Goal: Information Seeking & Learning: Learn about a topic

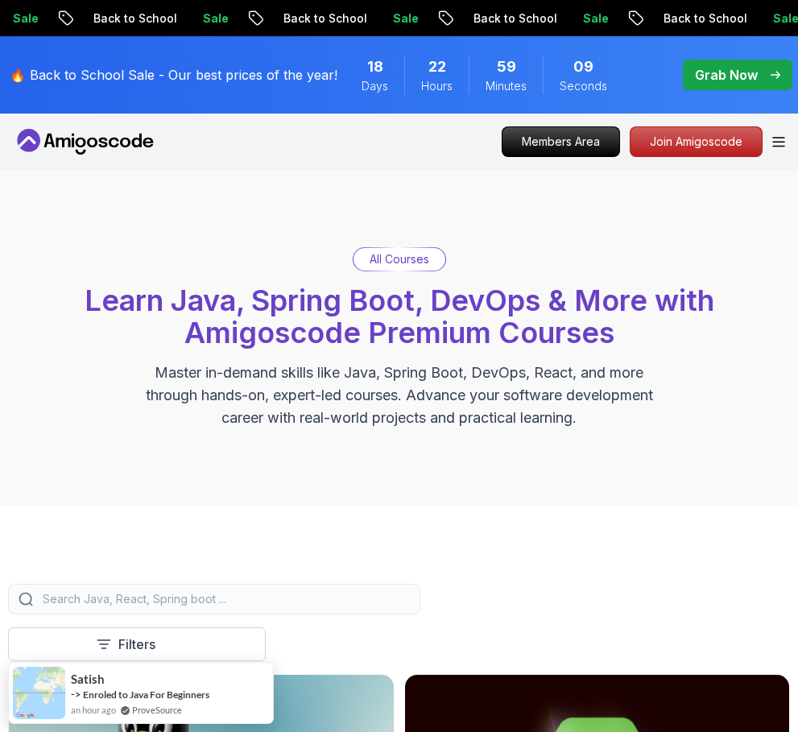
click at [253, 187] on div "All Courses Learn Java, Spring Boot, DevOps & More with Amigoscode Premium Cour…" at bounding box center [399, 338] width 798 height 337
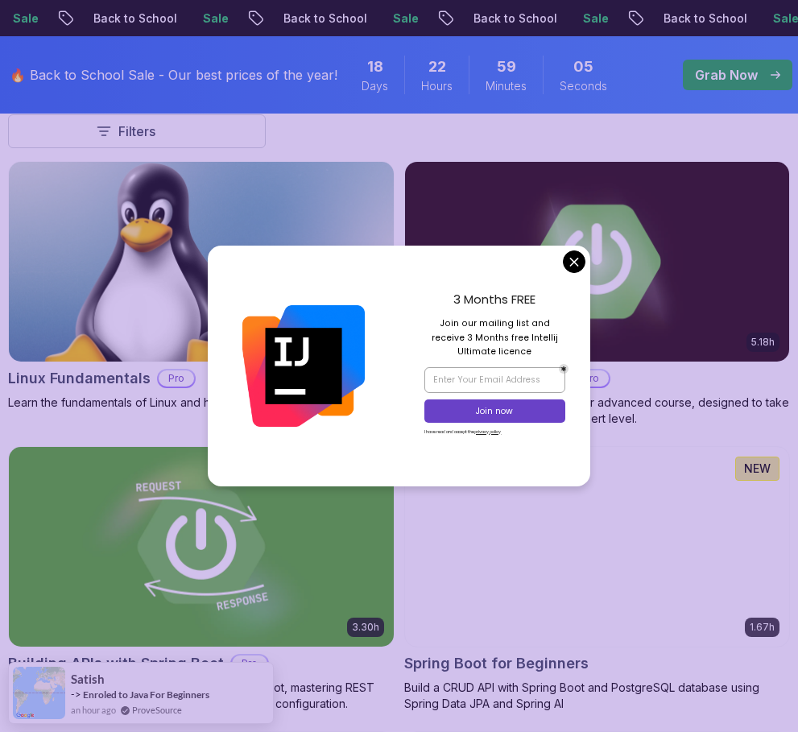
scroll to position [515, 0]
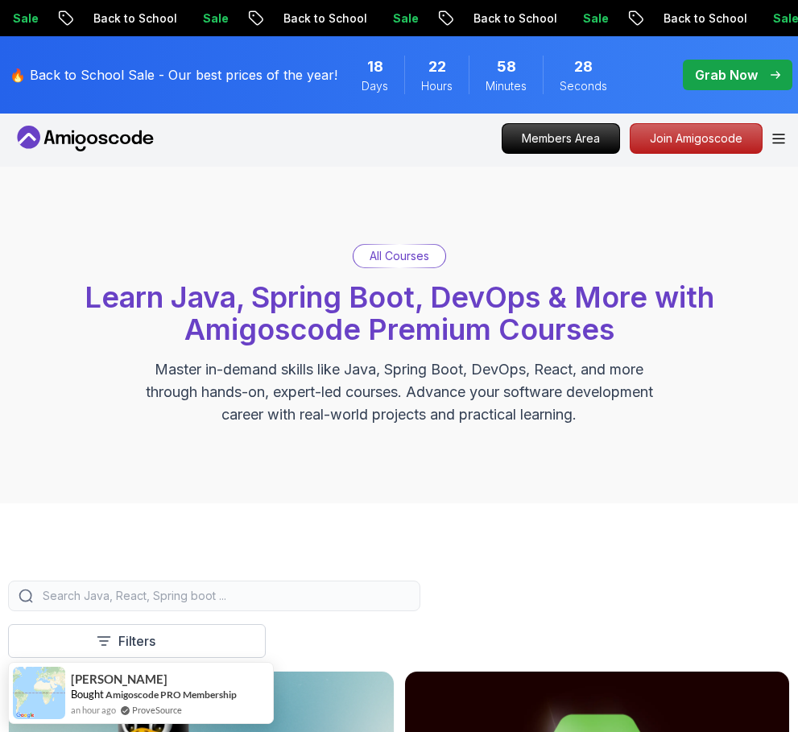
scroll to position [0, 0]
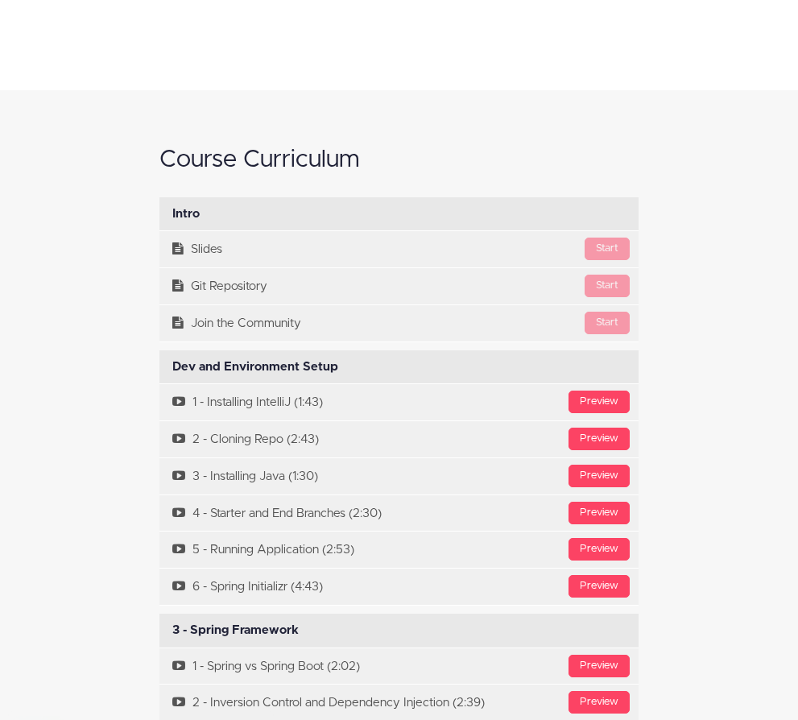
scroll to position [4978, 0]
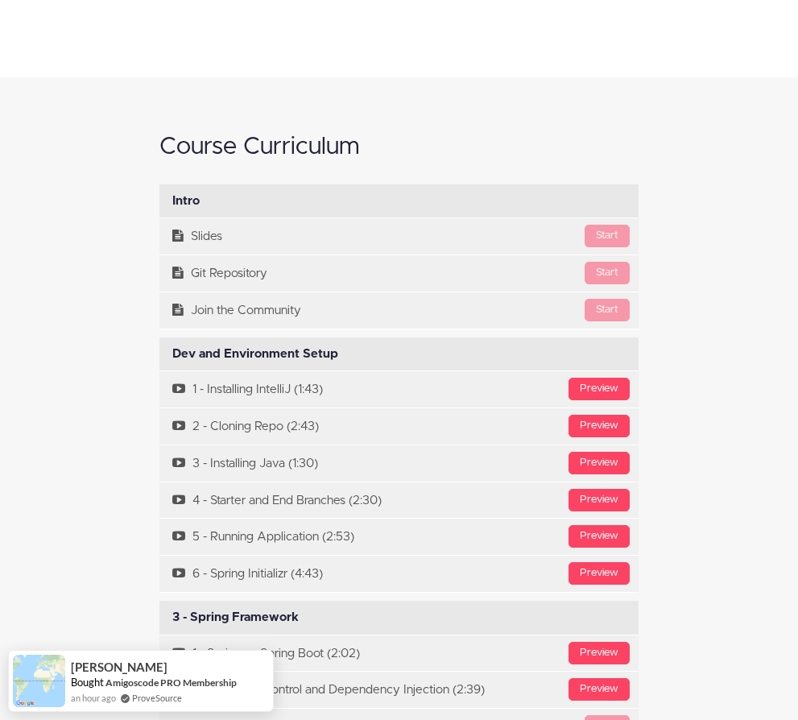
click at [147, 337] on div "Dev and Environment Setup Available in days days after you enroll Preview 1 - I…" at bounding box center [398, 464] width 503 height 255
drag, startPoint x: 163, startPoint y: 250, endPoint x: 327, endPoint y: 249, distance: 164.3
click at [327, 337] on div "Dev and Environment Setup Available in days days after you enroll" at bounding box center [398, 354] width 479 height 34
copy div "Dev and Environment Setup"
click at [97, 296] on div "Course Curriculum Intro Available in days days after you enroll Start Slides St…" at bounding box center [399, 626] width 604 height 1016
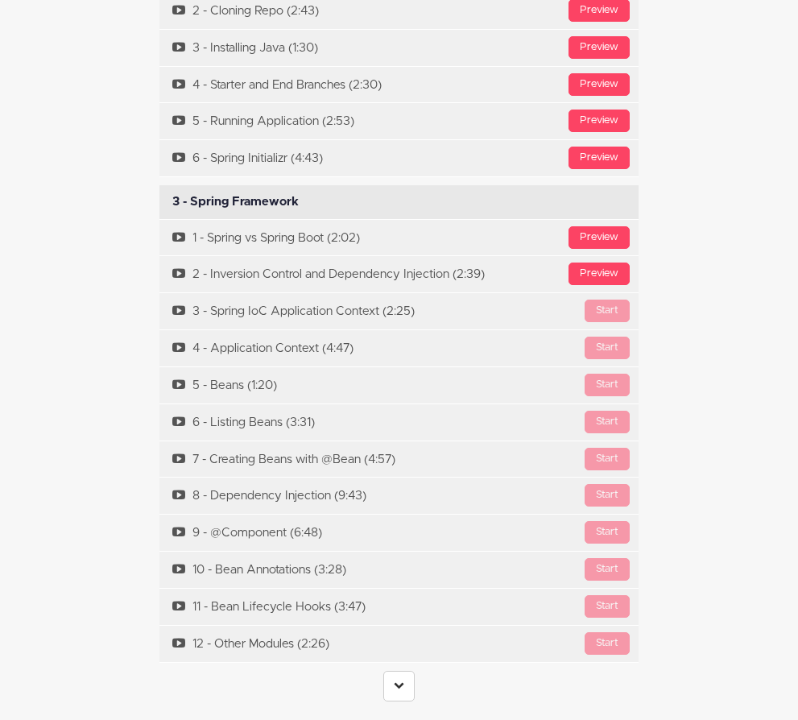
scroll to position [5429, 0]
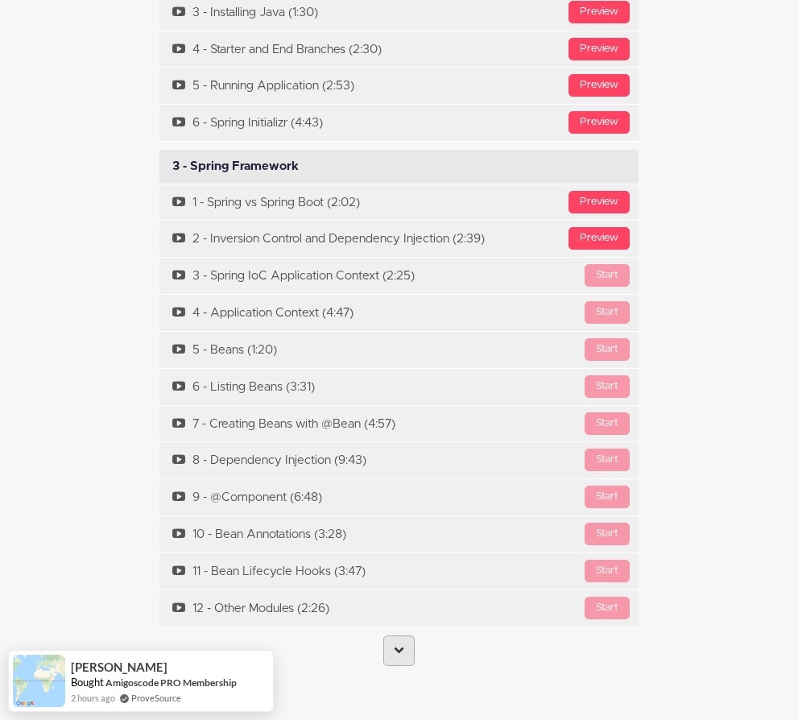
click at [398, 635] on link at bounding box center [398, 650] width 31 height 31
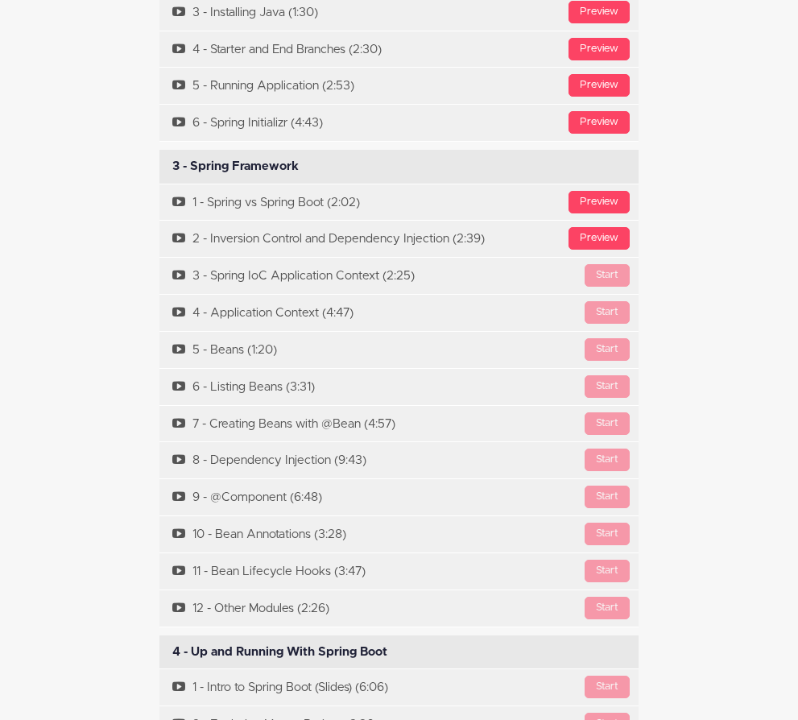
drag, startPoint x: 317, startPoint y: 59, endPoint x: 164, endPoint y: 68, distance: 153.3
click at [164, 150] on div "3 - Spring Framework Available in days days after you enroll" at bounding box center [398, 167] width 479 height 34
copy div "3 - Spring Framework"
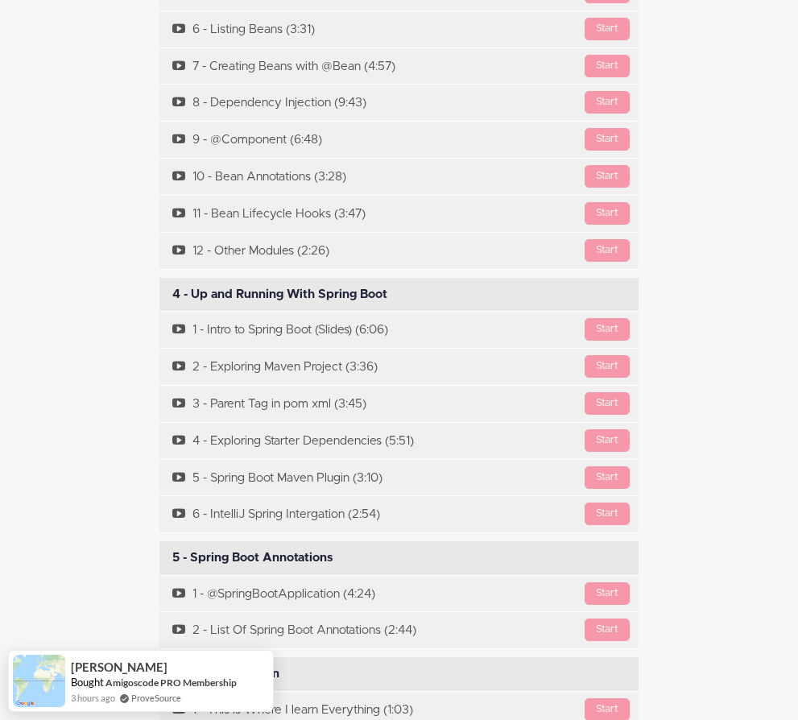
scroll to position [5815, 0]
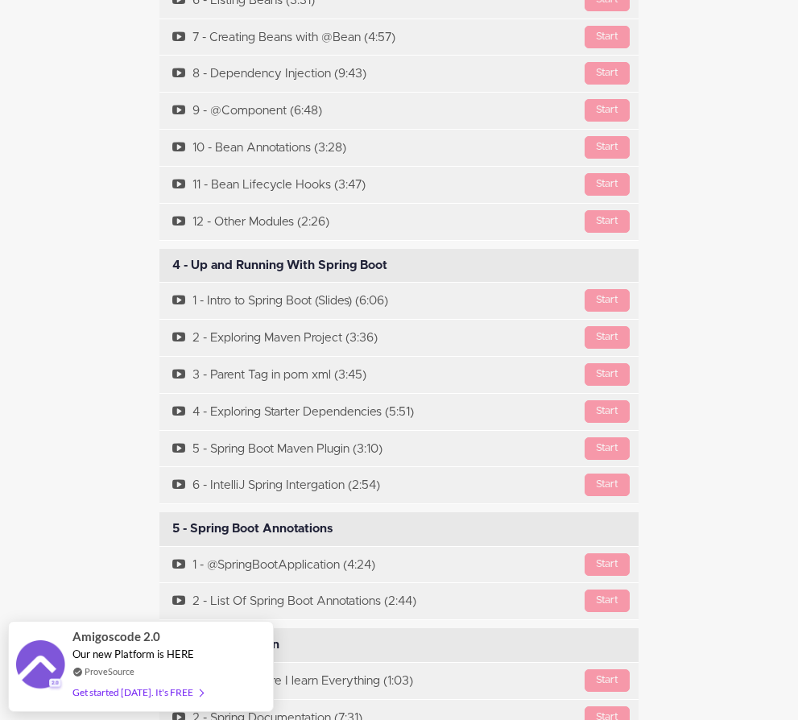
drag, startPoint x: 391, startPoint y: 159, endPoint x: 157, endPoint y: 159, distance: 233.5
click at [159, 249] on div "4 - Up and Running With Spring Boot Available in days days after you enroll" at bounding box center [398, 266] width 479 height 34
copy div "4 - Up and Running With Spring Boot"
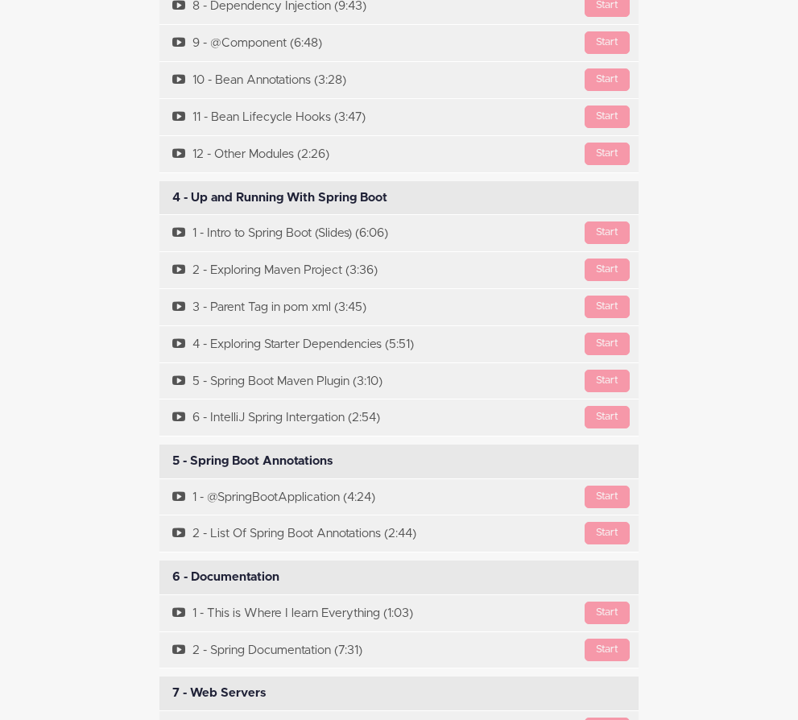
scroll to position [5880, 0]
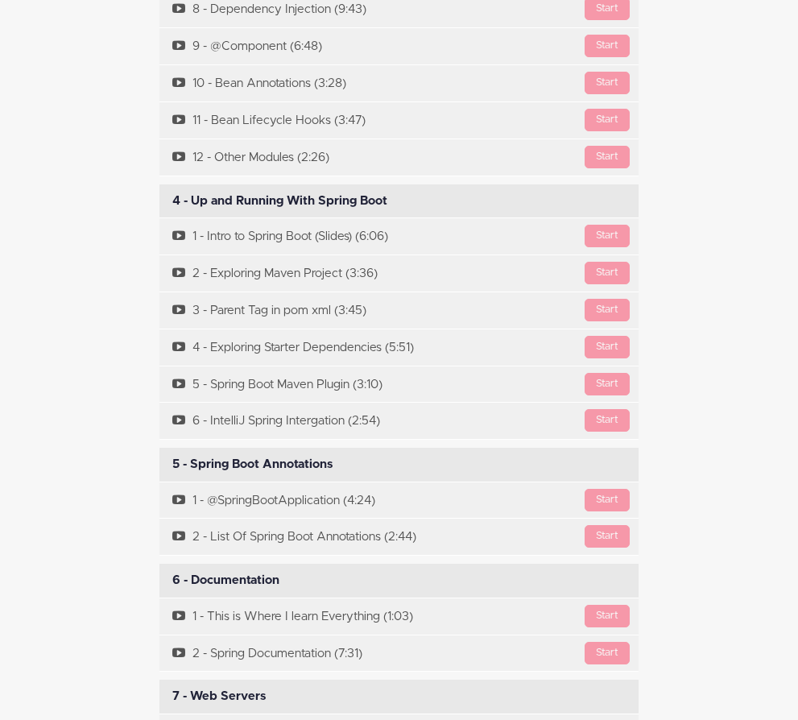
drag, startPoint x: 325, startPoint y: 358, endPoint x: 159, endPoint y: 375, distance: 167.6
click at [159, 448] on div "5 - Spring Boot Annotations Available in days days after you enroll" at bounding box center [398, 465] width 479 height 34
copy div "5 - Spring Boot Annotations"
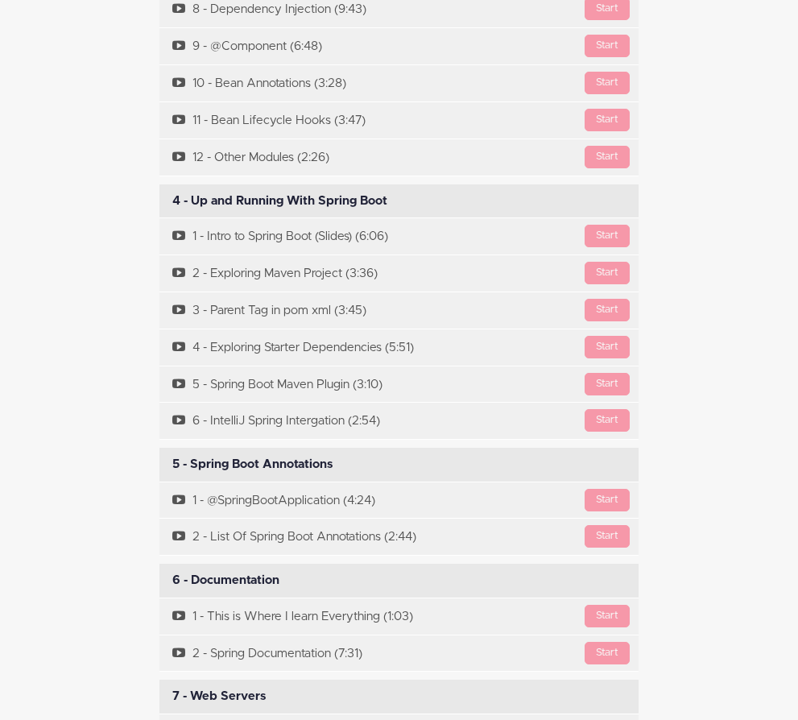
drag, startPoint x: 272, startPoint y: 475, endPoint x: 168, endPoint y: 479, distance: 104.8
click at [168, 564] on div "6 - Documentation Available in days days after you enroll" at bounding box center [398, 581] width 479 height 34
copy div "6 - Documentation"
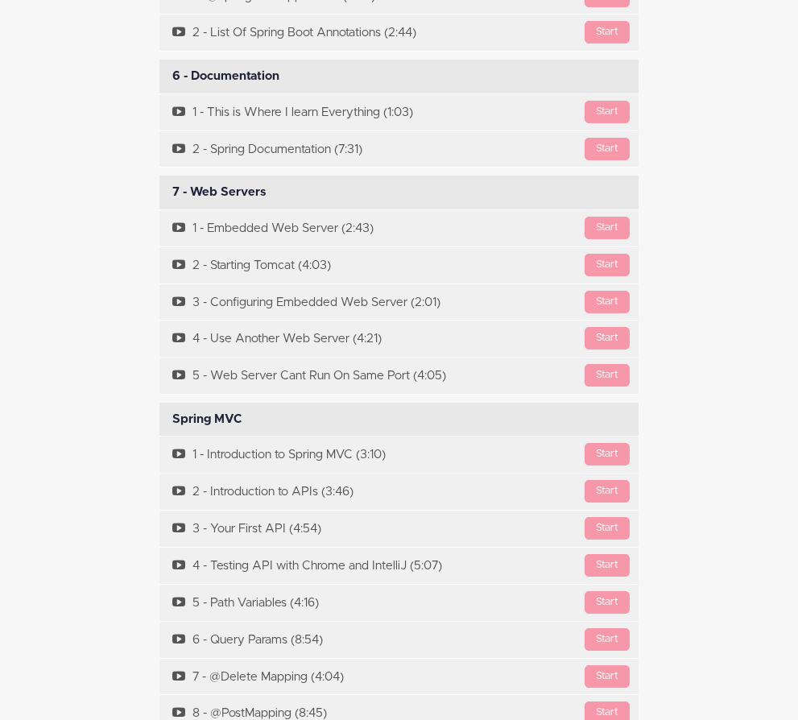
scroll to position [6395, 0]
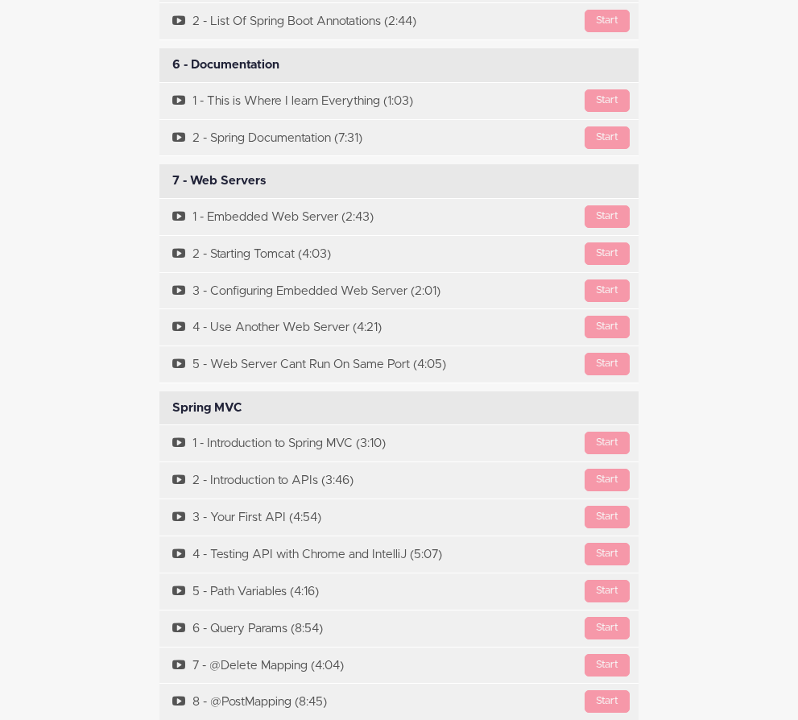
drag, startPoint x: 275, startPoint y: 76, endPoint x: 163, endPoint y: 81, distance: 112.9
click at [163, 164] on div "7 - Web Servers Available in days days after you enroll" at bounding box center [398, 181] width 479 height 34
copy div "7 - Web Servers"
drag, startPoint x: 244, startPoint y: 307, endPoint x: 163, endPoint y: 304, distance: 81.4
click at [163, 391] on div "Spring MVC Available in days days after you enroll" at bounding box center [398, 408] width 479 height 34
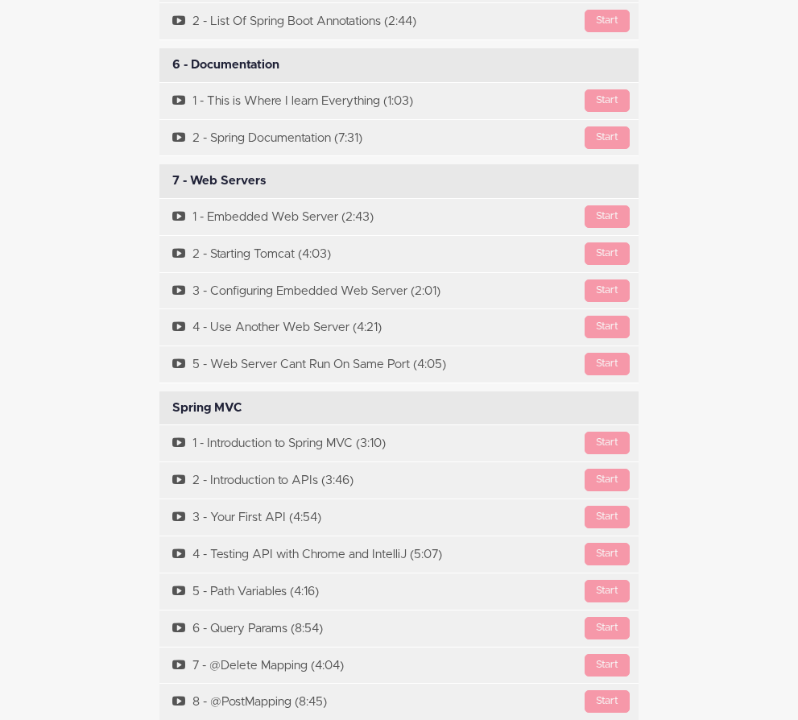
copy div "Spring MVC"
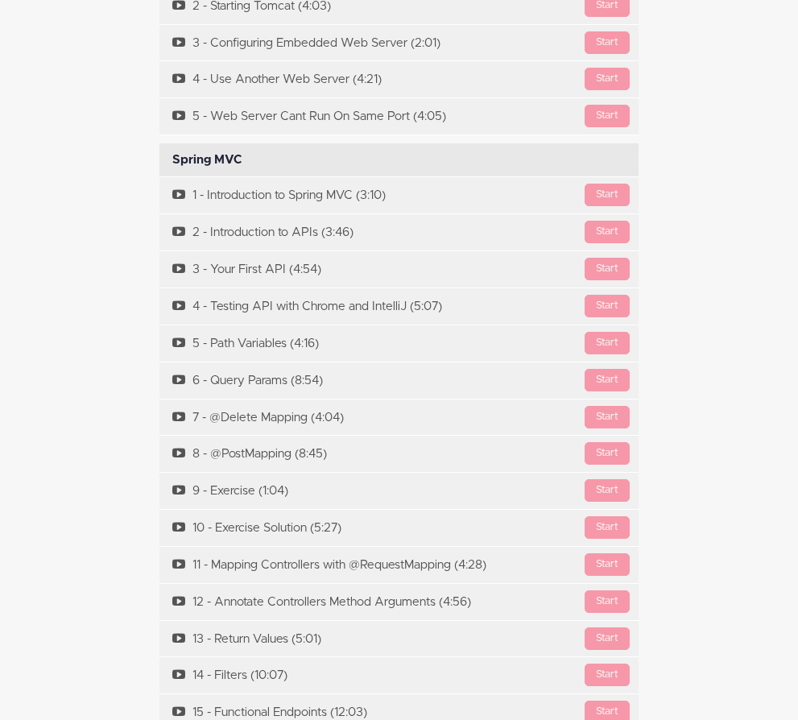
scroll to position [6621, 0]
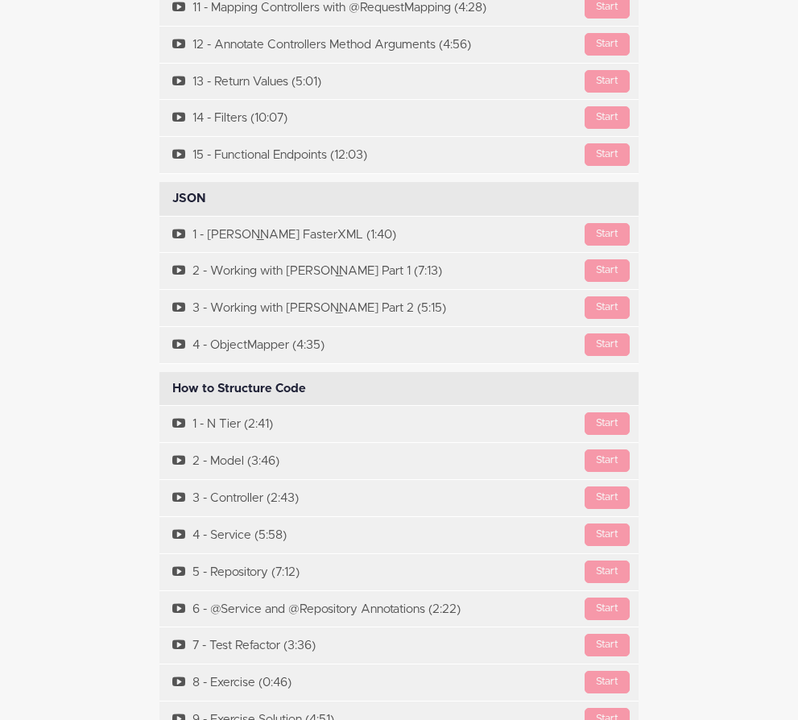
scroll to position [7233, 0]
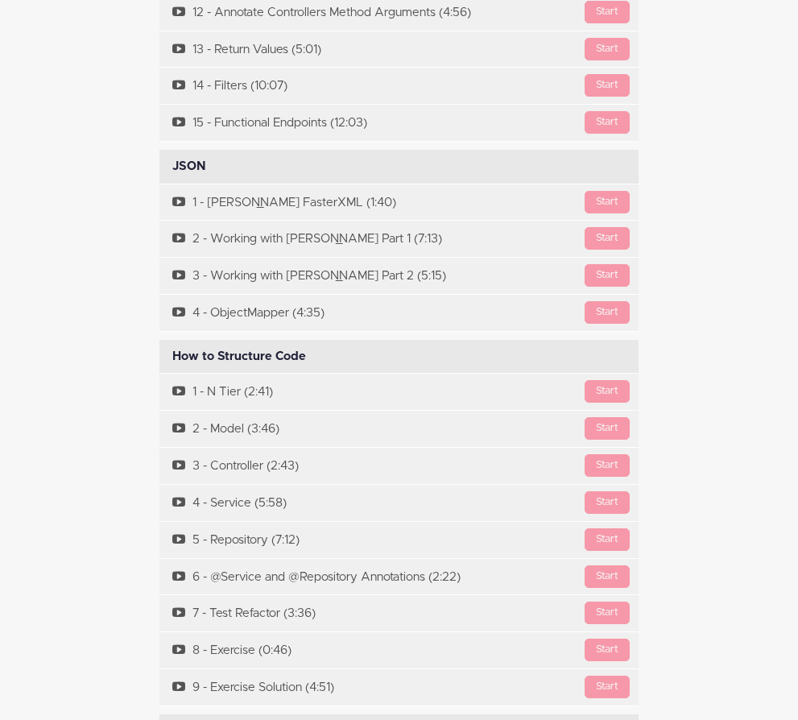
drag, startPoint x: 213, startPoint y: 64, endPoint x: 155, endPoint y: 64, distance: 58.8
click at [159, 150] on div "JSON Available in days days after you enroll" at bounding box center [398, 167] width 479 height 34
copy div "JSON"
click at [246, 340] on div "How to Structure Code Available in days days after you enroll" at bounding box center [398, 357] width 479 height 34
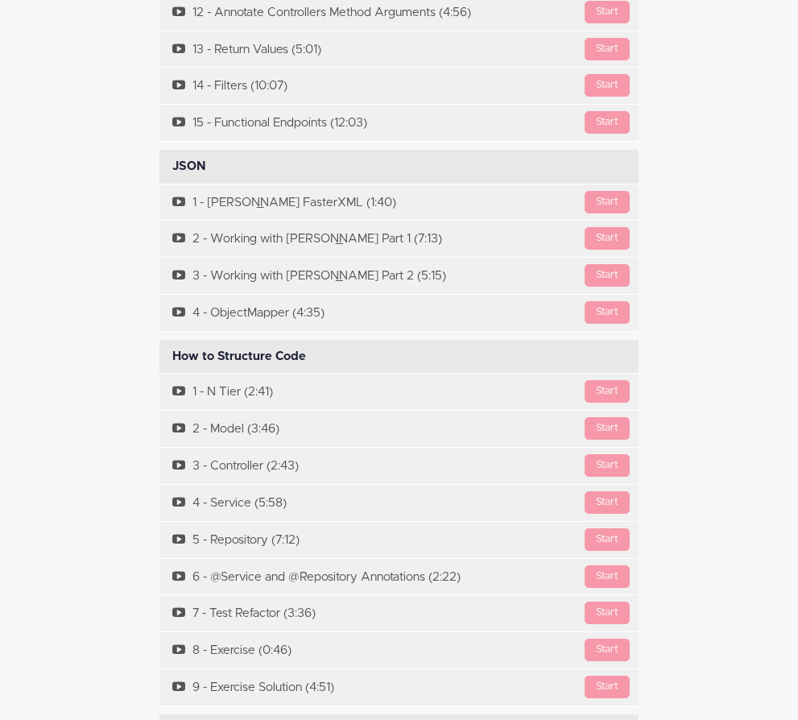
click at [246, 340] on div "How to Structure Code Available in days days after you enroll" at bounding box center [398, 357] width 479 height 34
copy div "How to Structure Code Available in days days after you enroll"
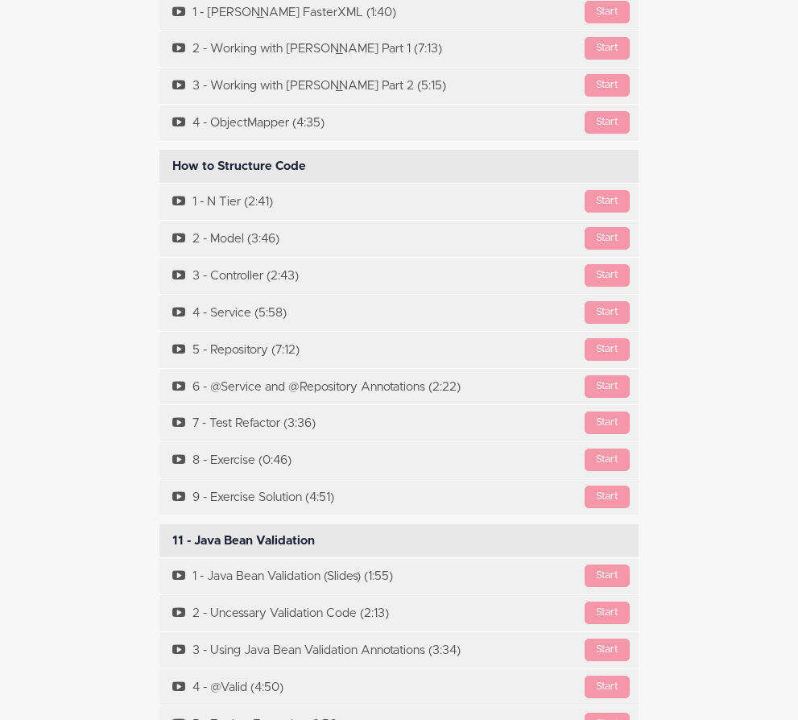
scroll to position [7426, 0]
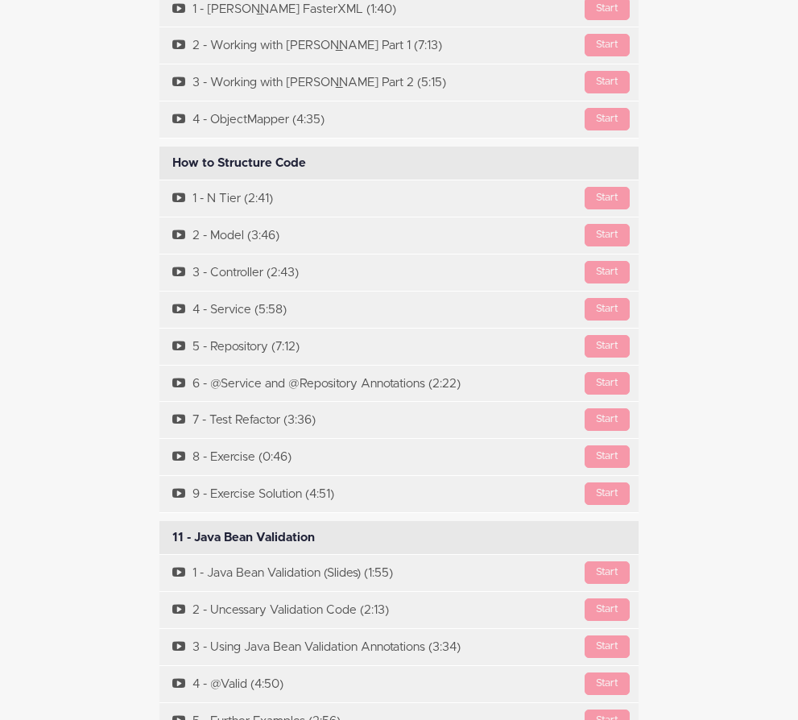
click at [259, 521] on div "11 - Java Bean Validation Available in days days after you enroll" at bounding box center [398, 538] width 479 height 34
copy div "11 - Java Bean Validation Available in days days after you enroll"
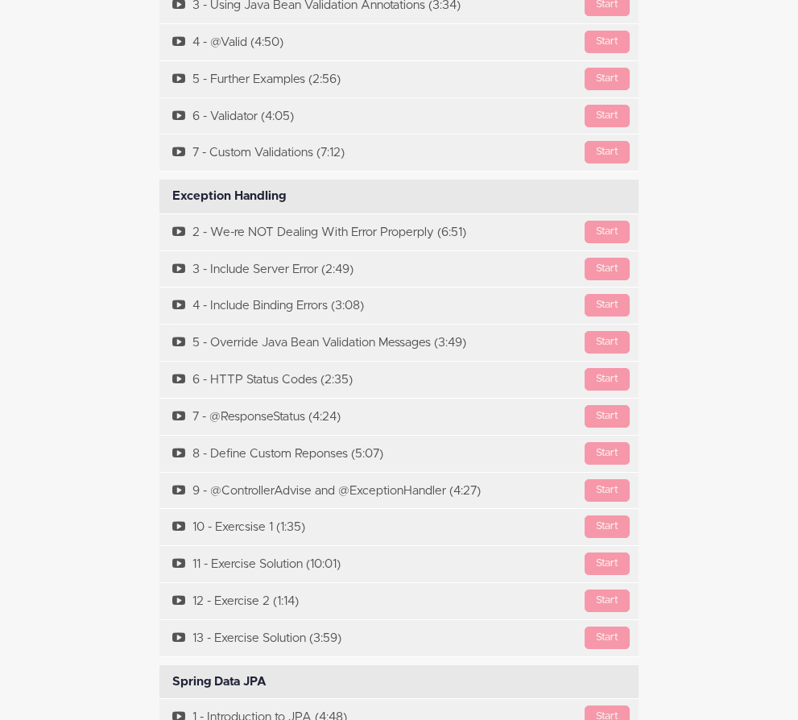
scroll to position [8070, 0]
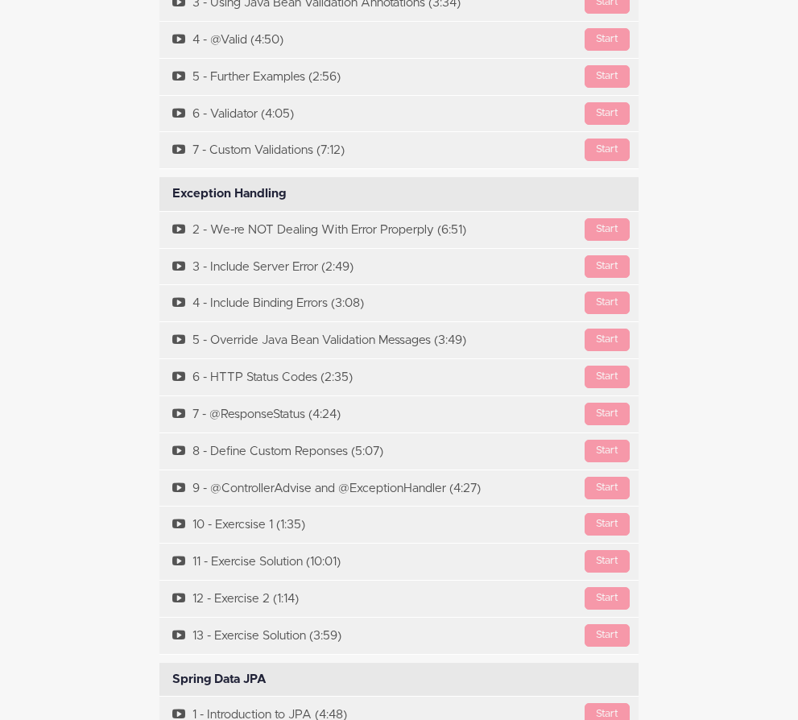
click at [97, 238] on div "Course Curriculum Intro Available in days days after you enroll Start Slides St…" at bounding box center [399, 300] width 604 height 6550
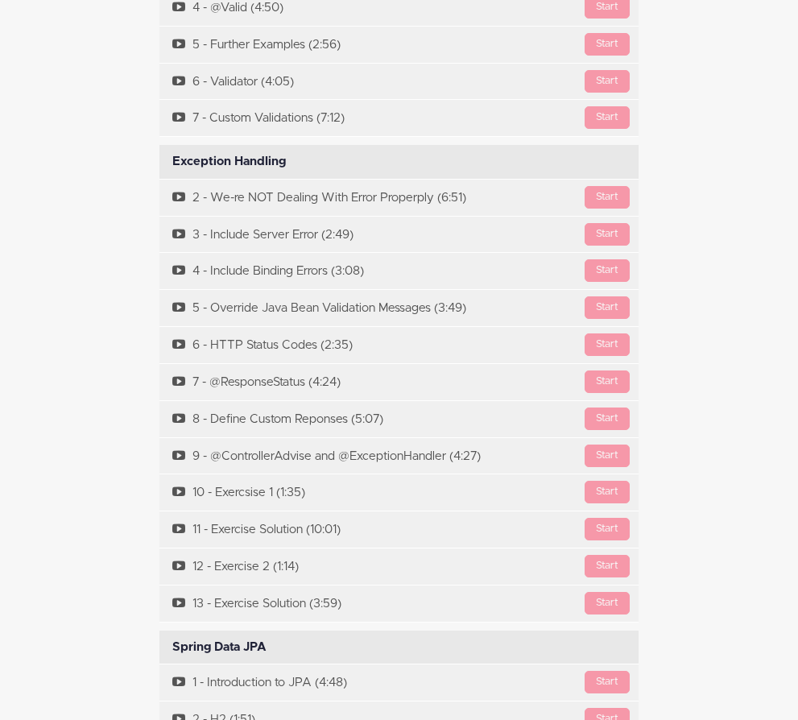
click at [176, 145] on div "Exception Handling Available in days days after you enroll" at bounding box center [398, 162] width 479 height 34
click at [183, 145] on div "Exception Handling Available in days days after you enroll" at bounding box center [398, 162] width 479 height 34
click at [97, 209] on div "Course Curriculum Intro Available in days days after you enroll Start Slides St…" at bounding box center [399, 268] width 604 height 6550
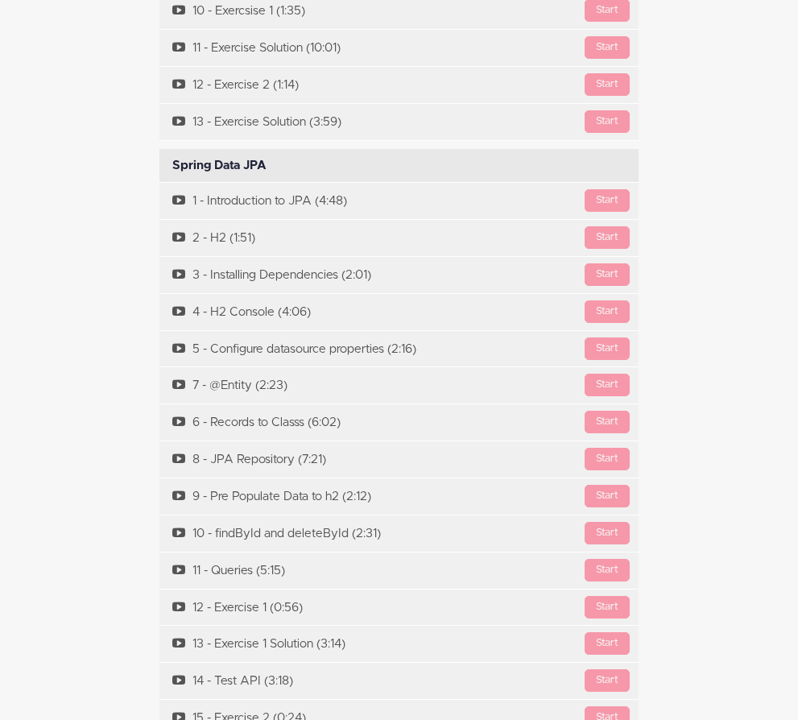
scroll to position [8586, 0]
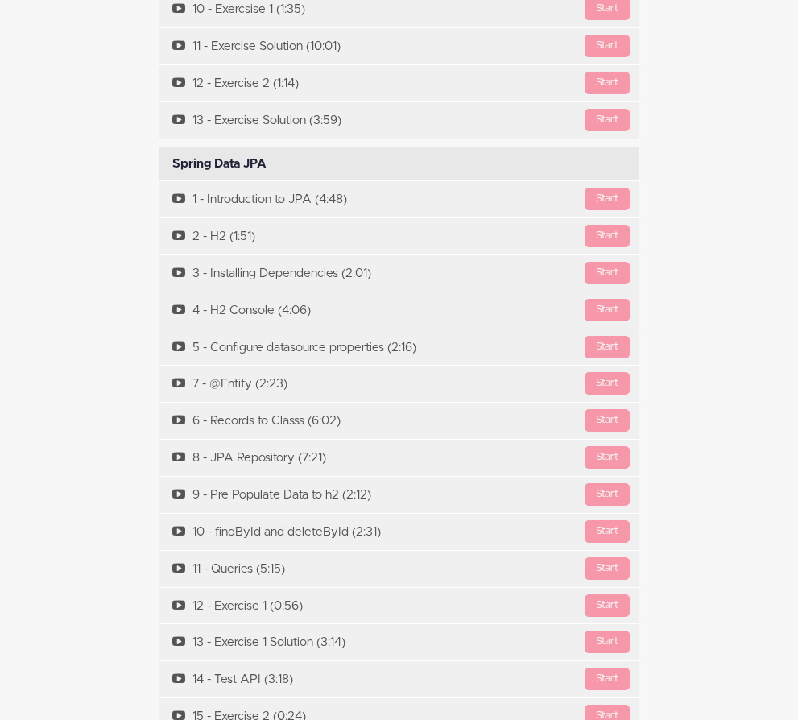
click at [217, 147] on div "Spring Data JPA Available in days days after you enroll" at bounding box center [398, 164] width 479 height 34
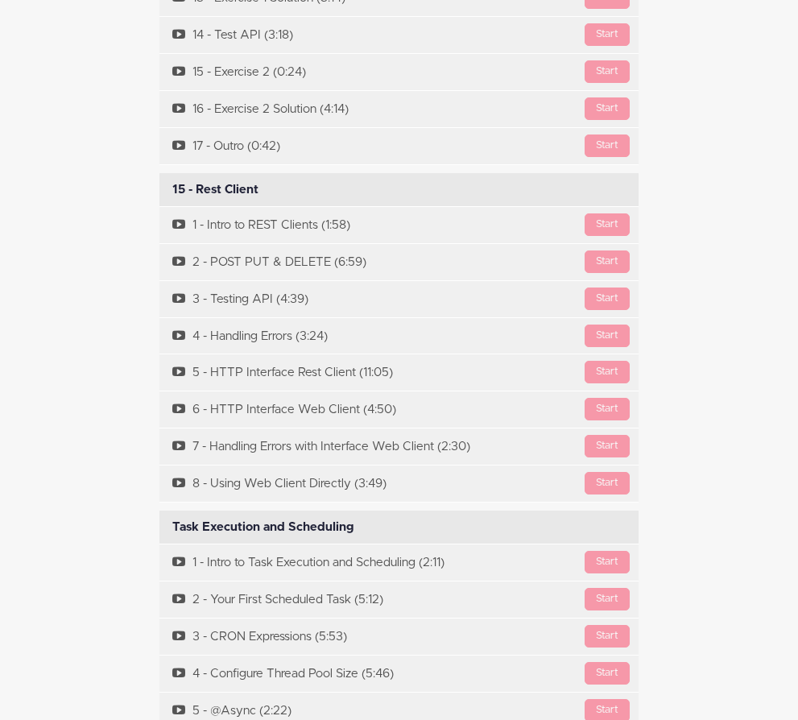
scroll to position [9198, 0]
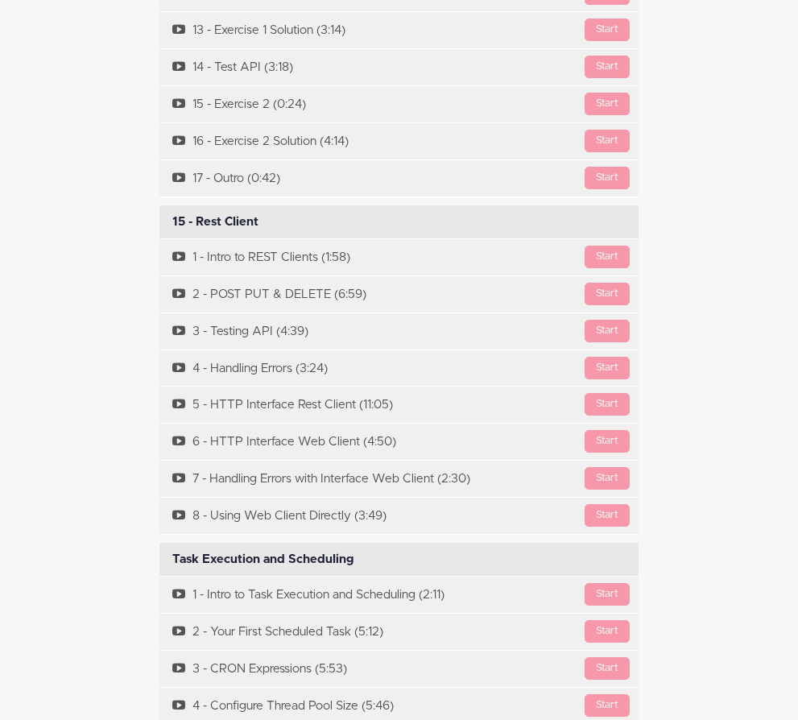
click at [194, 205] on div "15 - Rest Client Available in days days after you enroll" at bounding box center [398, 222] width 479 height 34
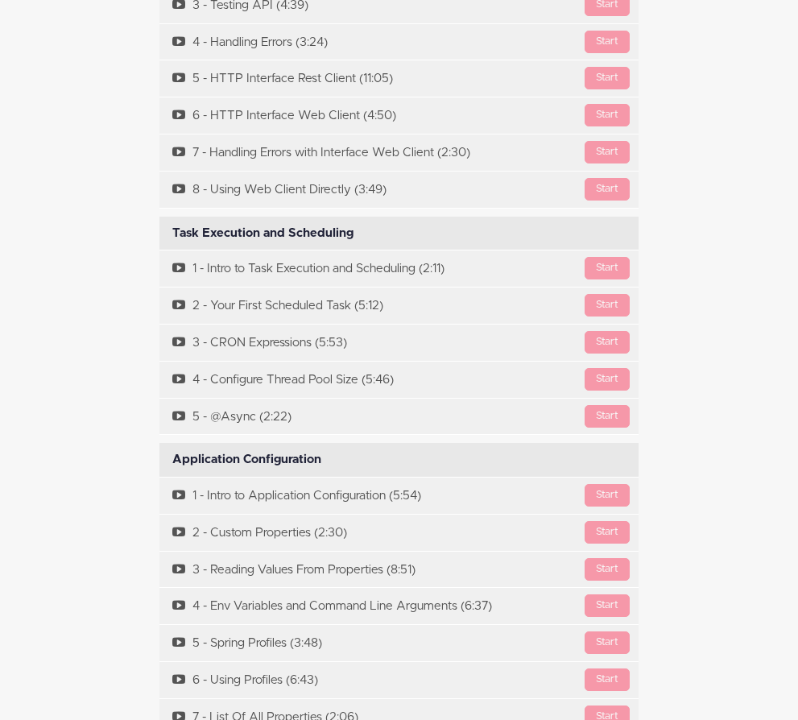
scroll to position [9552, 0]
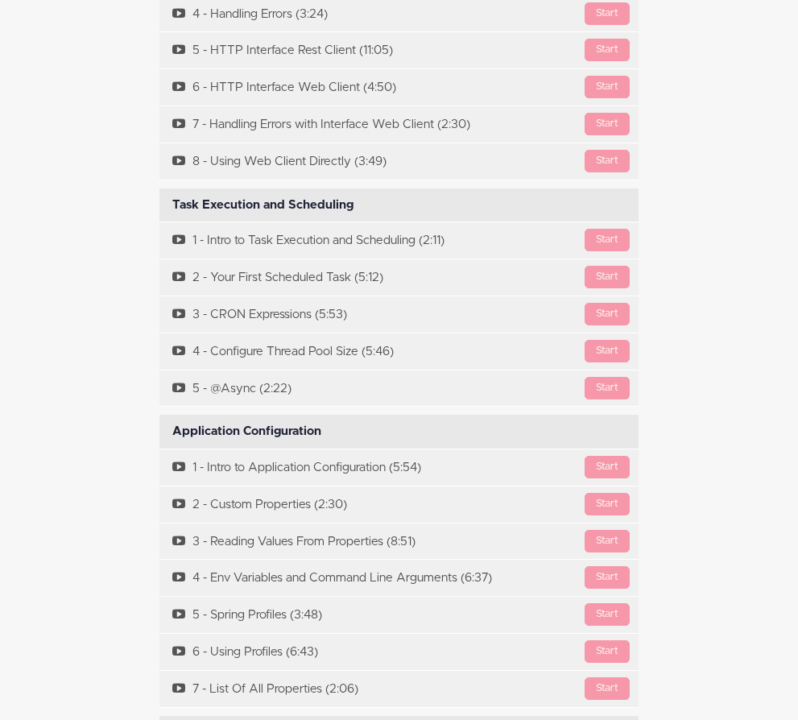
click at [211, 188] on div "Task Execution and Scheduling Available in days days after you enroll" at bounding box center [398, 205] width 479 height 34
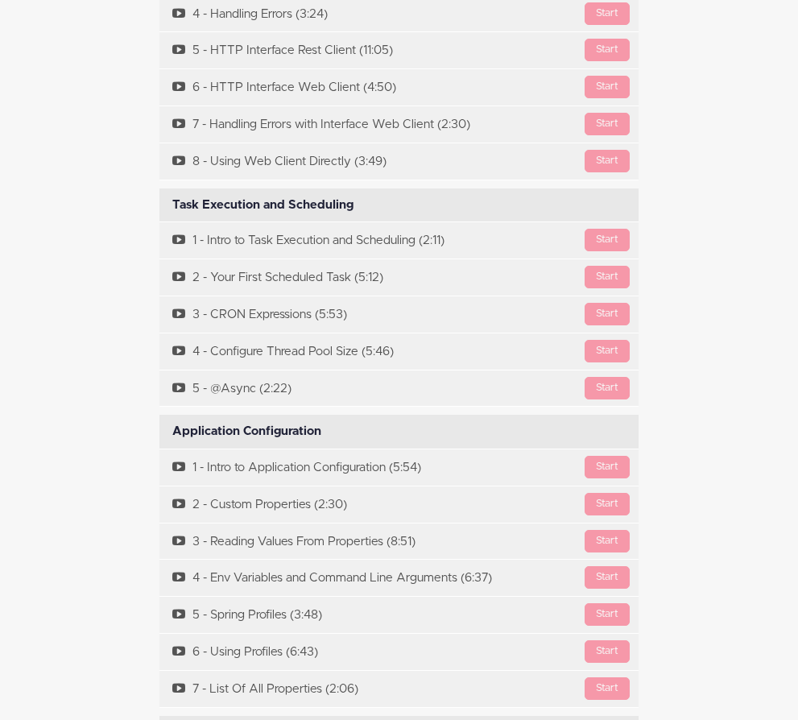
click at [168, 415] on div "Application Configuration Available in days days after you enroll" at bounding box center [398, 432] width 479 height 34
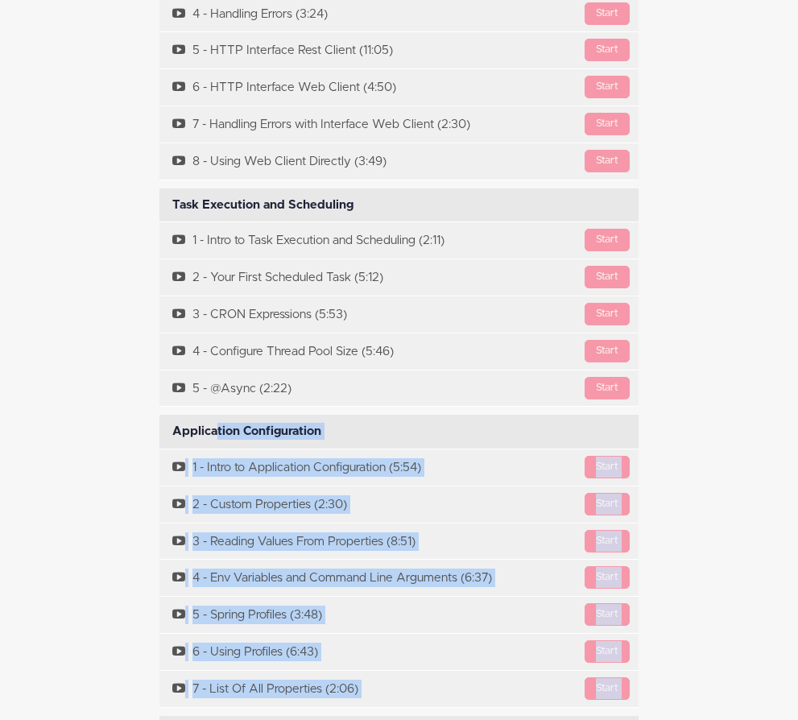
click at [198, 415] on div "Application Configuration Available in days days after you enroll" at bounding box center [398, 432] width 479 height 34
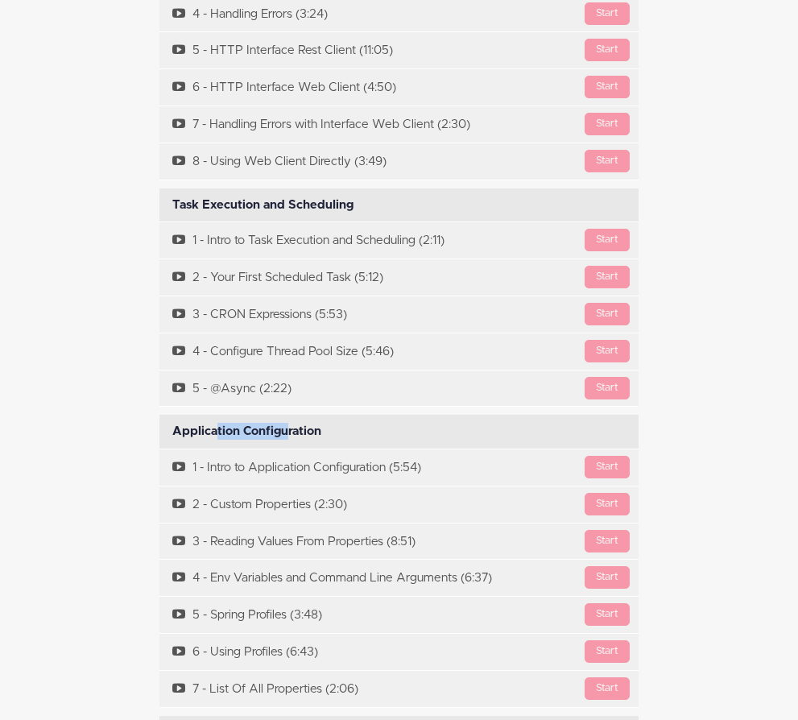
click at [198, 415] on div "Application Configuration Available in days days after you enroll" at bounding box center [398, 432] width 479 height 34
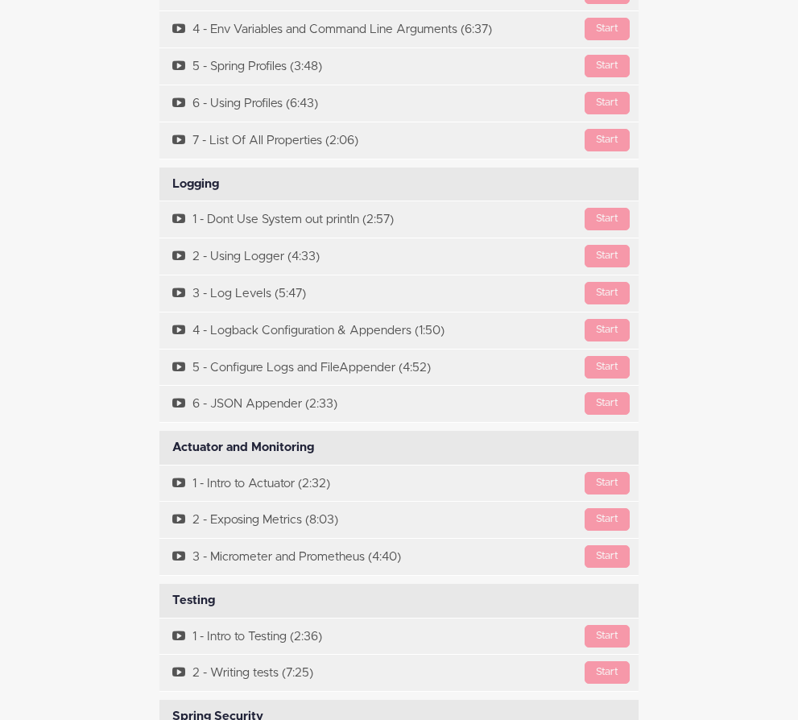
scroll to position [10100, 0]
click at [189, 168] on div "Logging Available in days days after you enroll" at bounding box center [398, 185] width 479 height 34
click at [209, 432] on div "Actuator and Monitoring Available in days days after you enroll" at bounding box center [398, 449] width 479 height 34
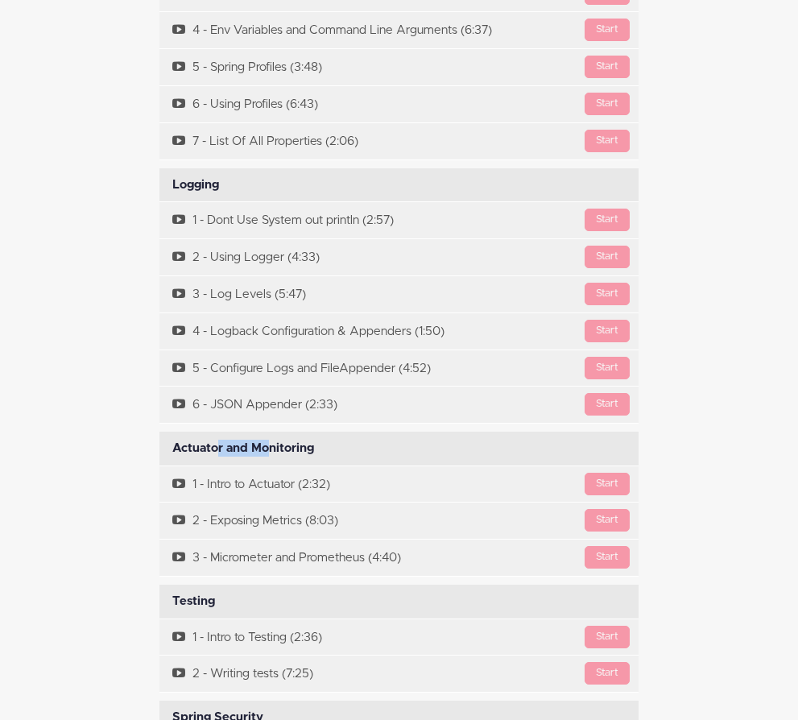
click at [209, 432] on div "Actuator and Monitoring Available in days days after you enroll" at bounding box center [398, 449] width 479 height 34
click at [175, 585] on div "Testing Available in days days after you enroll" at bounding box center [398, 602] width 479 height 34
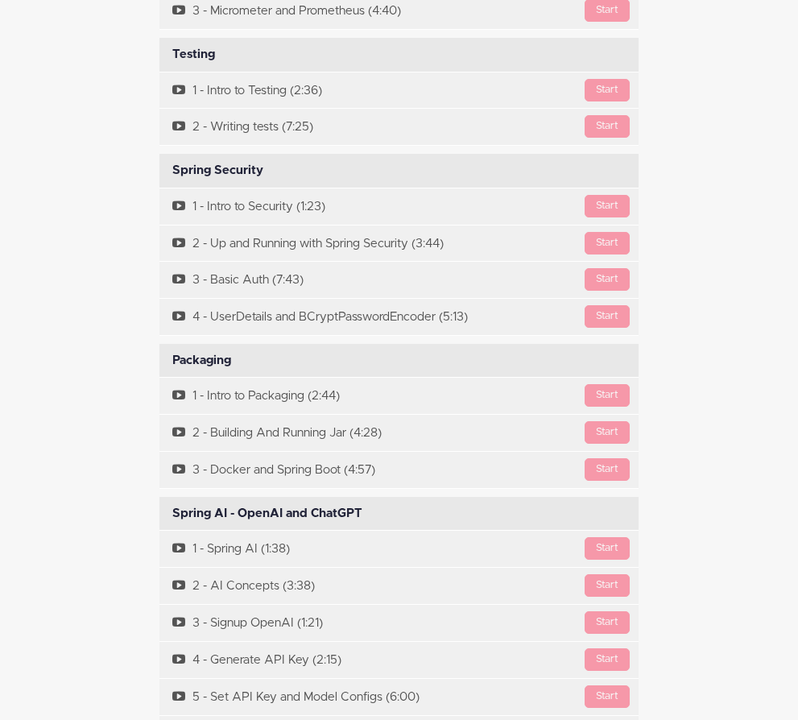
scroll to position [10647, 0]
click at [214, 153] on div "Spring Security Available in days days after you enroll" at bounding box center [398, 170] width 479 height 34
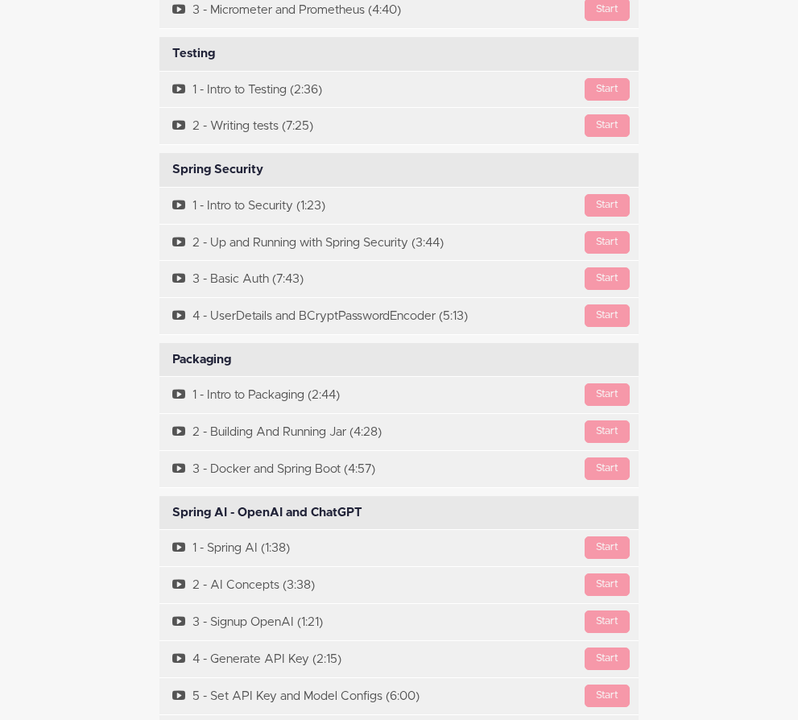
click at [213, 153] on div "Spring Security Available in days days after you enroll" at bounding box center [398, 170] width 479 height 34
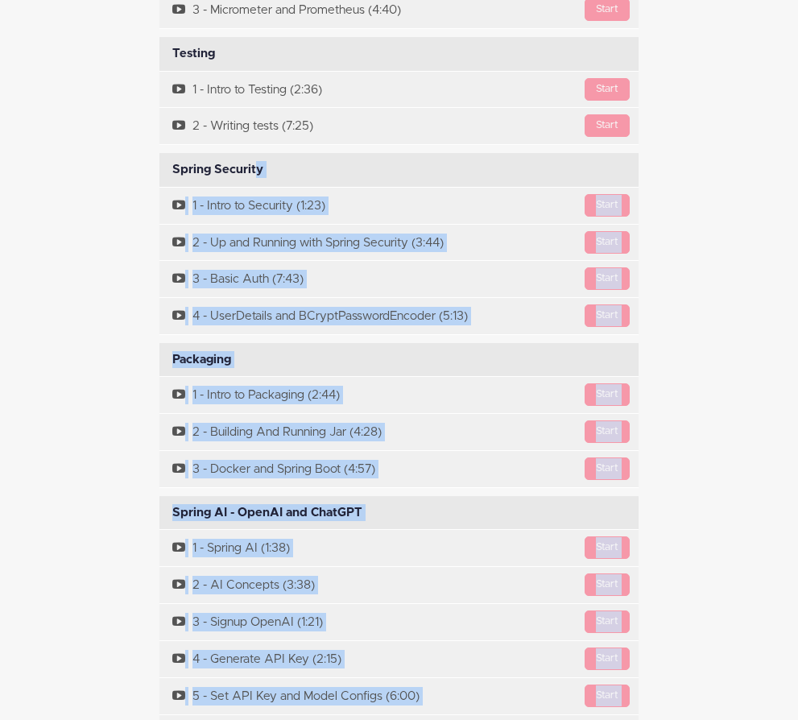
click at [202, 40] on div at bounding box center [202, 40] width 0 height 0
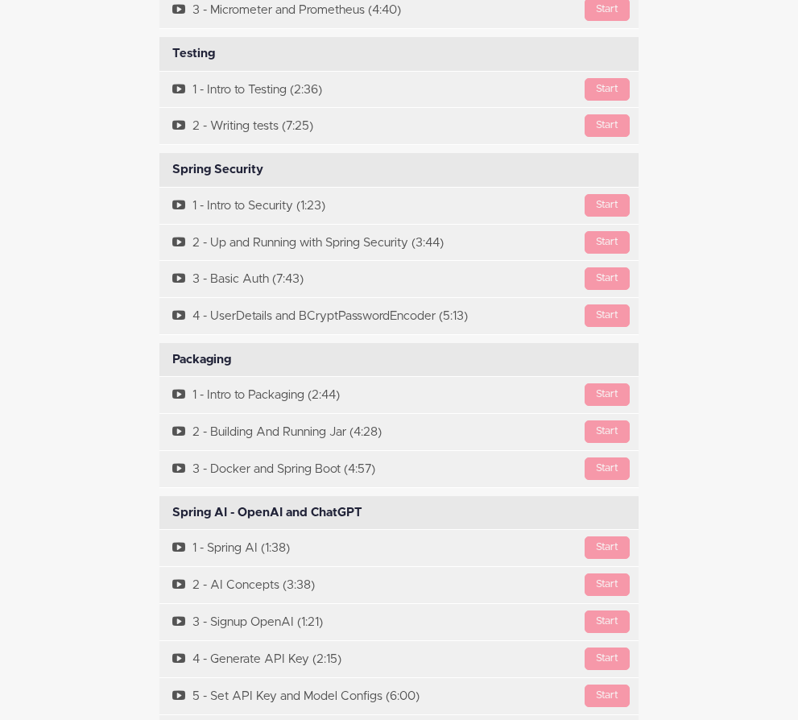
click at [202, 153] on div "Spring Security Available in days days after you enroll" at bounding box center [398, 170] width 479 height 34
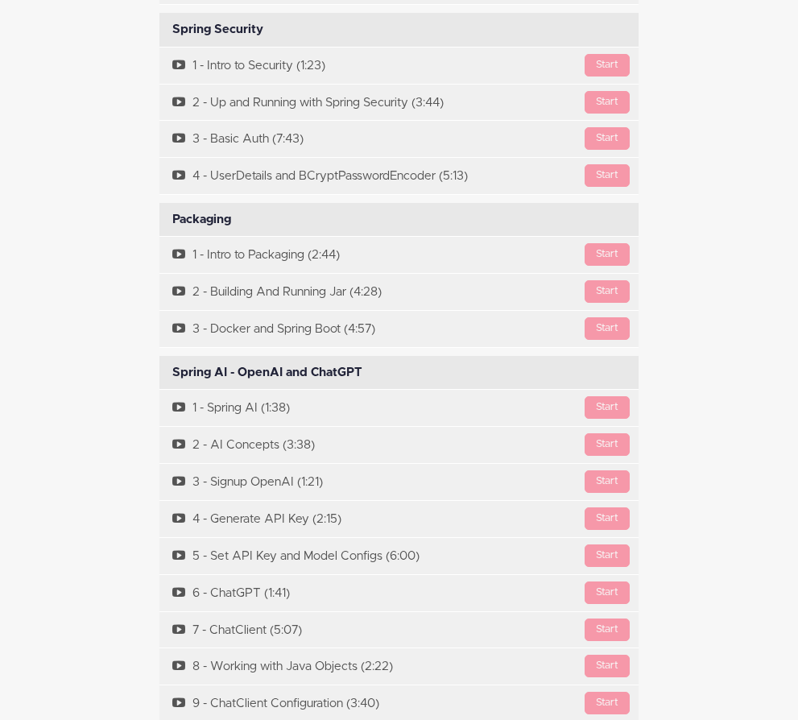
scroll to position [10808, 0]
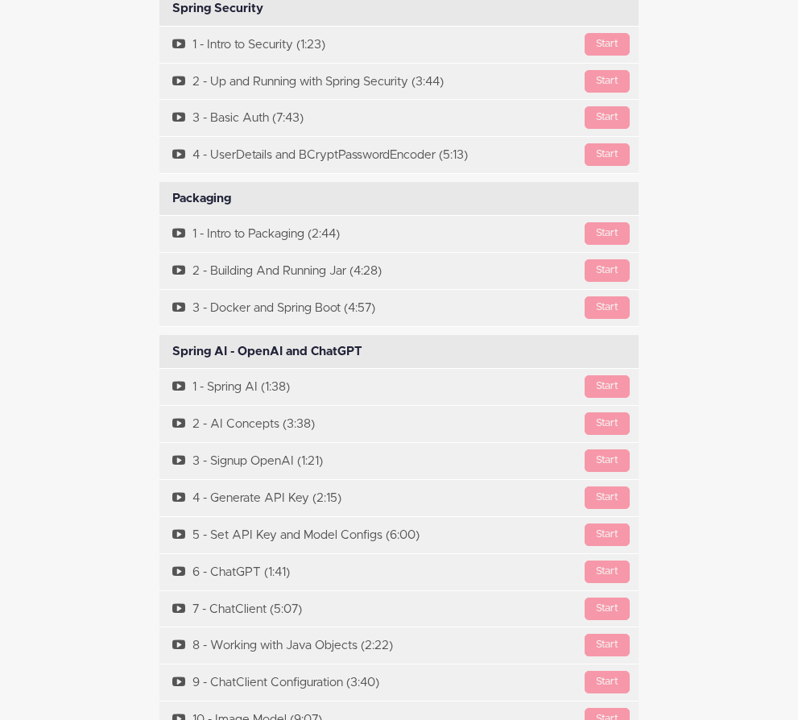
click at [184, 182] on div "Packaging Available in days days after you enroll" at bounding box center [398, 199] width 479 height 34
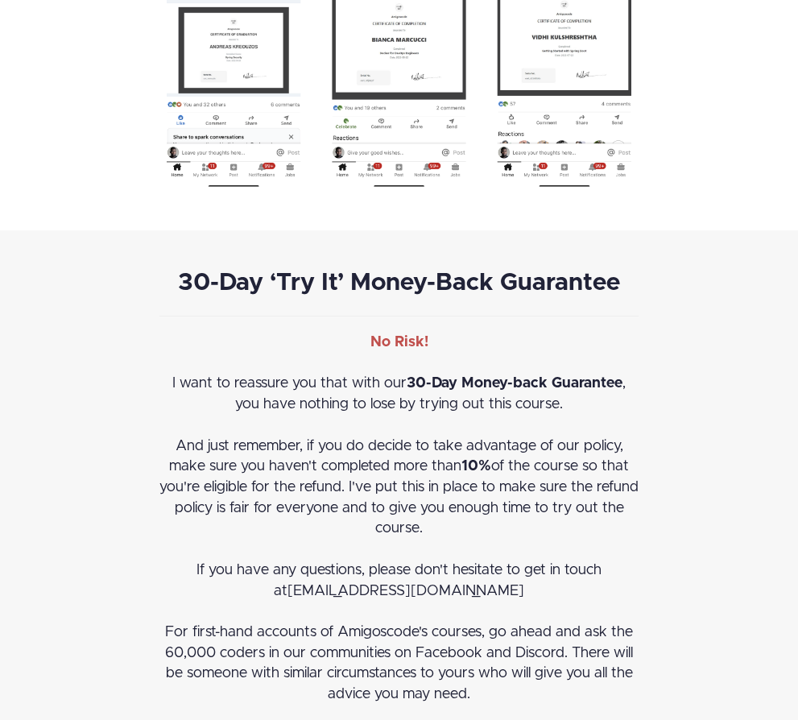
scroll to position [13836, 0]
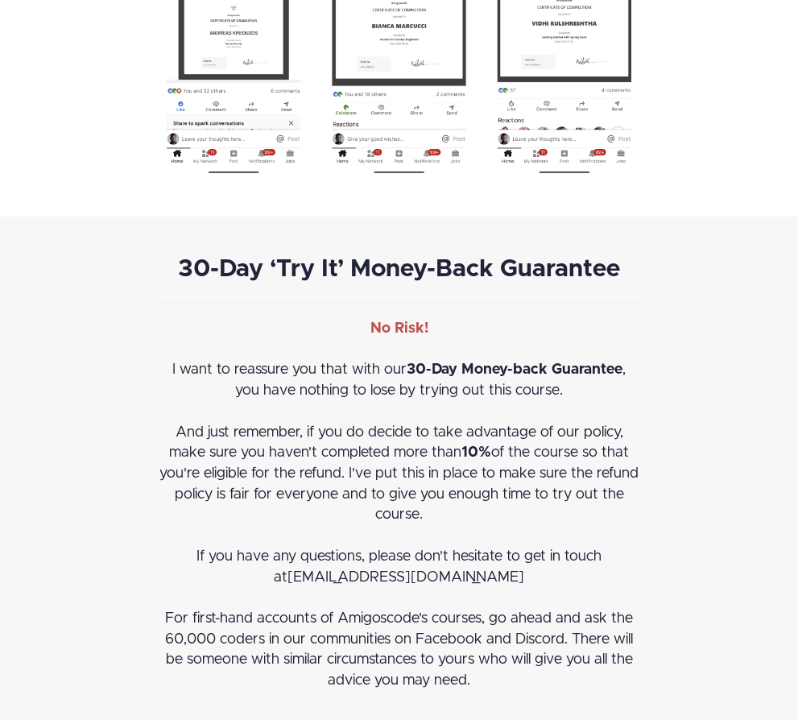
click at [110, 317] on div "30-Day ‘Try It’ Money-Back Guarantee No Risk! I want to reassure you that with …" at bounding box center [399, 474] width 604 height 435
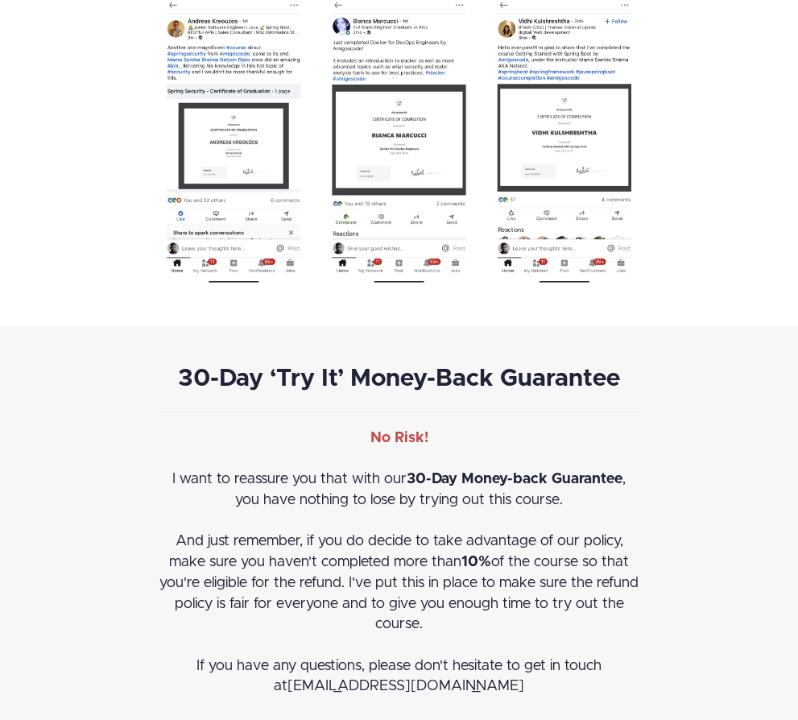
scroll to position [13952, 0]
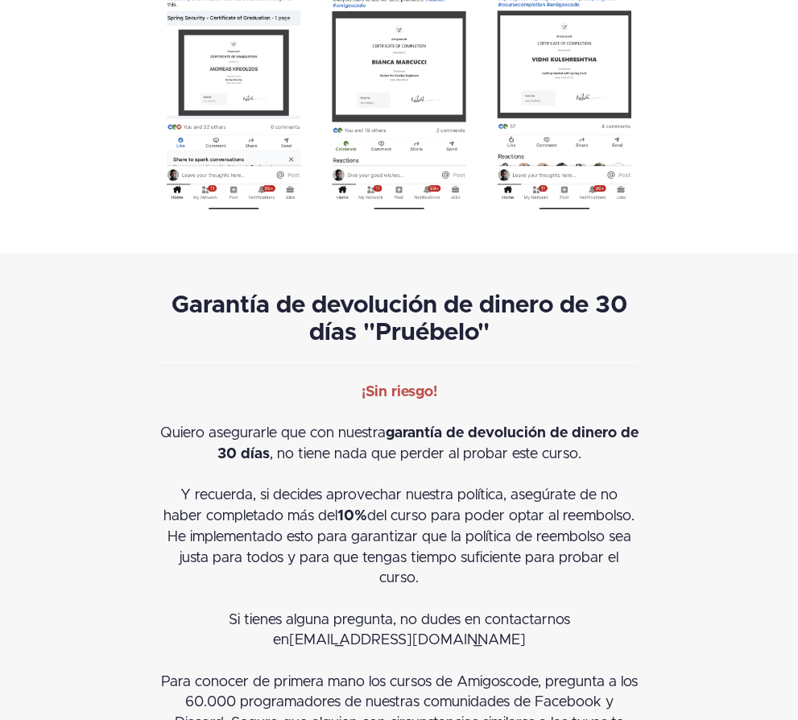
click at [111, 310] on div "Garantía de devolución de dinero de 30 días "Pruébelo" ¡Sin riesgo! Quiero aseg…" at bounding box center [399, 524] width 604 height 462
click at [147, 293] on div "Garantía de devolución de dinero de 30 días "Pruébelo" ¡Sin riesgo! Quiero aseg…" at bounding box center [398, 524] width 503 height 462
click at [159, 424] on div "Quiero asegurarle que con nuestra garantía de devolución de dinero de 30 días ,…" at bounding box center [398, 455] width 479 height 62
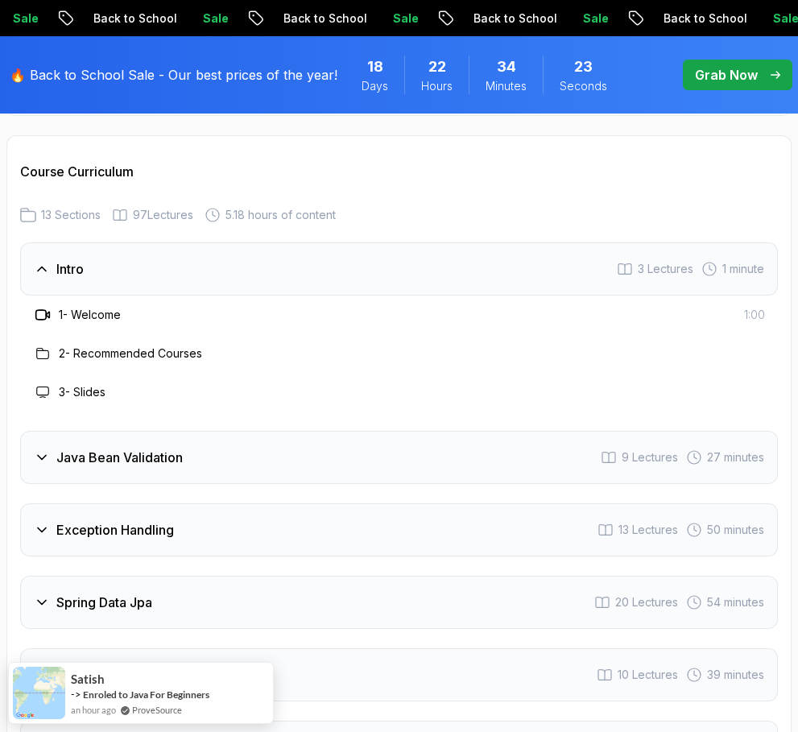
scroll to position [2807, 0]
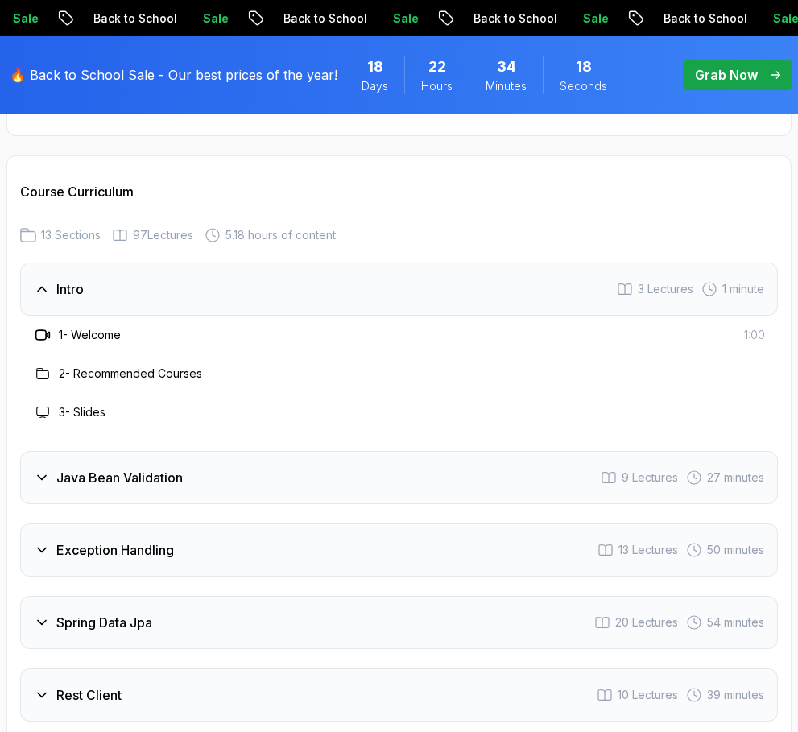
click at [130, 263] on div "Intro 3 Lectures 1 minute" at bounding box center [399, 289] width 758 height 53
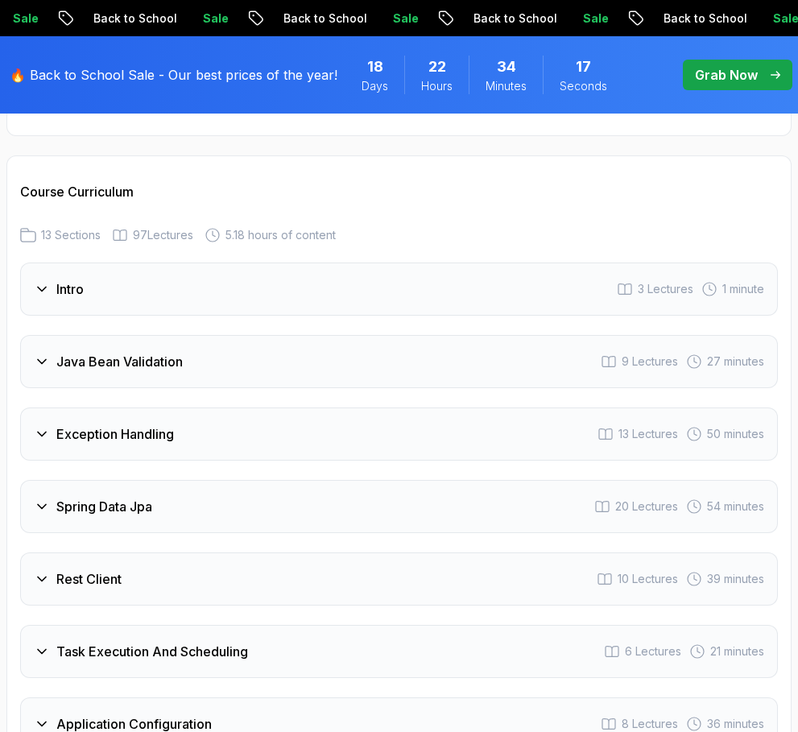
click at [130, 263] on div "Intro 3 Lectures 1 minute" at bounding box center [399, 289] width 758 height 53
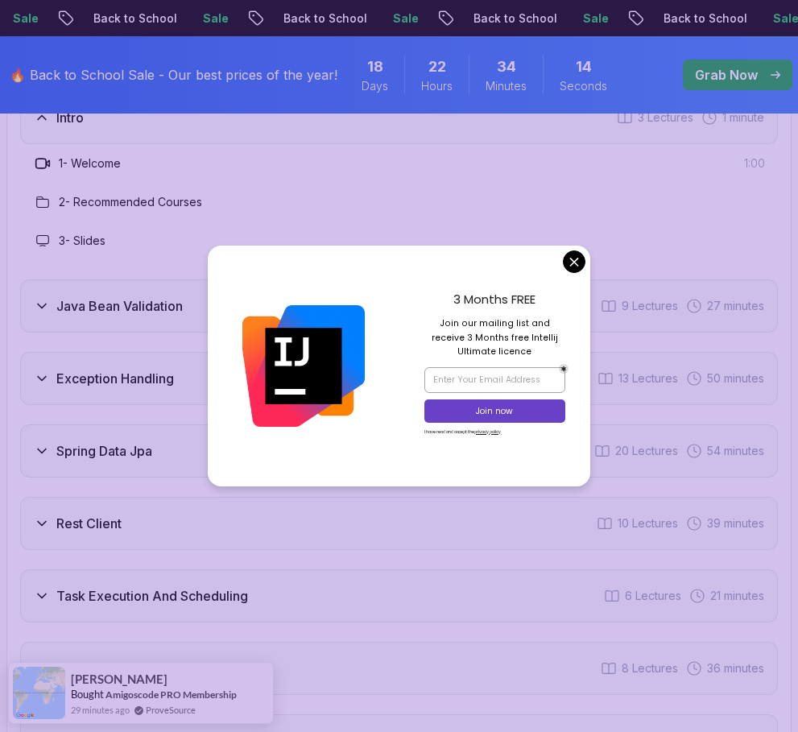
scroll to position [2998, 0]
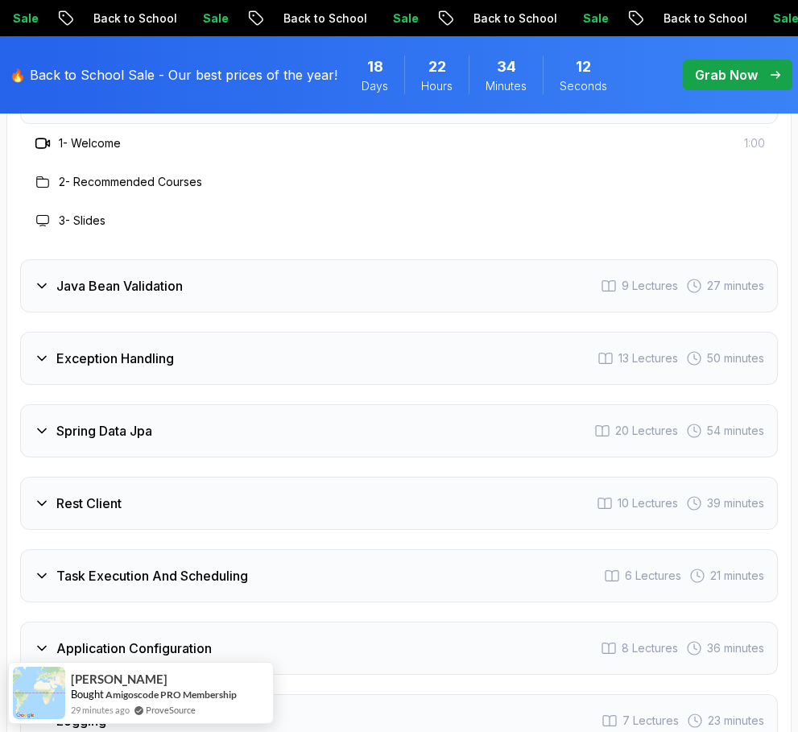
click at [576, 265] on div "Java Bean Validation 9 Lectures 27 minutes" at bounding box center [399, 285] width 758 height 53
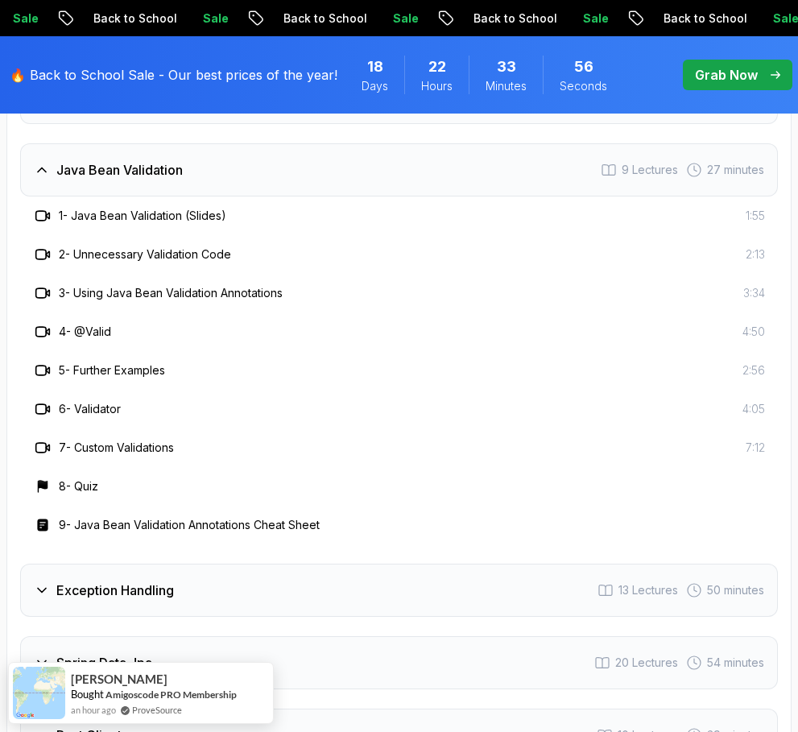
click at [366, 143] on div "Java Bean Validation 9 Lectures 27 minutes" at bounding box center [399, 169] width 758 height 53
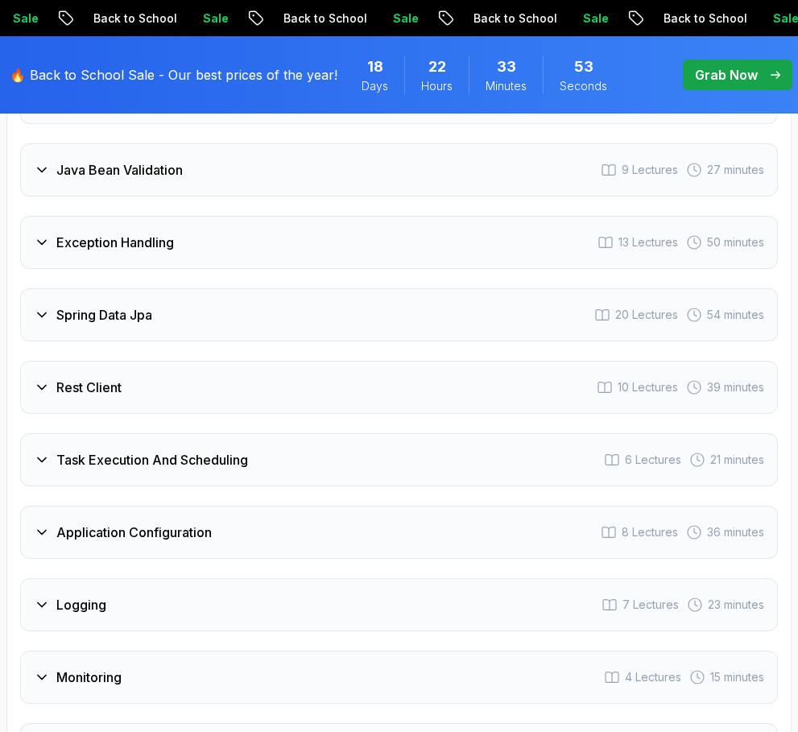
click at [246, 143] on div "Java Bean Validation 9 Lectures 27 minutes" at bounding box center [399, 169] width 758 height 53
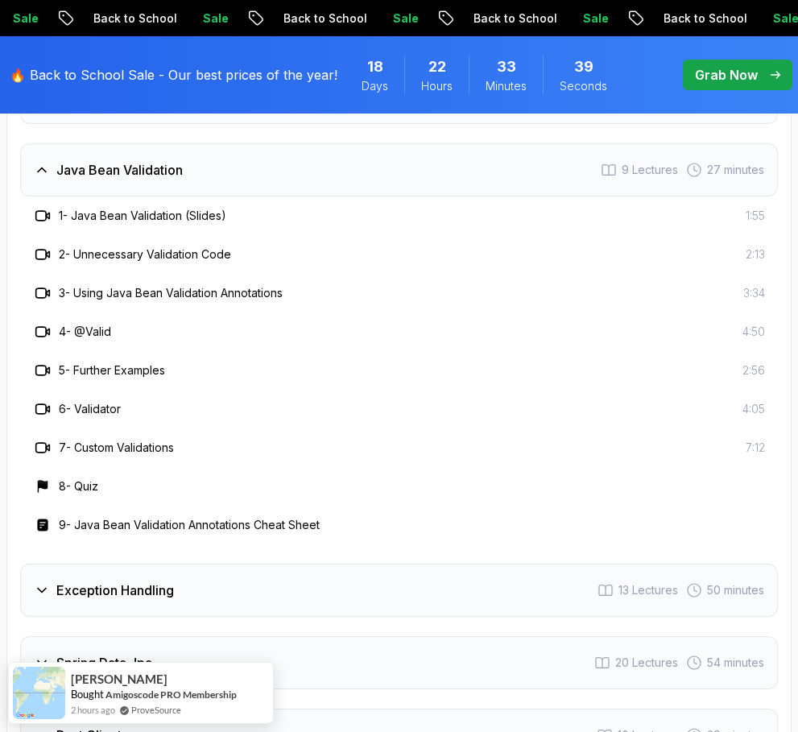
click at [146, 143] on div "Java Bean Validation 9 Lectures 27 minutes" at bounding box center [399, 169] width 758 height 53
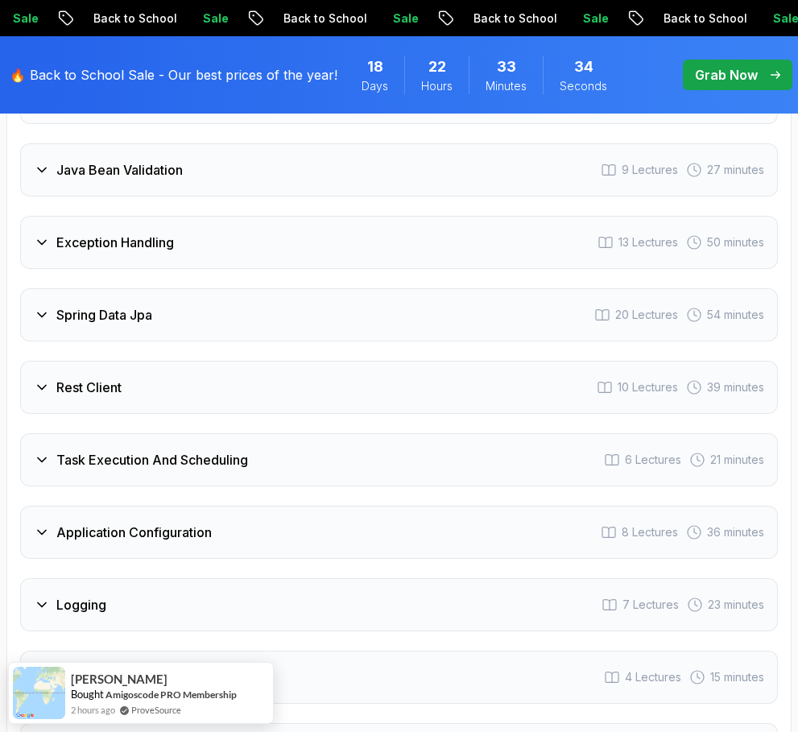
click at [97, 233] on h3 "Exception Handling" at bounding box center [115, 242] width 118 height 19
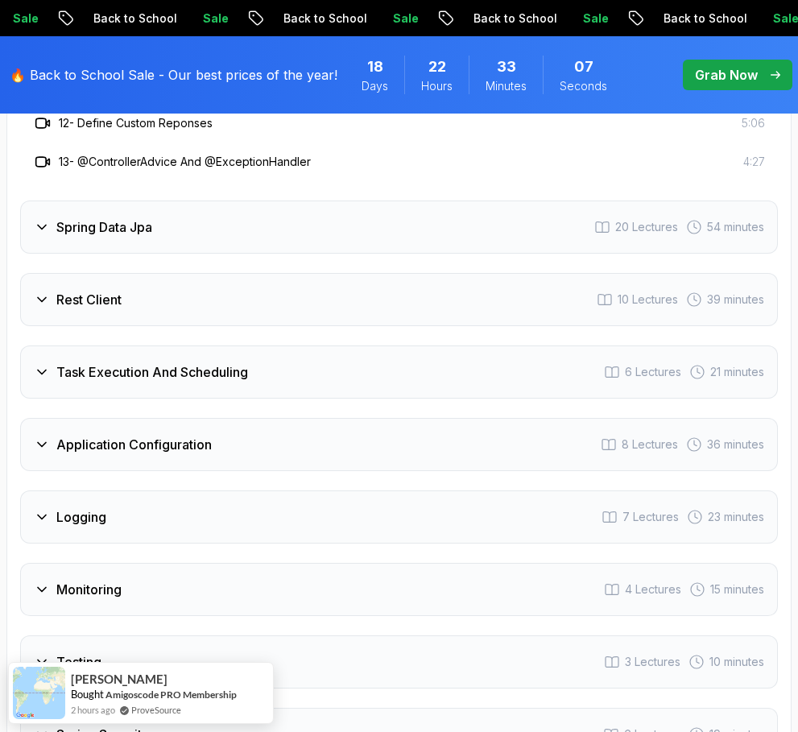
scroll to position [3620, 0]
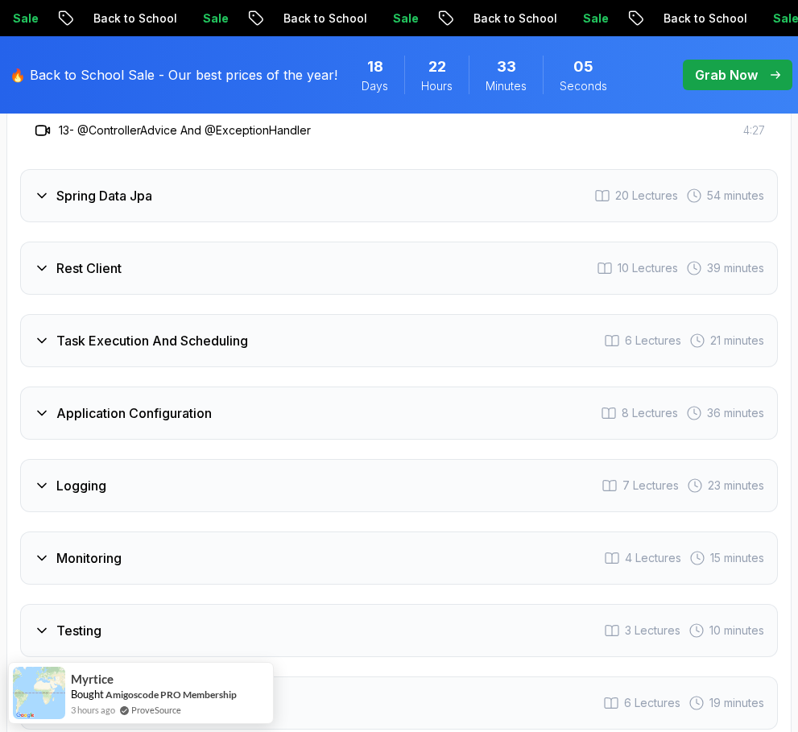
click at [65, 242] on div "Rest Client 10 Lectures 39 minutes" at bounding box center [399, 268] width 758 height 53
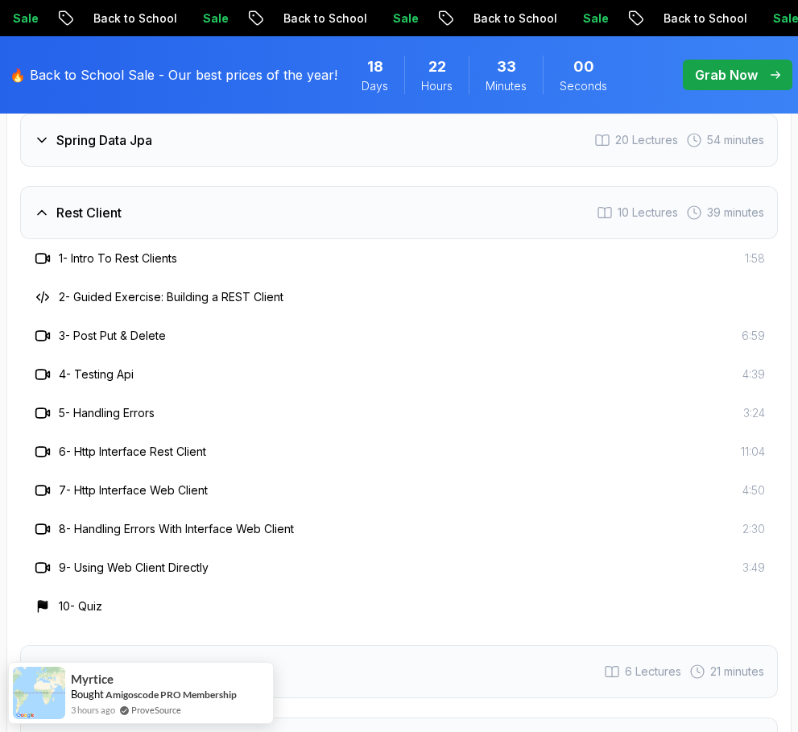
scroll to position [3183, 0]
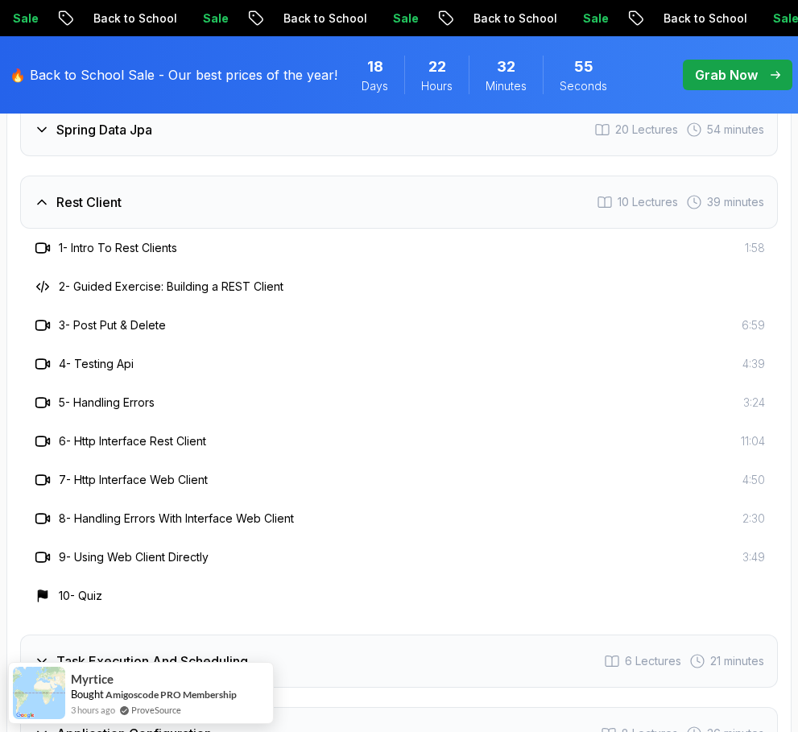
drag, startPoint x: 144, startPoint y: 159, endPoint x: 43, endPoint y: 128, distance: 105.5
click at [43, 128] on div "Intro 3 Lectures 1 minute Java Bean Validation 9 Lectures 27 minutes Exception …" at bounding box center [399, 540] width 758 height 1309
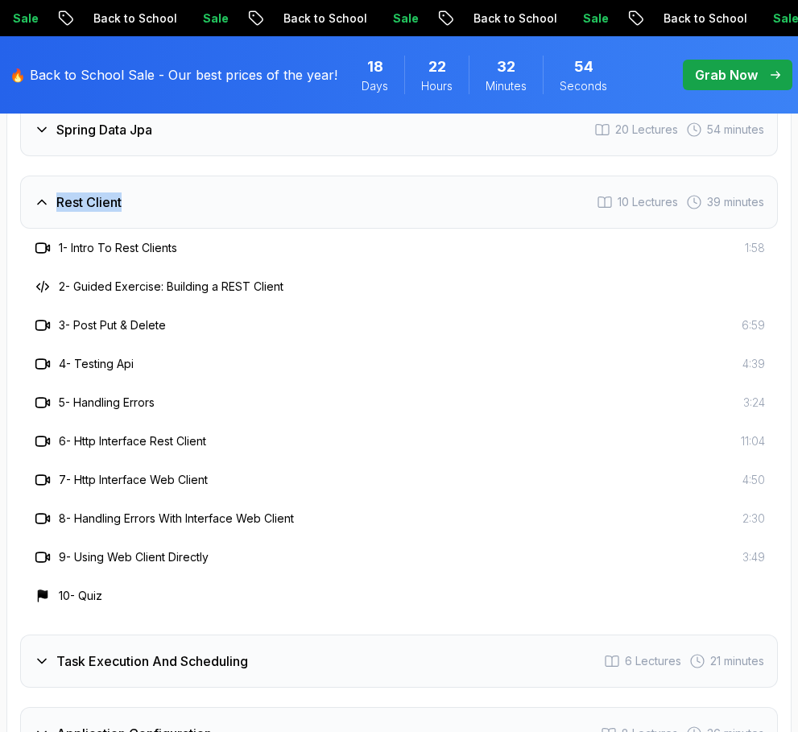
drag, startPoint x: 43, startPoint y: 128, endPoint x: 127, endPoint y: 157, distance: 88.6
click at [127, 157] on div "Intro 3 Lectures 1 minute Java Bean Validation 9 Lectures 27 minutes Exception …" at bounding box center [399, 540] width 758 height 1309
copy h3 "Rest Client"
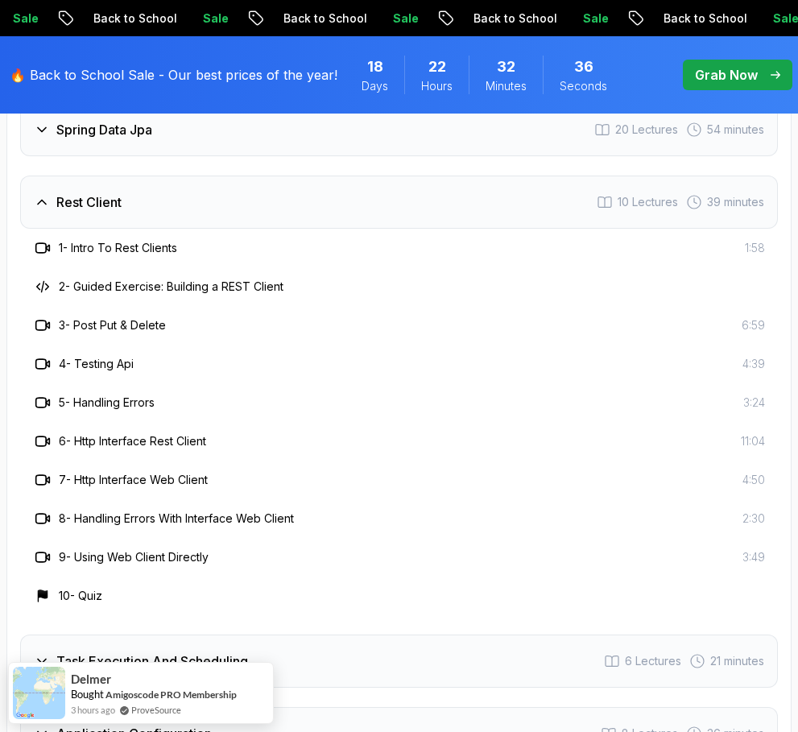
click at [15, 168] on div "Course Curriculum 13 Sections 97 Lectures 5.18 hours of content Intro 3 Lecture…" at bounding box center [398, 500] width 785 height 1443
click at [14, 209] on div "Course Curriculum 13 Sections 97 Lectures 5.18 hours of content Intro 3 Lecture…" at bounding box center [398, 500] width 785 height 1443
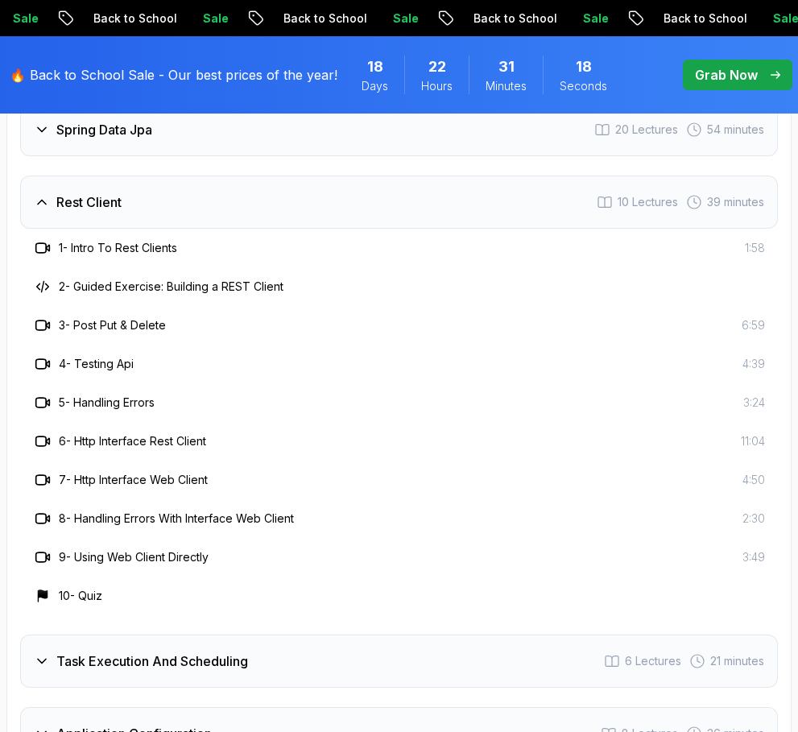
click at [71, 192] on h3 "Rest Client" at bounding box center [88, 201] width 65 height 19
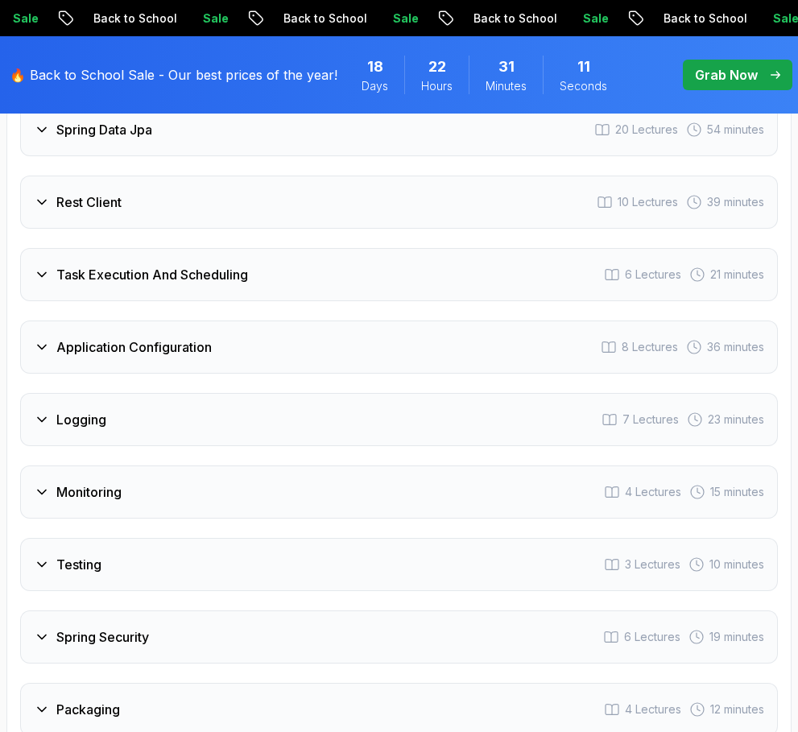
click at [10, 228] on div "Course Curriculum 13 Sections 97 Lectures 5.18 hours of content Intro 3 Lecture…" at bounding box center [398, 307] width 785 height 1057
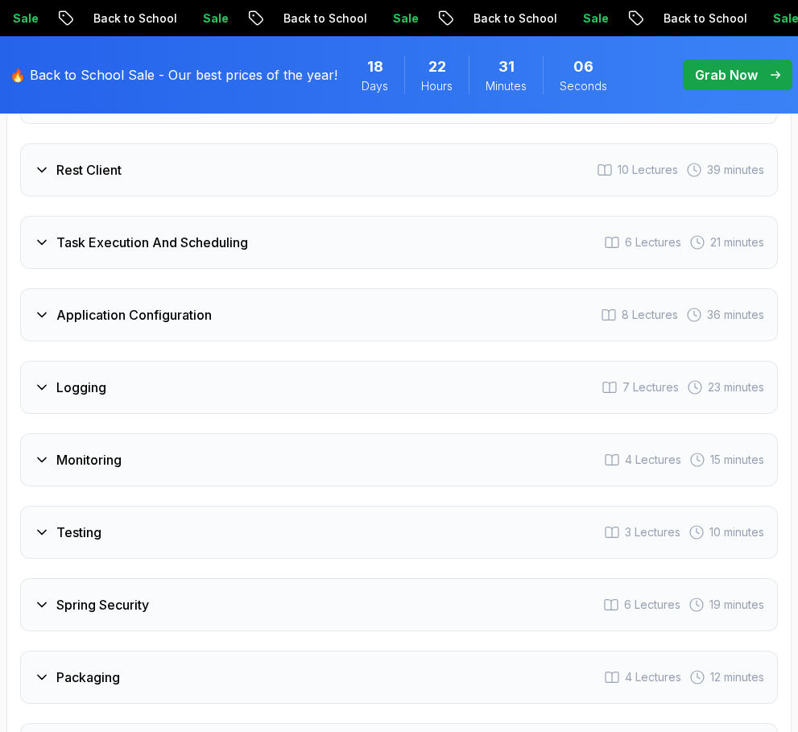
scroll to position [3248, 0]
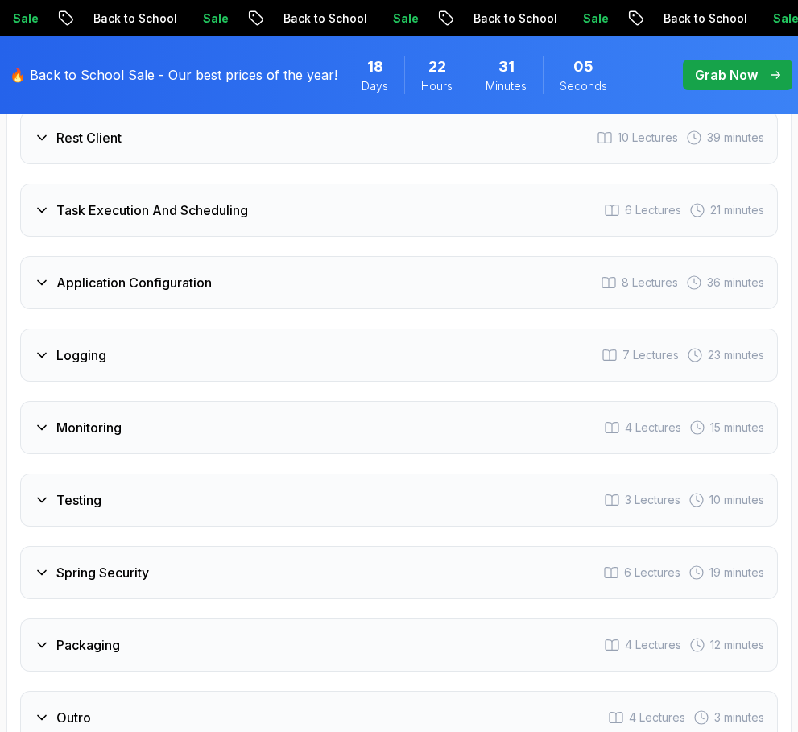
click at [56, 201] on h3 "Task Execution And Scheduling" at bounding box center [152, 210] width 192 height 19
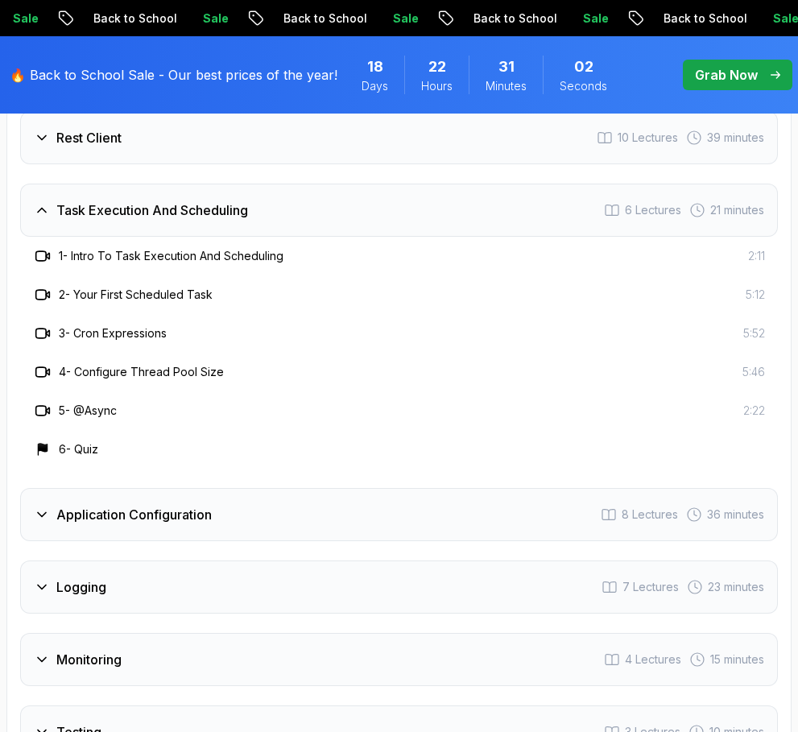
click at [37, 134] on div "Intro 3 Lectures 1 minute Java Bean Validation 9 Lectures 27 minutes Exception …" at bounding box center [399, 398] width 758 height 1155
drag, startPoint x: 50, startPoint y: 136, endPoint x: 322, endPoint y: 168, distance: 274.0
click at [322, 168] on div "Intro 3 Lectures 1 minute Java Bean Validation 9 Lectures 27 minutes Exception …" at bounding box center [399, 398] width 758 height 1155
copy h3 "Task Execution And Scheduling"
click at [15, 161] on div "Course Curriculum 13 Sections 97 Lectures 5.18 hours of content Intro 3 Lecture…" at bounding box center [398, 358] width 785 height 1289
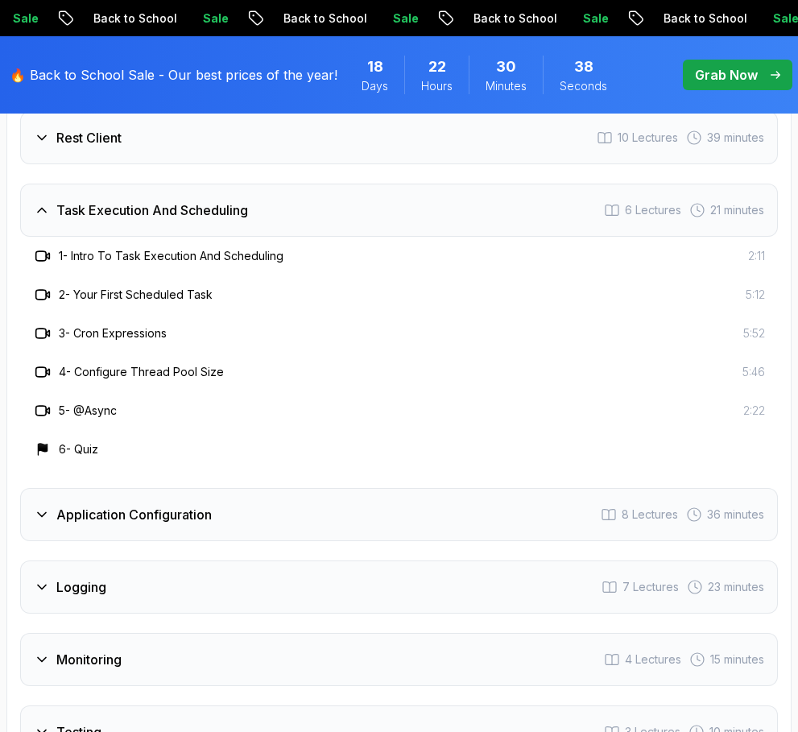
click at [26, 135] on div "Intro 3 Lectures 1 minute Java Bean Validation 9 Lectures 27 minutes Exception …" at bounding box center [399, 398] width 758 height 1155
click at [17, 164] on div "Course Curriculum 13 Sections 97 Lectures 5.18 hours of content Intro 3 Lecture…" at bounding box center [398, 358] width 785 height 1289
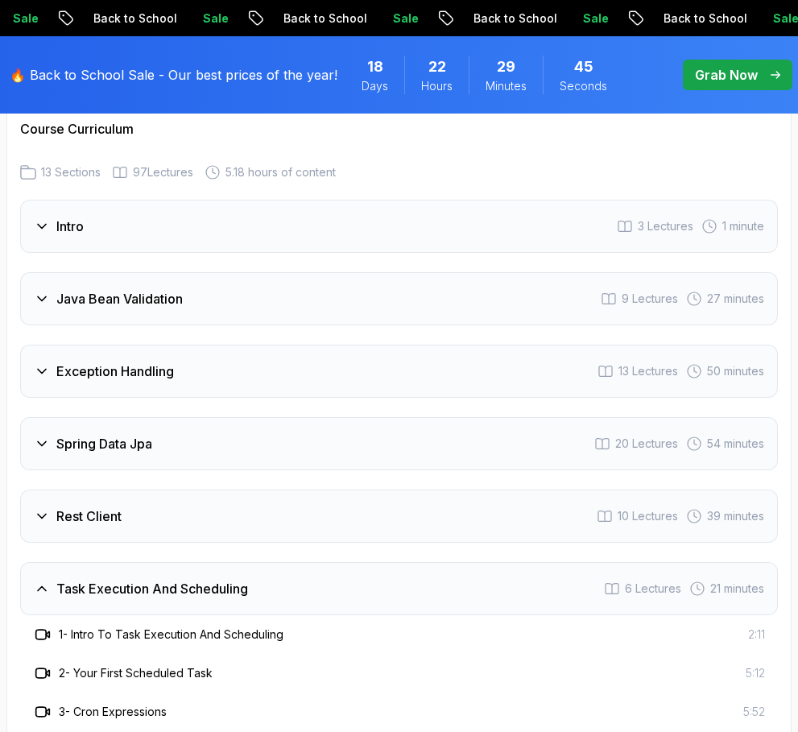
scroll to position [2859, 0]
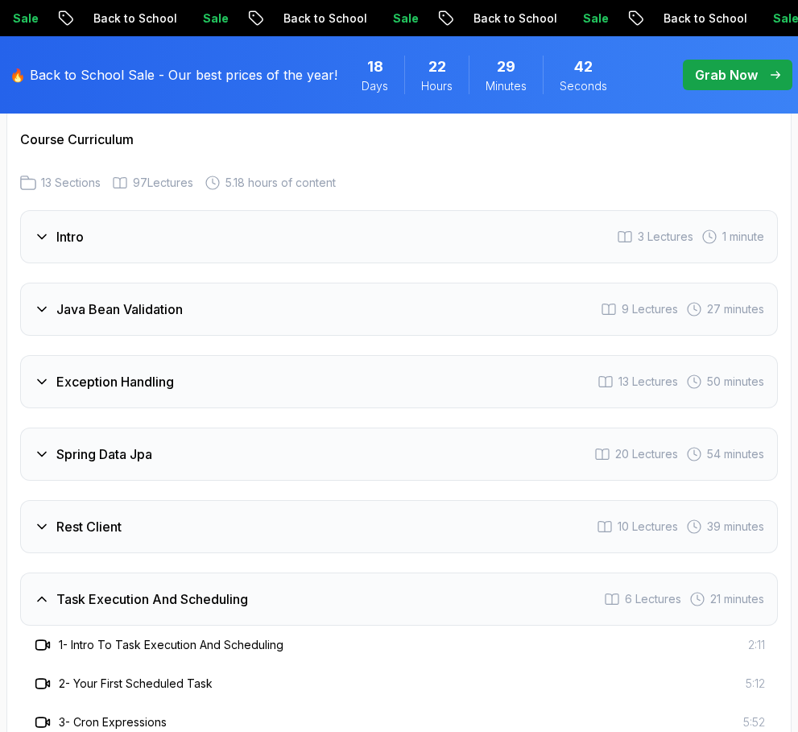
click at [68, 227] on h3 "Intro" at bounding box center [69, 236] width 27 height 19
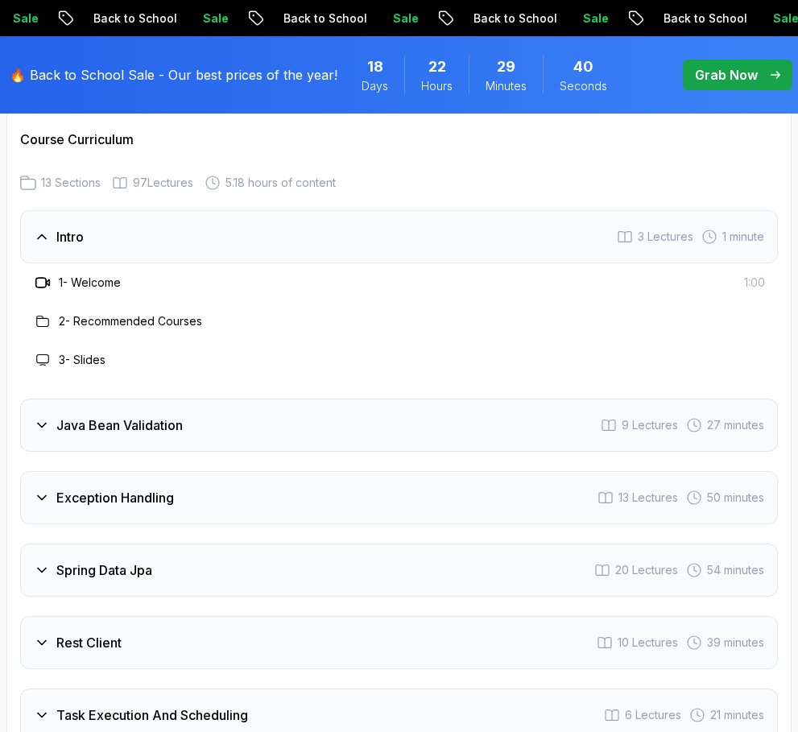
click at [68, 227] on h3 "Intro" at bounding box center [69, 236] width 27 height 19
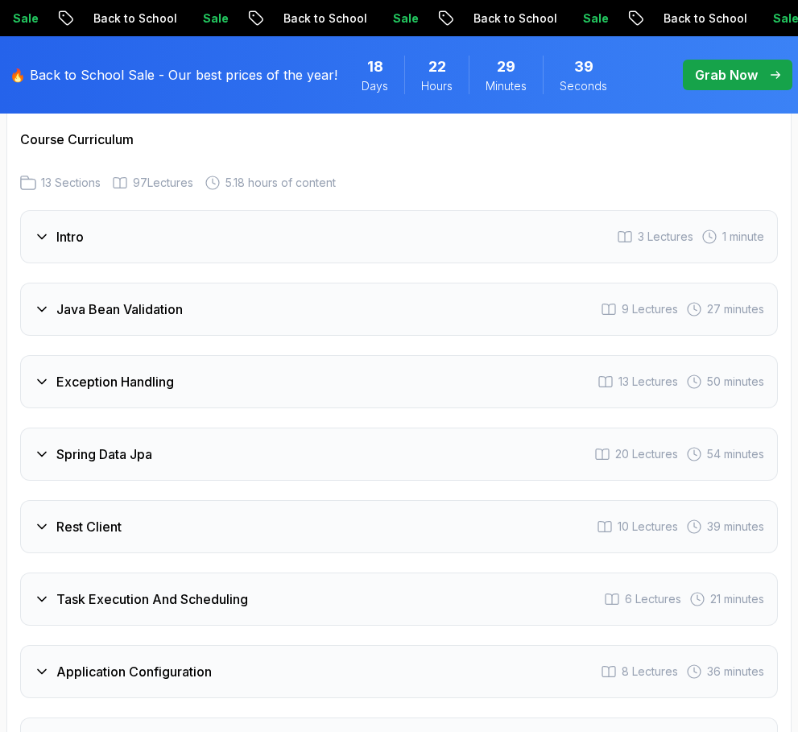
click at [68, 227] on h3 "Intro" at bounding box center [69, 236] width 27 height 19
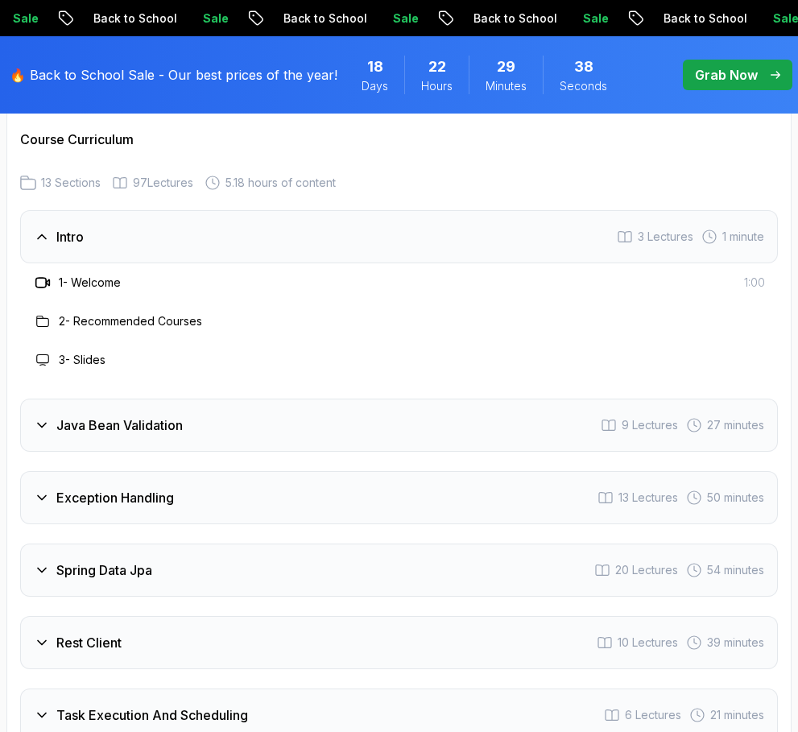
click at [68, 227] on h3 "Intro" at bounding box center [69, 236] width 27 height 19
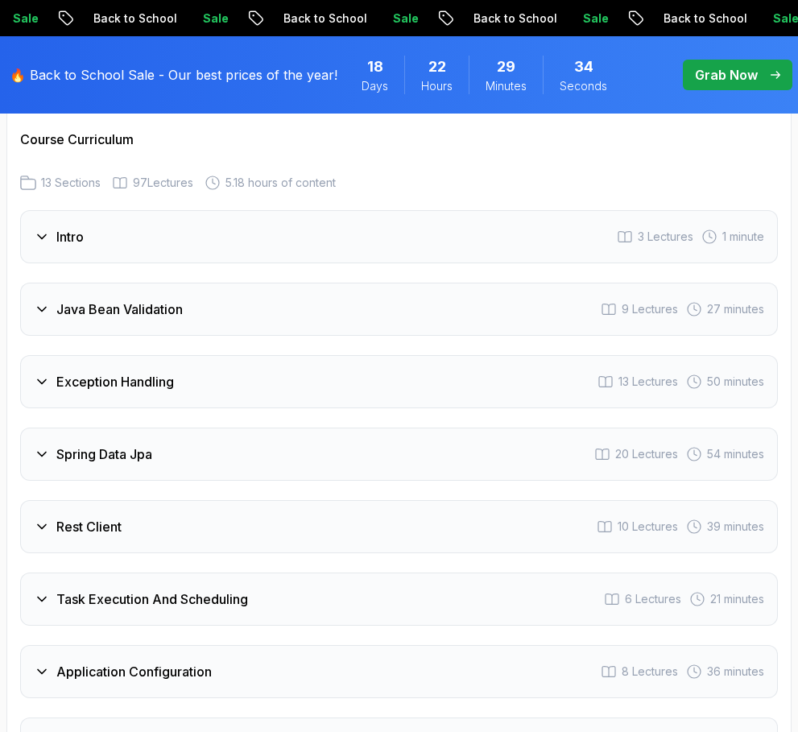
click at [56, 300] on div "Java Bean Validation" at bounding box center [108, 309] width 149 height 19
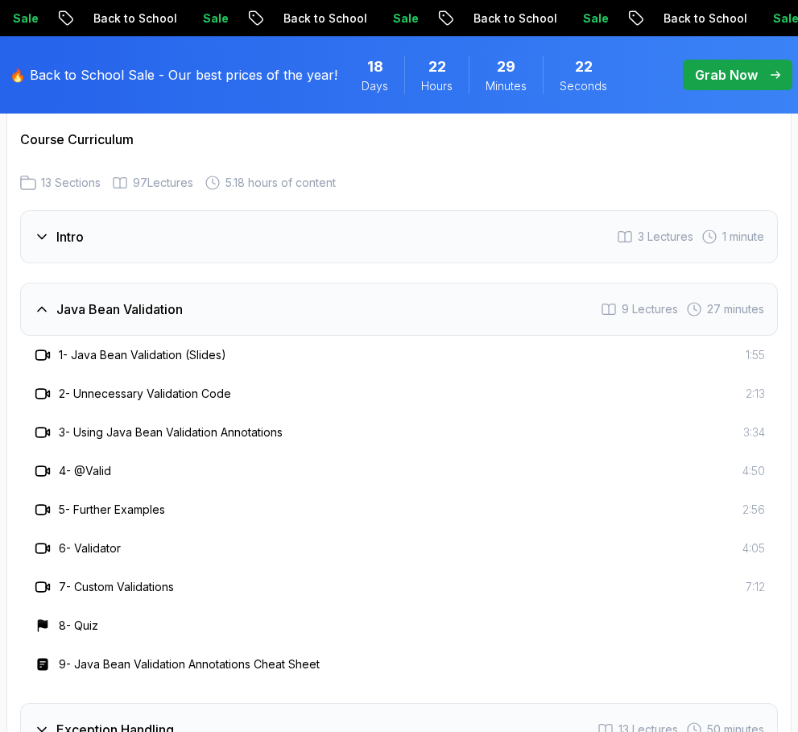
click at [67, 300] on h3 "Java Bean Validation" at bounding box center [119, 309] width 126 height 19
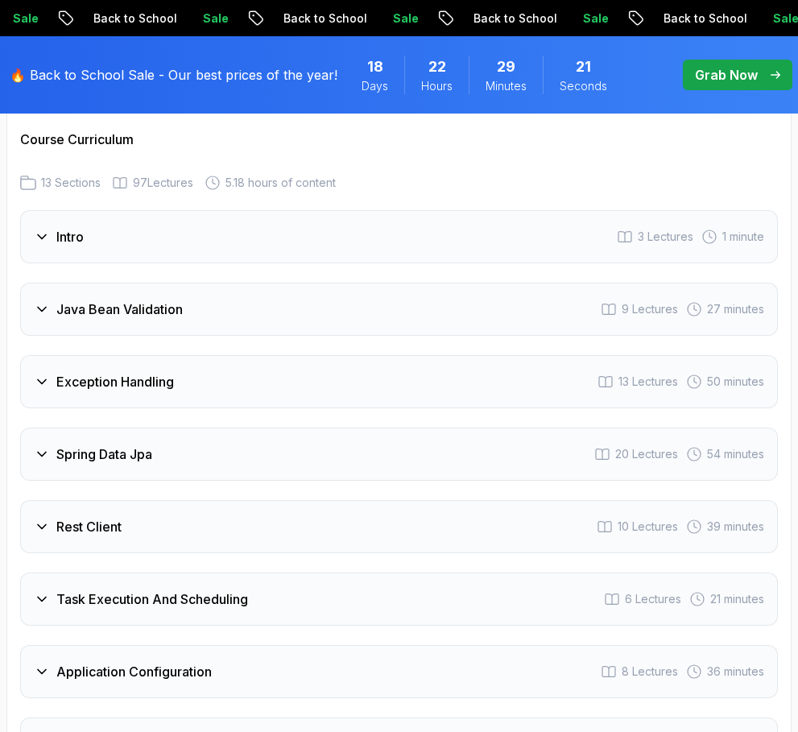
click at [147, 372] on h3 "Exception Handling" at bounding box center [115, 381] width 118 height 19
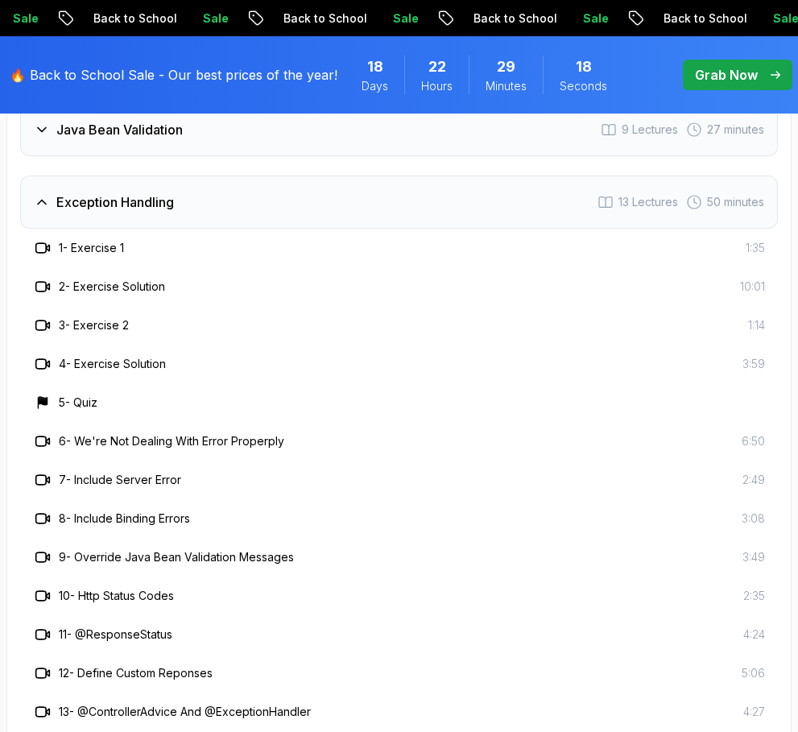
scroll to position [3049, 0]
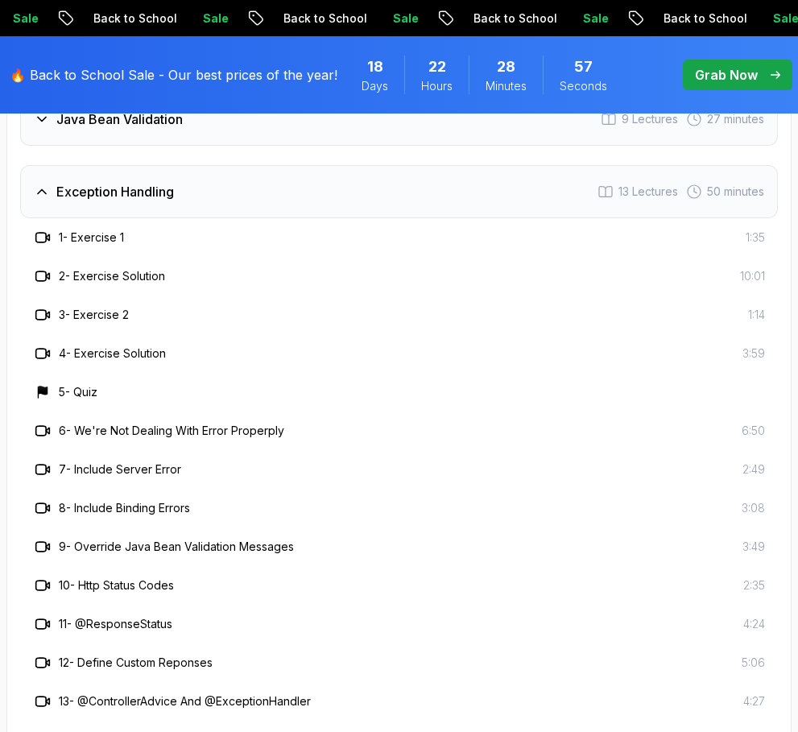
click at [76, 182] on h3 "Exception Handling" at bounding box center [115, 191] width 118 height 19
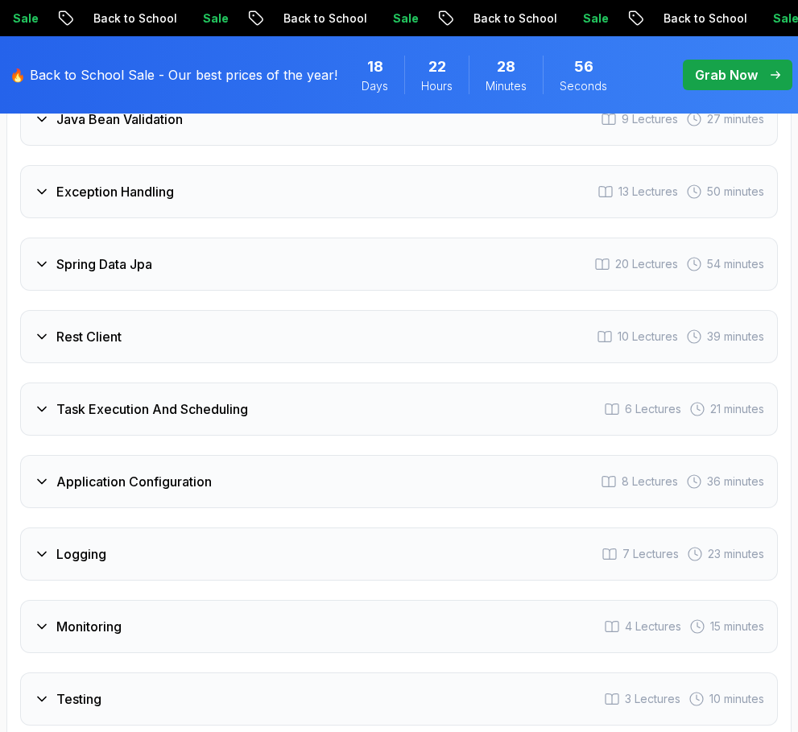
click at [66, 254] on h3 "Spring Data Jpa" at bounding box center [104, 263] width 96 height 19
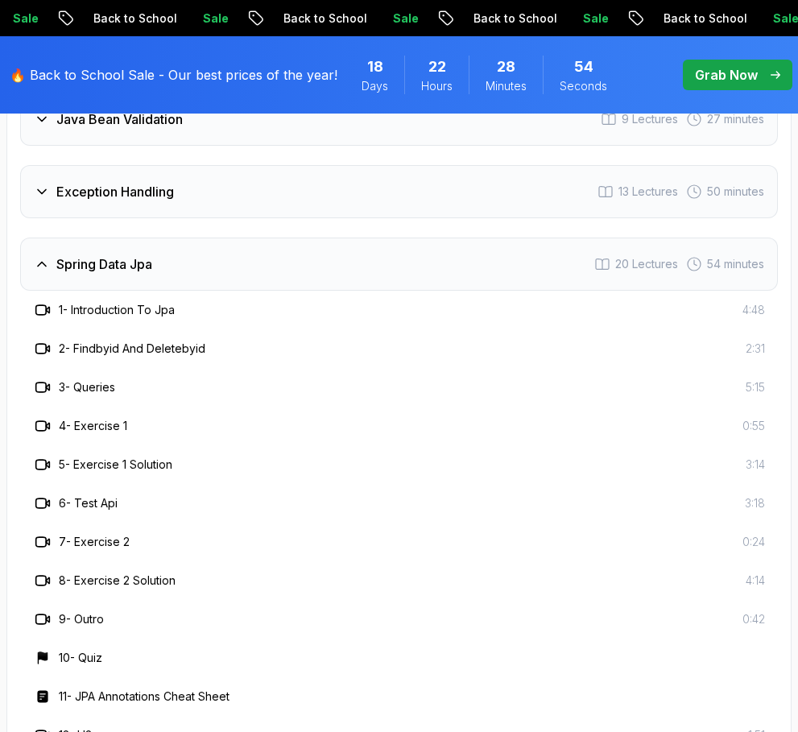
click at [66, 254] on h3 "Spring Data Jpa" at bounding box center [104, 263] width 96 height 19
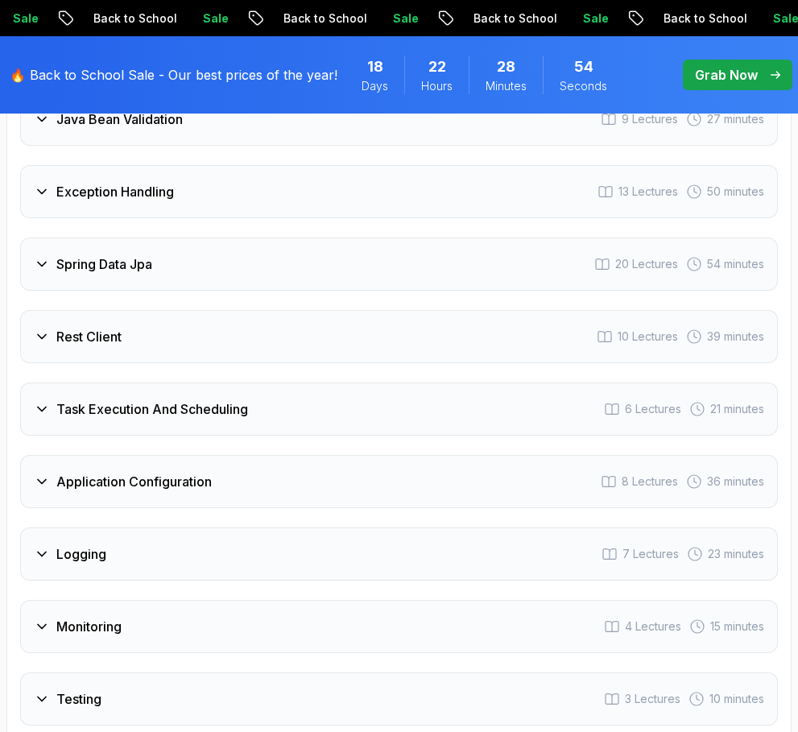
click at [54, 327] on div "Rest Client" at bounding box center [78, 336] width 88 height 19
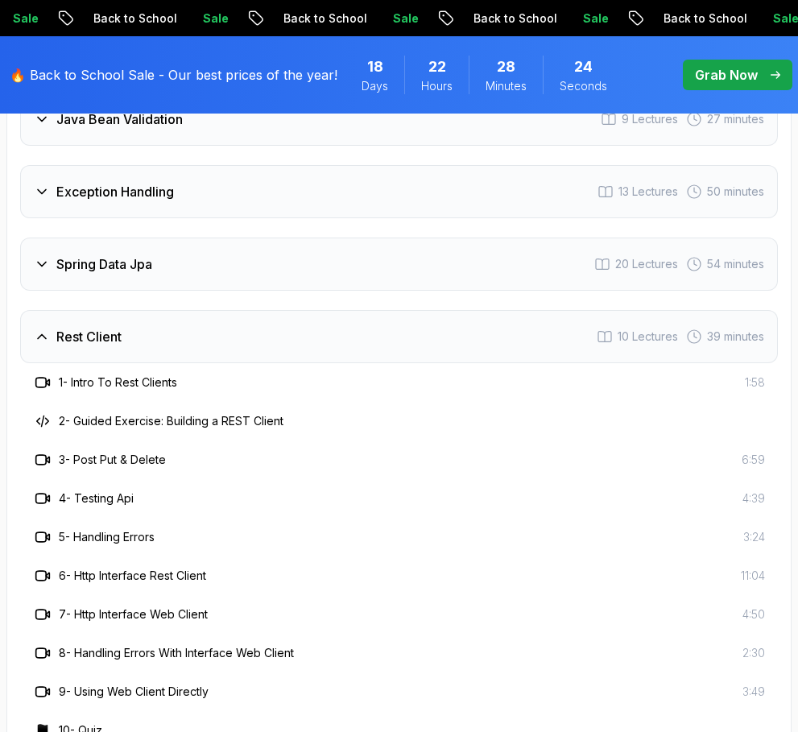
click at [66, 327] on h3 "Rest Client" at bounding box center [88, 336] width 65 height 19
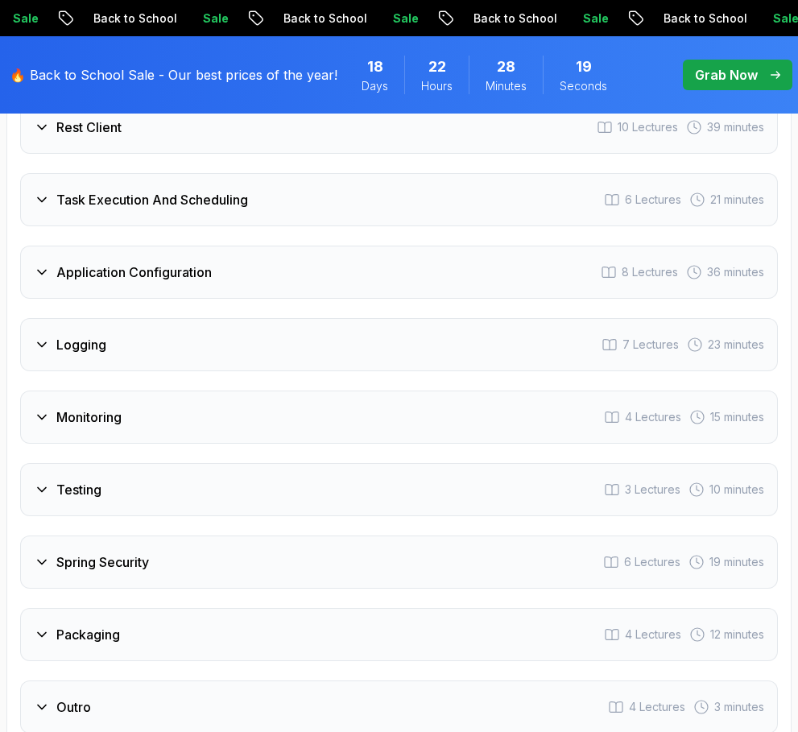
scroll to position [3268, 0]
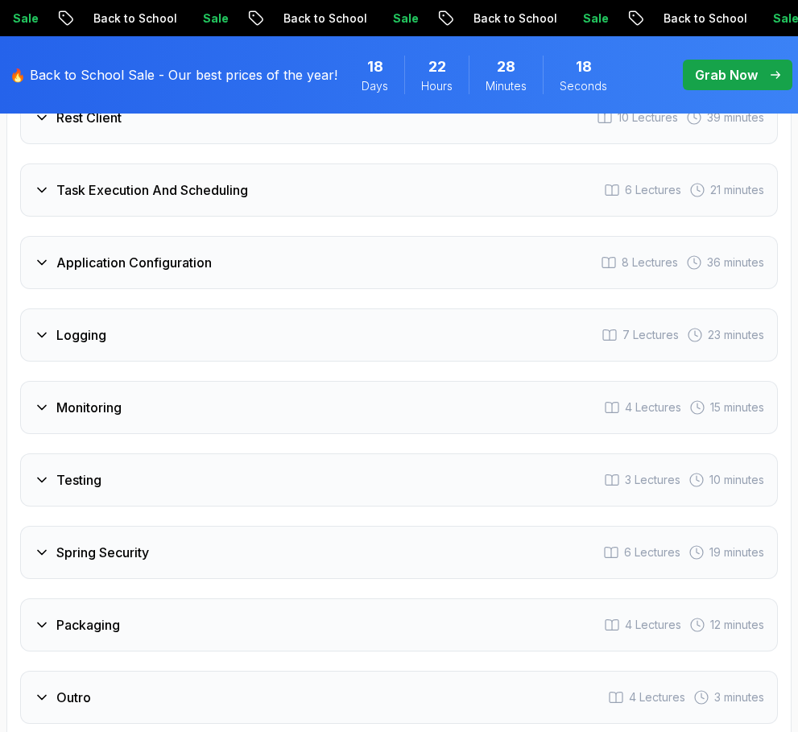
click at [64, 180] on h3 "Task Execution And Scheduling" at bounding box center [152, 189] width 192 height 19
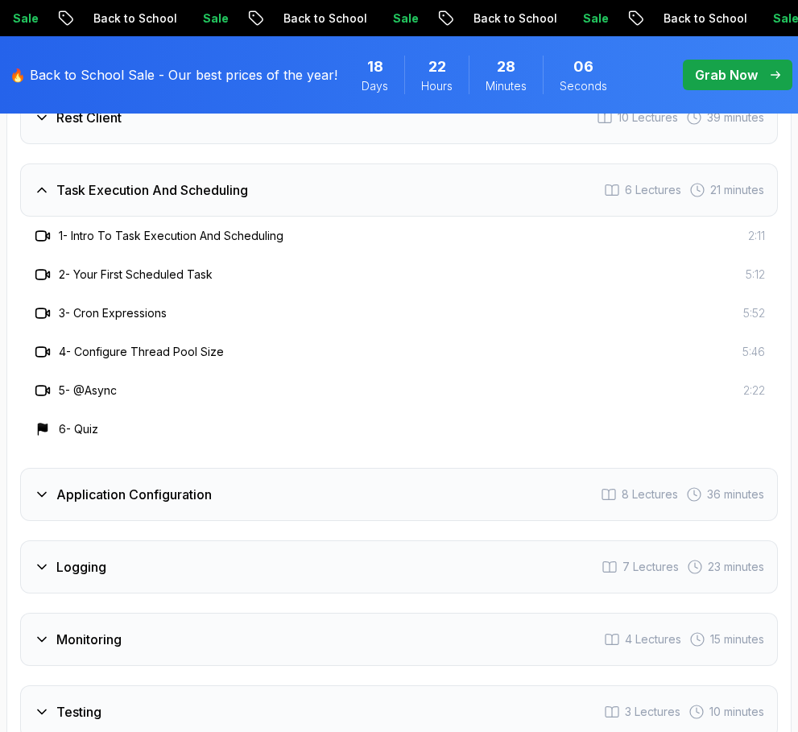
click at [105, 169] on div "Task Execution And Scheduling 6 Lectures 21 minutes" at bounding box center [399, 189] width 758 height 53
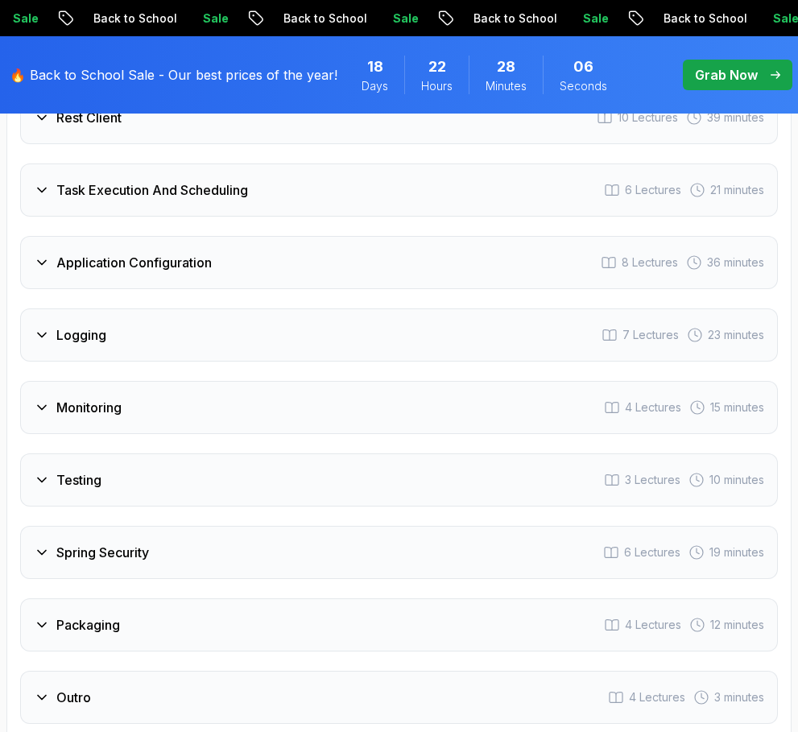
click at [81, 253] on h3 "Application Configuration" at bounding box center [133, 262] width 155 height 19
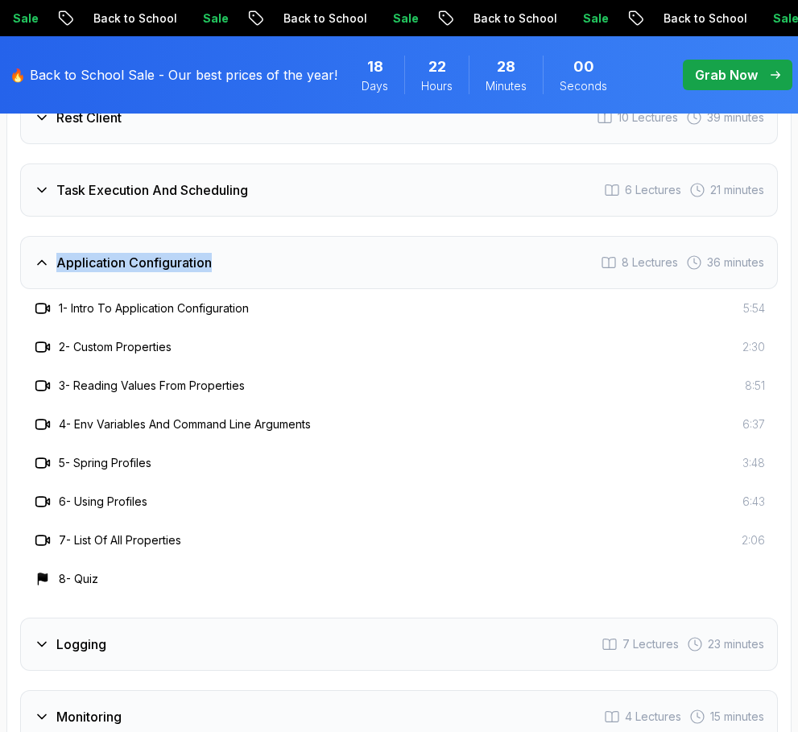
drag, startPoint x: 23, startPoint y: 182, endPoint x: 221, endPoint y: 217, distance: 200.5
click at [221, 217] on div "Intro 3 Lectures 1 minute Java Bean Validation 9 Lectures 27 minutes Exception …" at bounding box center [399, 417] width 758 height 1232
copy h3 "Application Configuration"
click at [20, 181] on div "Intro 3 Lectures 1 minute Java Bean Validation 9 Lectures 27 minutes Exception …" at bounding box center [399, 417] width 758 height 1232
click at [13, 236] on div "Course Curriculum 13 Sections 97 Lectures 5.18 hours of content Intro 3 Lecture…" at bounding box center [398, 377] width 785 height 1366
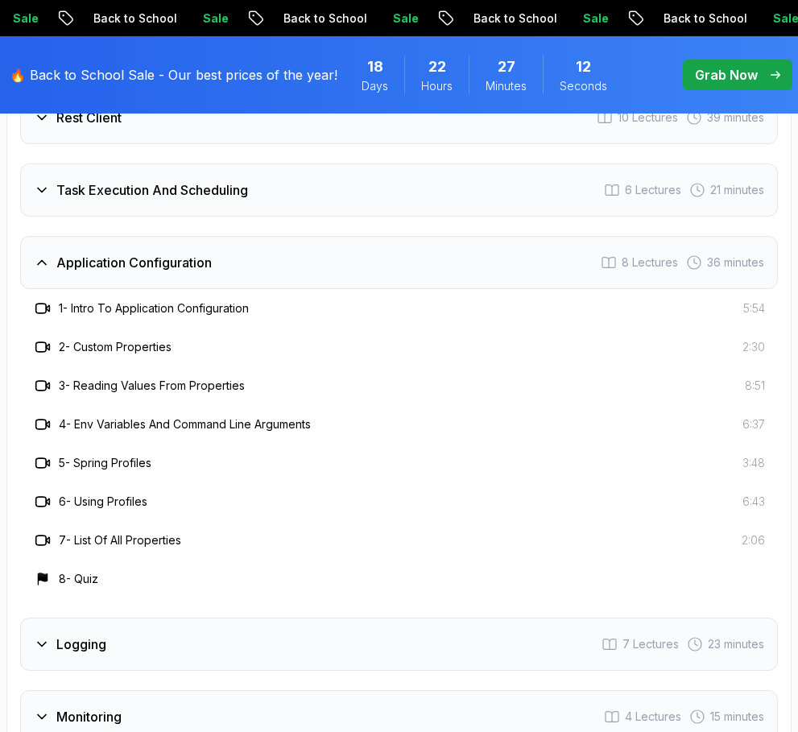
click at [41, 254] on icon at bounding box center [42, 262] width 16 height 16
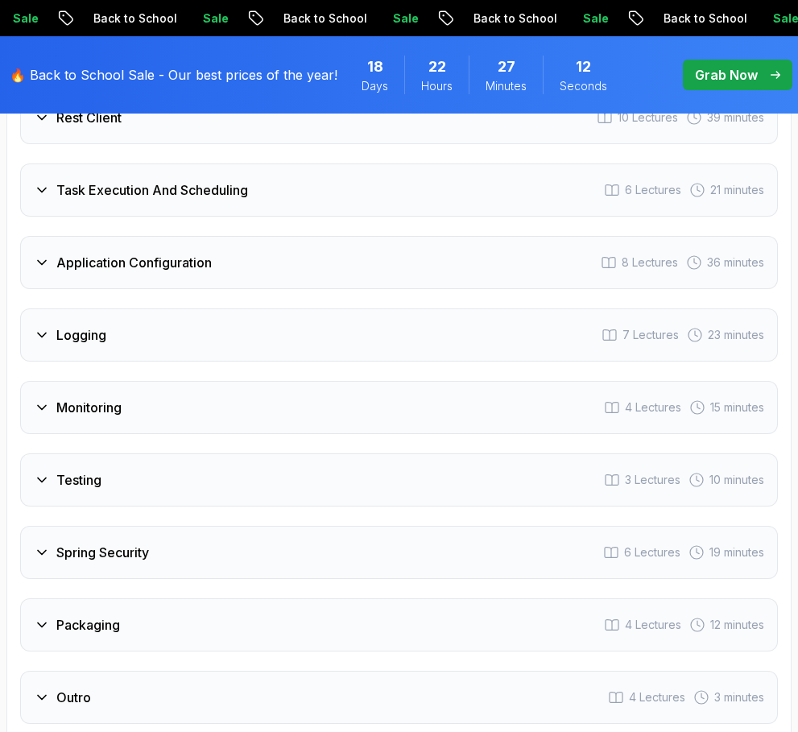
click at [48, 325] on div "Logging" at bounding box center [70, 334] width 72 height 19
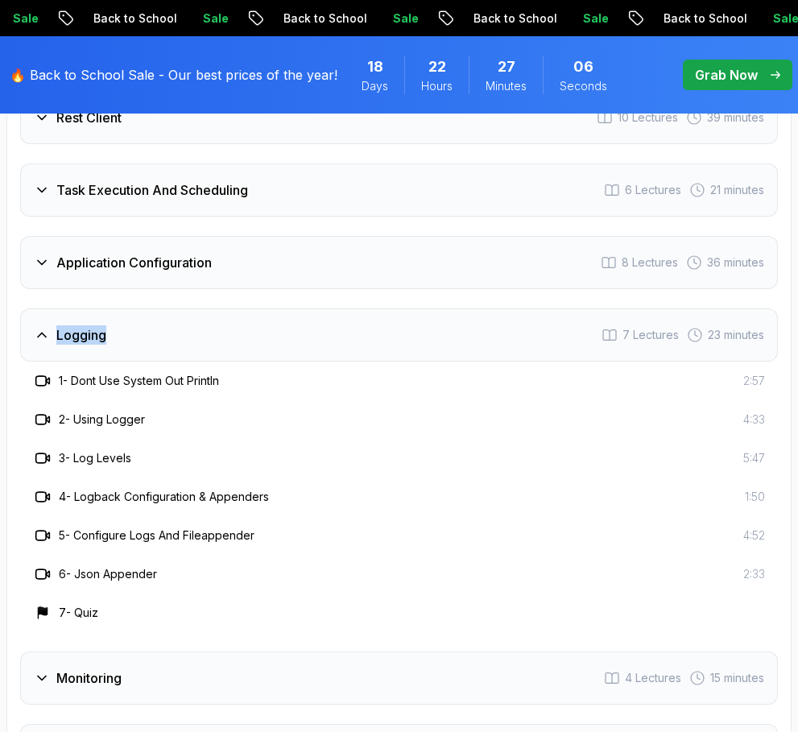
drag, startPoint x: 20, startPoint y: 257, endPoint x: 108, endPoint y: 289, distance: 93.5
click at [108, 289] on div "Intro 3 Lectures 1 minute Java Bean Validation 9 Lectures 27 minutes Exception …" at bounding box center [399, 398] width 758 height 1194
copy h3 "Logging"
click at [13, 299] on div "Course Curriculum 13 Sections 97 Lectures 5.18 hours of content Intro 3 Lecture…" at bounding box center [398, 357] width 785 height 1327
click at [44, 308] on div "Logging 7 Lectures 23 minutes" at bounding box center [399, 334] width 758 height 53
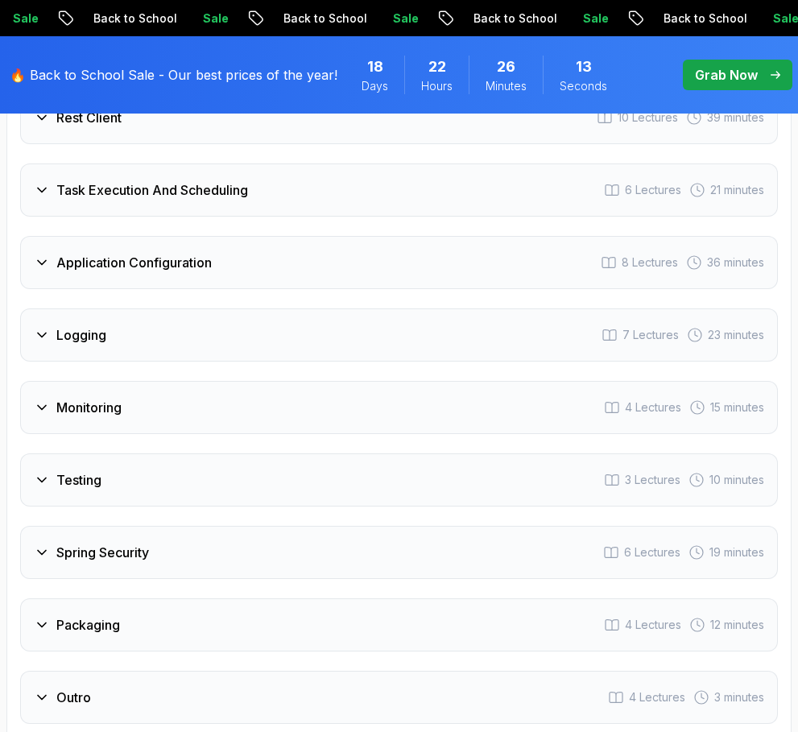
click at [48, 381] on div "Monitoring 4 Lectures 15 minutes" at bounding box center [399, 407] width 758 height 53
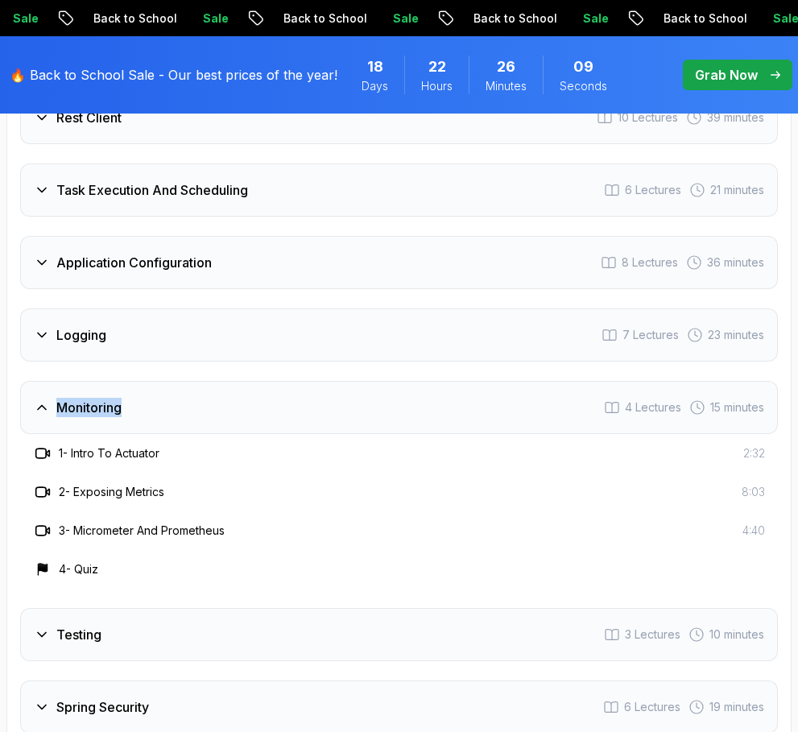
drag, startPoint x: 31, startPoint y: 326, endPoint x: 139, endPoint y: 358, distance: 112.4
click at [139, 358] on div "Intro 3 Lectures 1 minute Java Bean Validation 9 Lectures 27 minutes Exception …" at bounding box center [399, 340] width 758 height 1078
copy h3 "Monitoring"
click at [18, 354] on div "Course Curriculum 13 Sections 97 Lectures 5.18 hours of content Intro 3 Lecture…" at bounding box center [398, 299] width 785 height 1211
click at [48, 399] on icon at bounding box center [42, 407] width 16 height 16
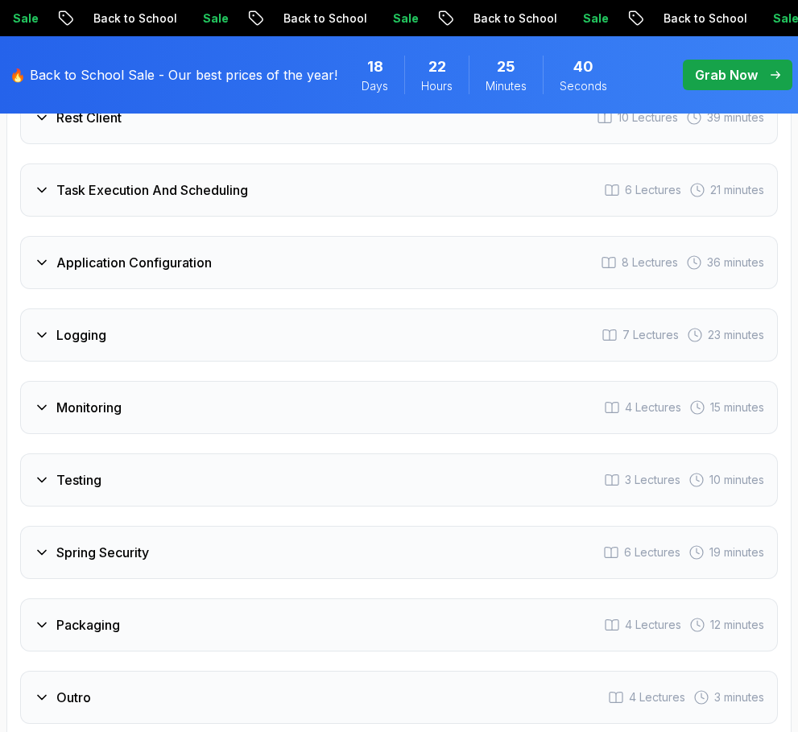
click at [44, 472] on icon at bounding box center [42, 480] width 16 height 16
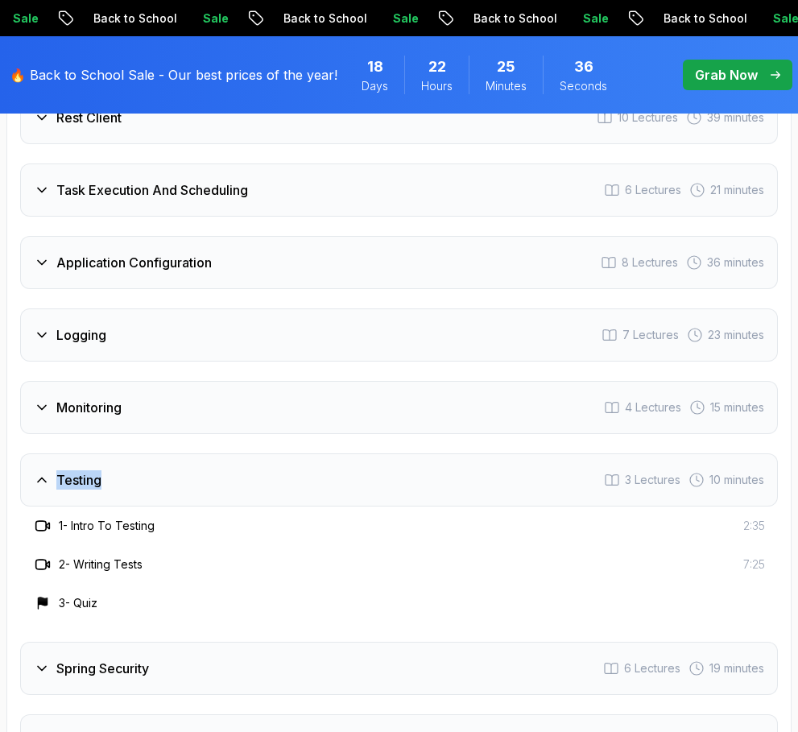
drag, startPoint x: 14, startPoint y: 397, endPoint x: 118, endPoint y: 446, distance: 114.9
click at [118, 446] on div "Course Curriculum 13 Sections 97 Lectures 5.18 hours of content Intro 3 Lecture…" at bounding box center [398, 280] width 785 height 1173
copy h3 "Testing"
click at [33, 453] on div "Testing 3 Lectures 10 minutes" at bounding box center [399, 479] width 758 height 53
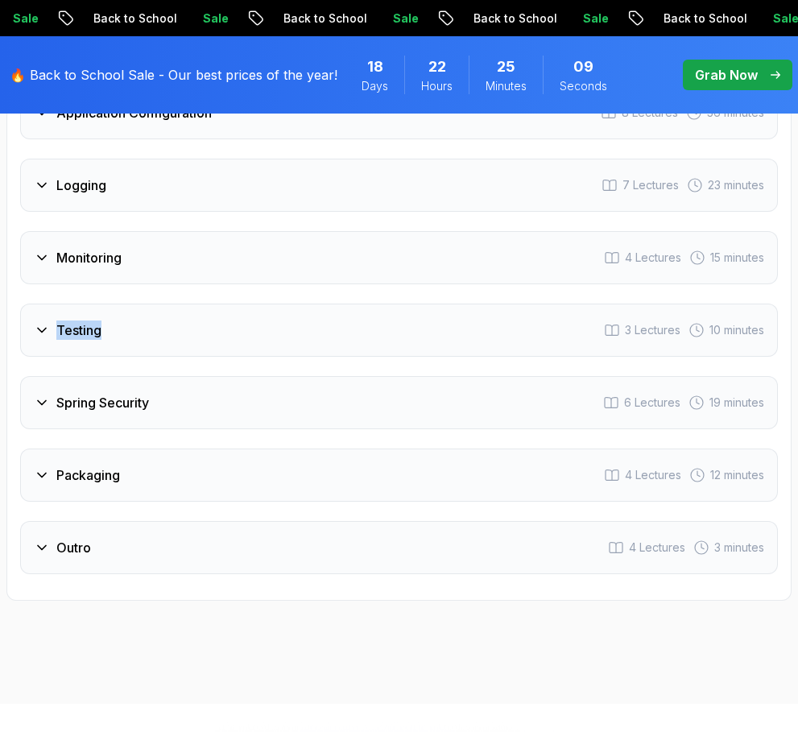
scroll to position [3468, 0]
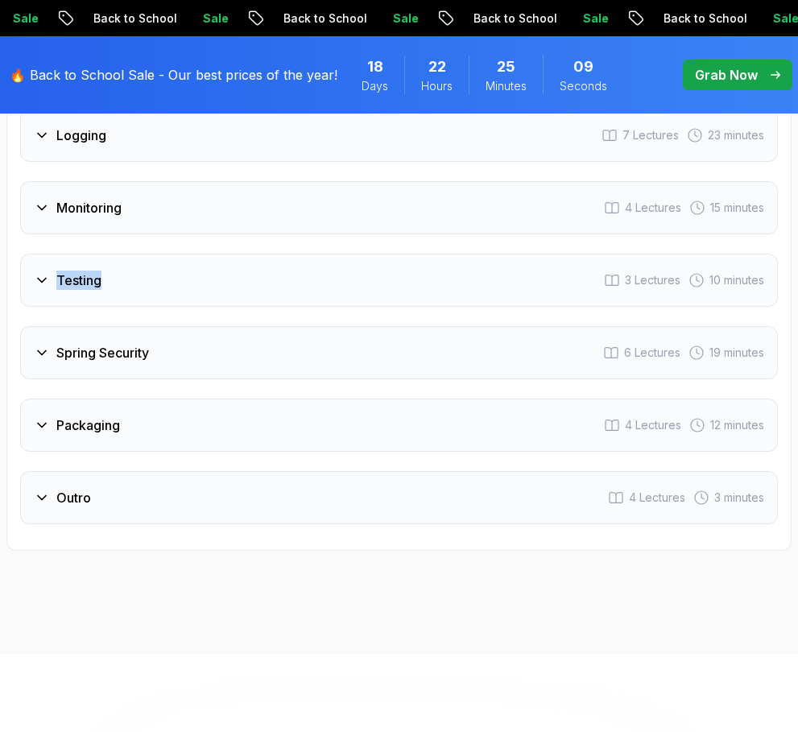
click at [48, 345] on icon at bounding box center [42, 353] width 16 height 16
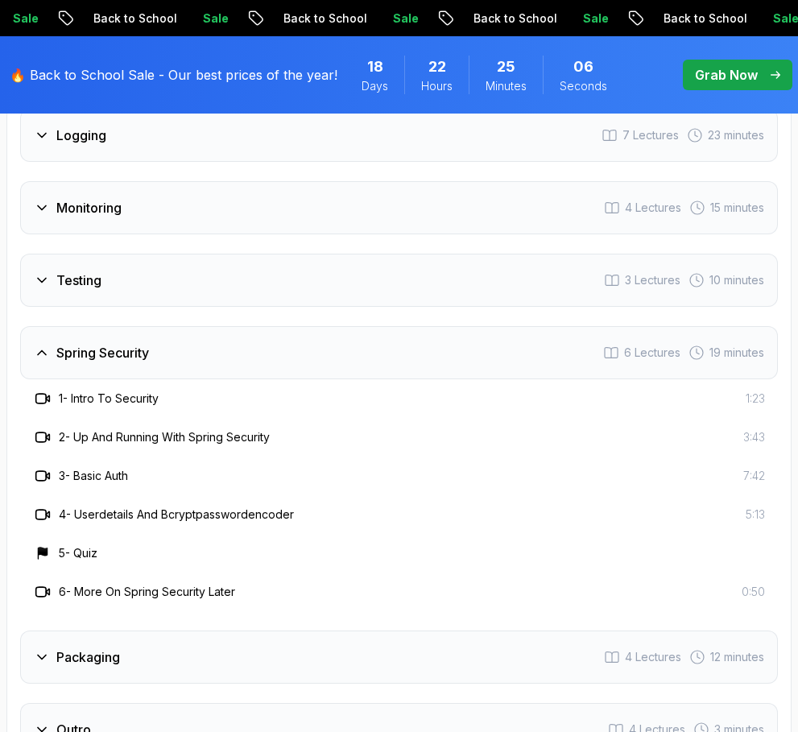
click at [14, 311] on div "Course Curriculum 13 Sections 97 Lectures 5.18 hours of content Intro 3 Lecture…" at bounding box center [398, 138] width 785 height 1289
drag, startPoint x: 48, startPoint y: 274, endPoint x: 200, endPoint y: 300, distance: 153.6
click at [200, 300] on div "Intro 3 Lectures 1 minute Java Bean Validation 9 Lectures 27 minutes Exception …" at bounding box center [399, 178] width 758 height 1155
copy h3 "Spring Security"
click at [41, 345] on icon at bounding box center [42, 353] width 16 height 16
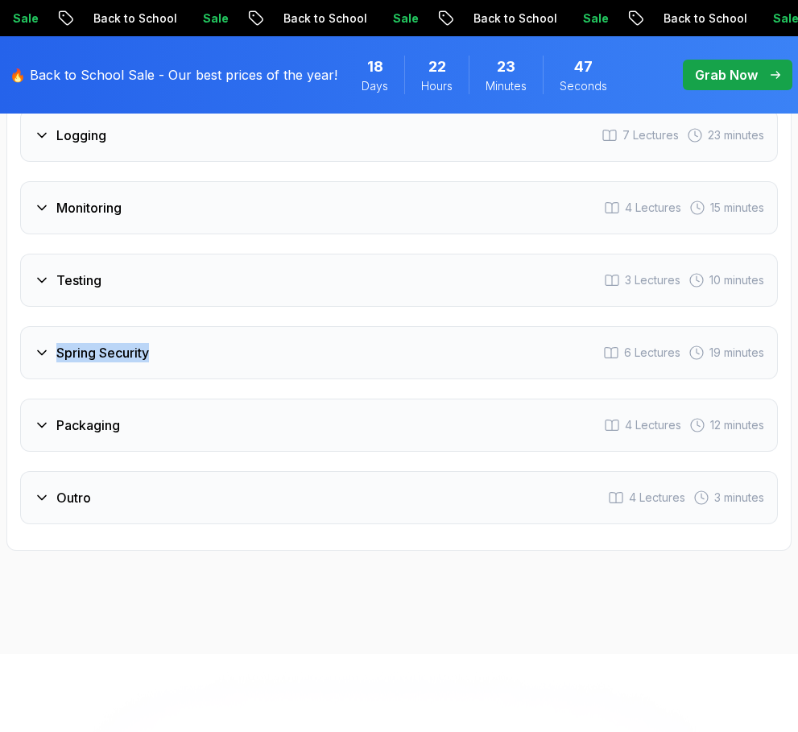
click at [46, 399] on div "Packaging 4 Lectures 12 minutes" at bounding box center [399, 425] width 758 height 53
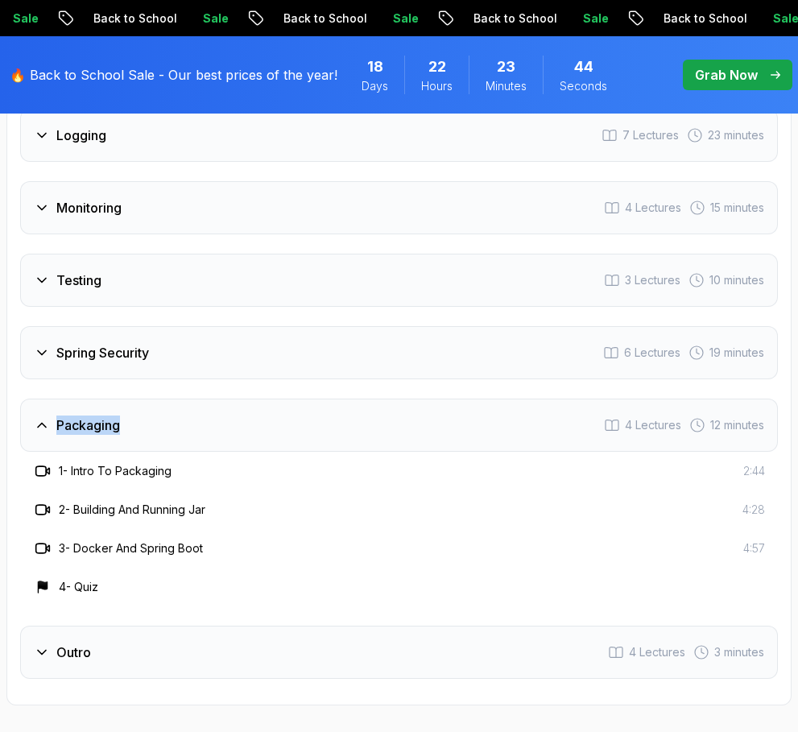
drag, startPoint x: 27, startPoint y: 346, endPoint x: 163, endPoint y: 379, distance: 139.1
click at [163, 379] on div "Intro 3 Lectures 1 minute Java Bean Validation 9 Lectures 27 minutes Exception …" at bounding box center [399, 140] width 758 height 1078
copy h3 "Packaging"
click at [38, 417] on icon at bounding box center [42, 425] width 16 height 16
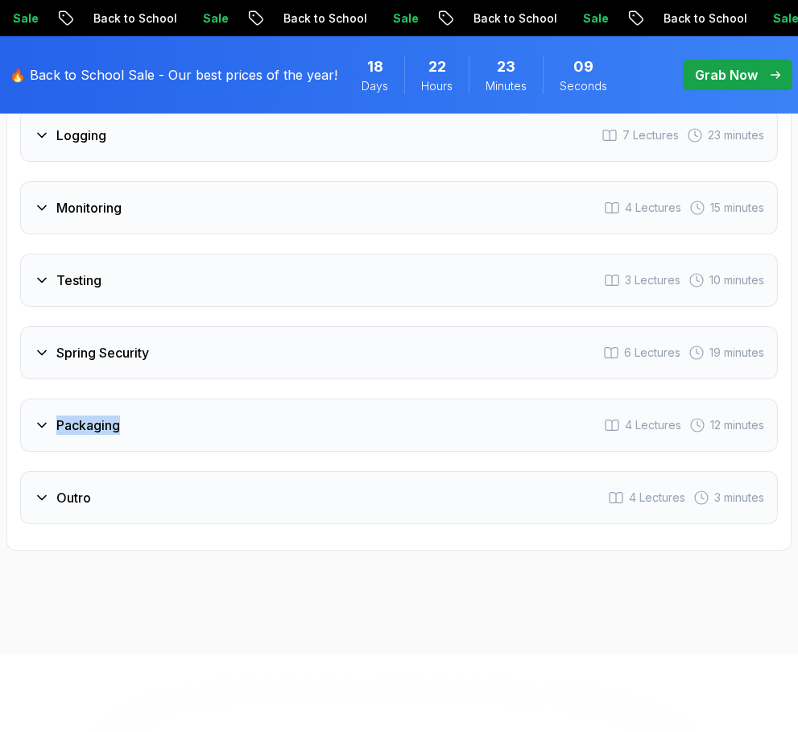
click at [38, 424] on icon at bounding box center [42, 426] width 8 height 4
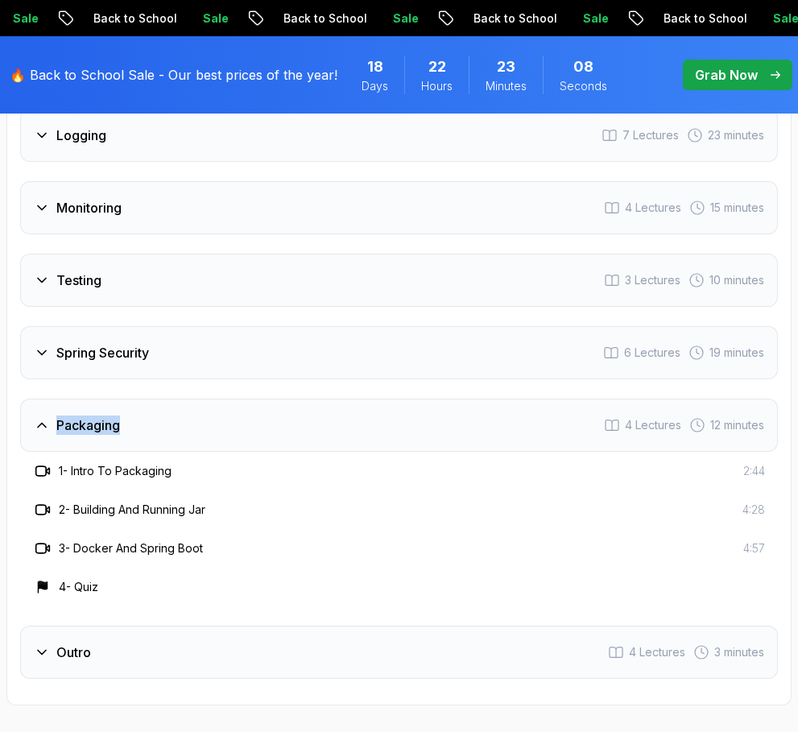
click at [38, 417] on icon at bounding box center [42, 425] width 16 height 16
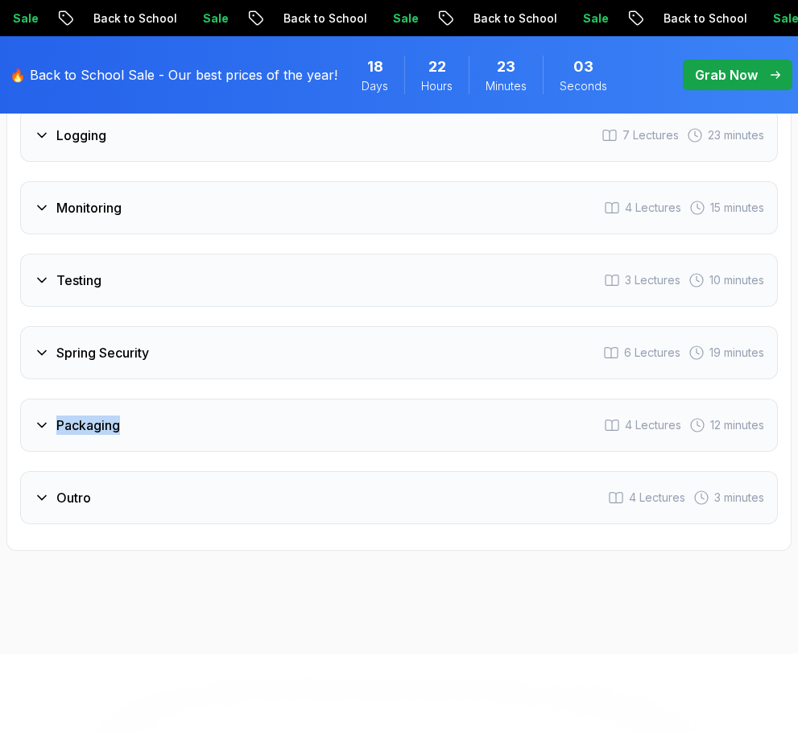
click at [49, 490] on icon at bounding box center [42, 498] width 16 height 16
click at [39, 417] on icon at bounding box center [42, 425] width 16 height 16
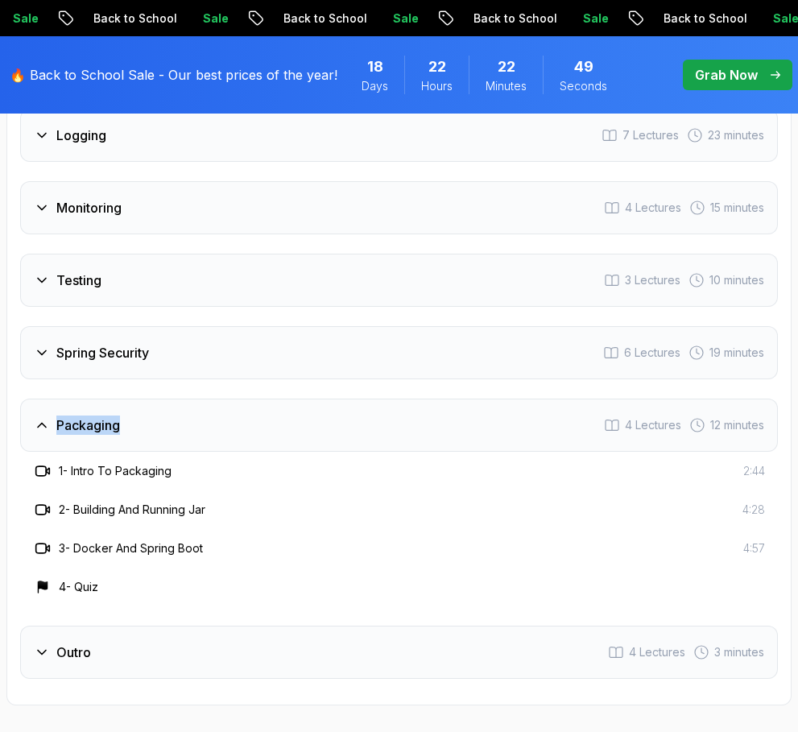
click at [39, 417] on icon at bounding box center [42, 425] width 16 height 16
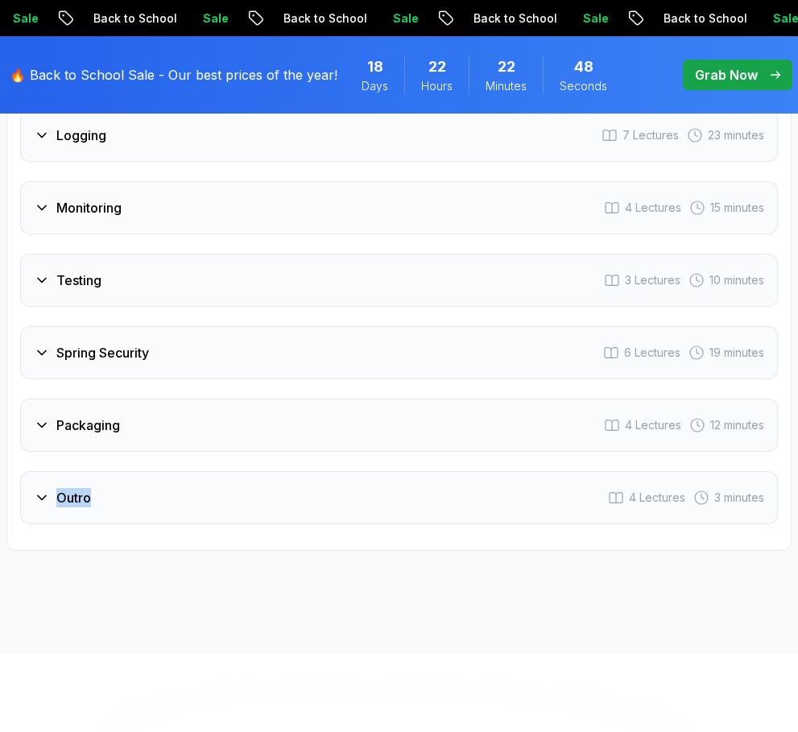
drag, startPoint x: 19, startPoint y: 417, endPoint x: 144, endPoint y: 453, distance: 130.8
click at [144, 453] on div "Course Curriculum 13 Sections 97 Lectures 5.18 hours of content Intro 3 Lecture…" at bounding box center [398, 22] width 785 height 1057
copy h3 "Outro"
click at [53, 488] on div "Outro" at bounding box center [62, 497] width 57 height 19
click at [42, 488] on div "Outro" at bounding box center [62, 497] width 57 height 19
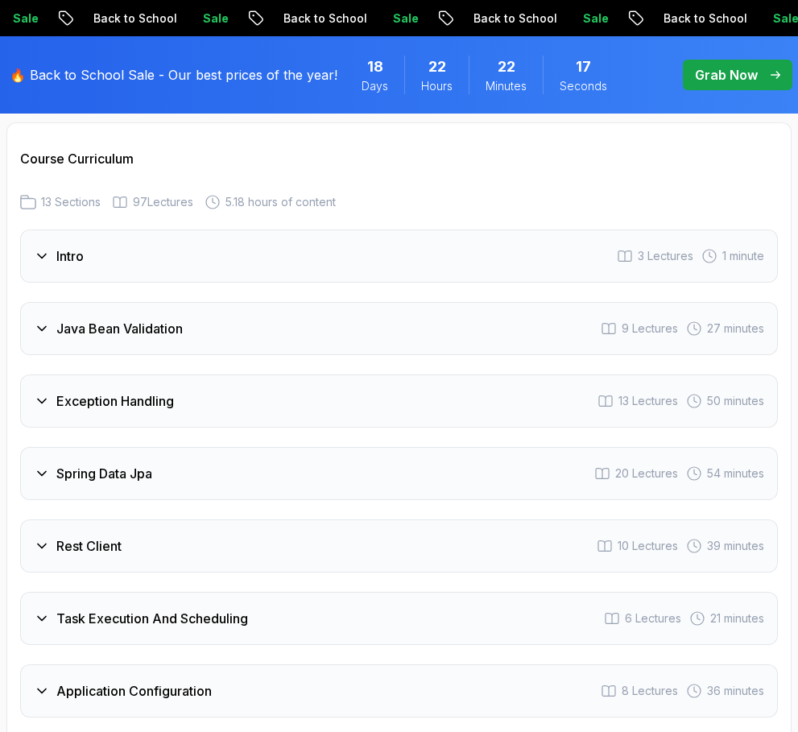
scroll to position [2860, 0]
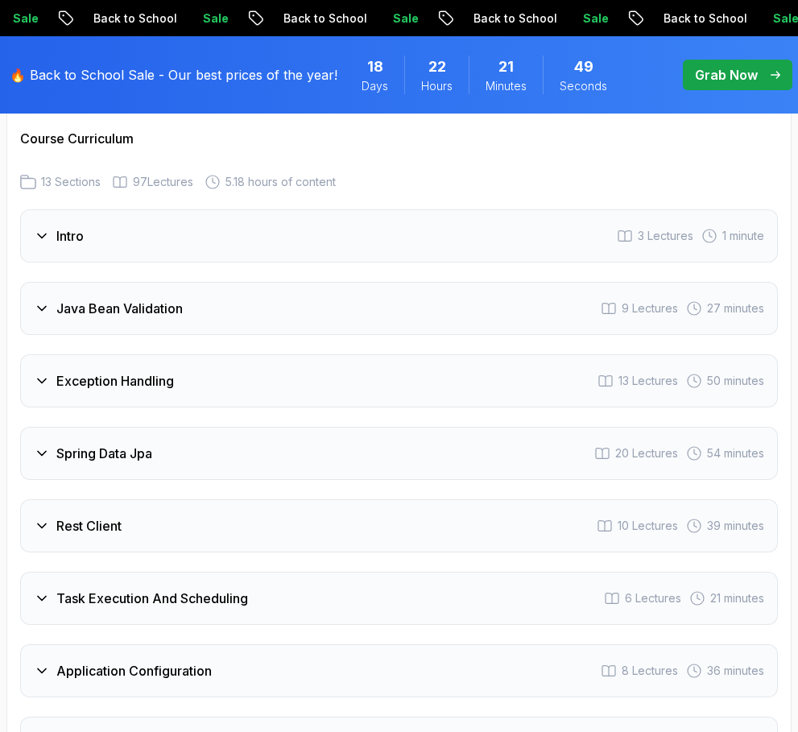
click at [39, 228] on icon at bounding box center [42, 236] width 16 height 16
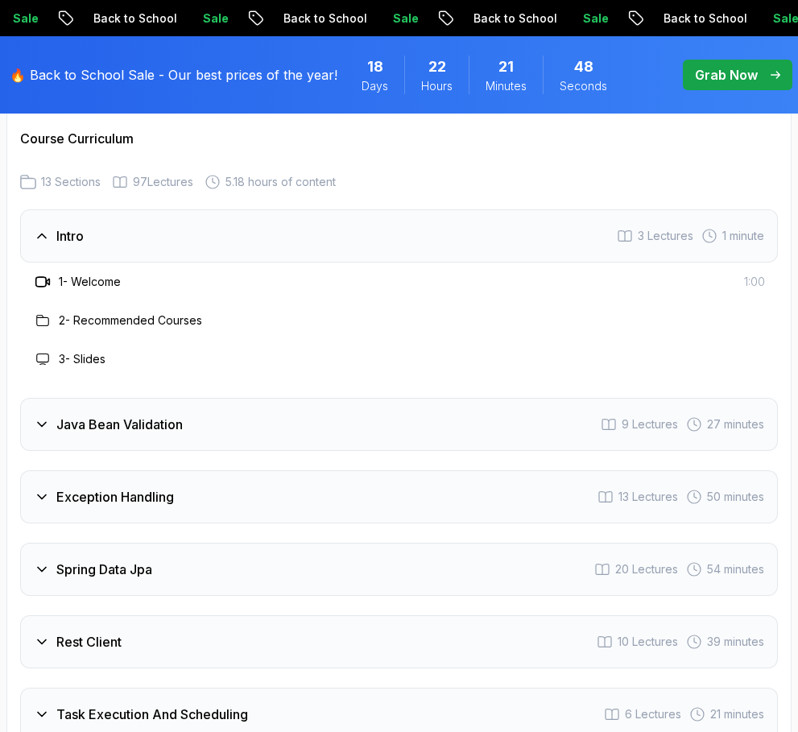
click at [39, 228] on icon at bounding box center [42, 236] width 16 height 16
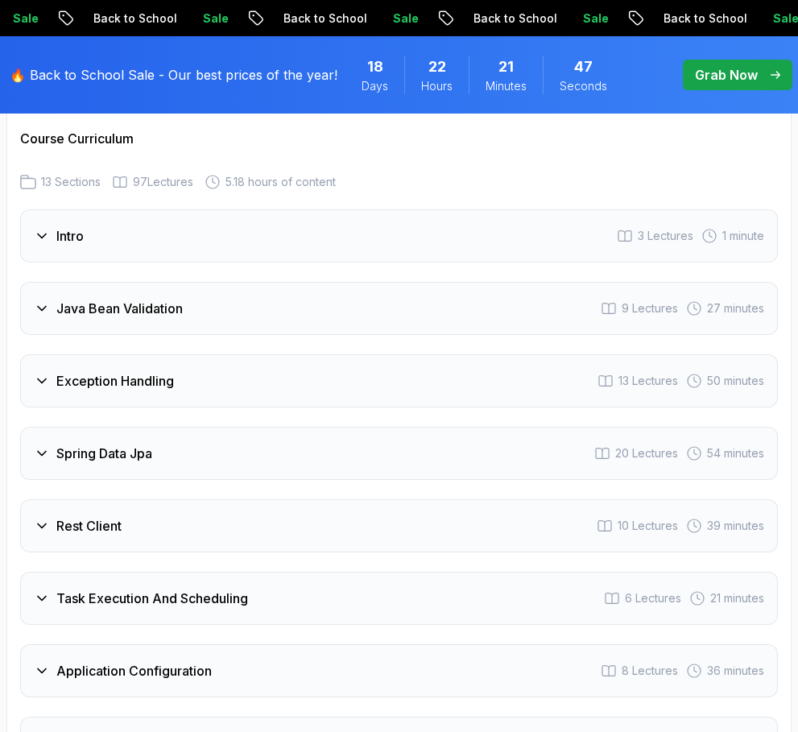
click at [41, 282] on div "Java Bean Validation 9 Lectures 27 minutes" at bounding box center [399, 308] width 758 height 53
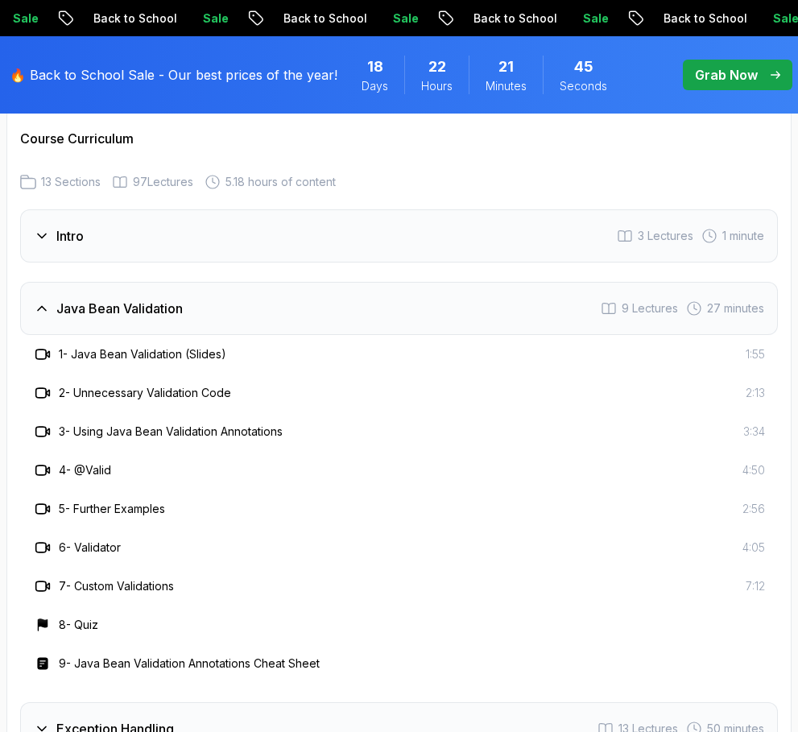
click at [41, 282] on div "Java Bean Validation 9 Lectures 27 minutes" at bounding box center [399, 308] width 758 height 53
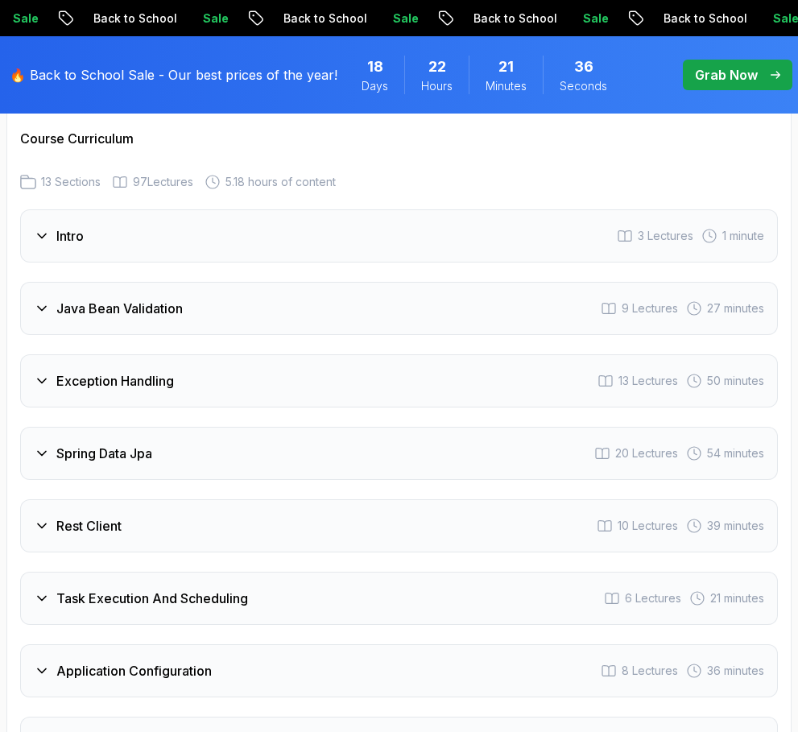
click at [38, 518] on icon at bounding box center [42, 526] width 16 height 16
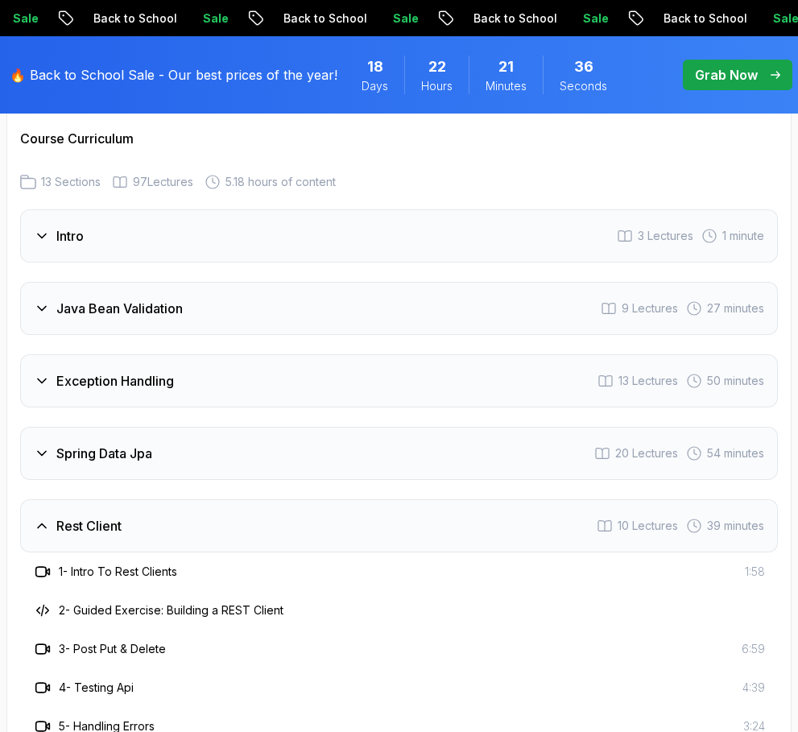
click at [38, 518] on icon at bounding box center [42, 526] width 16 height 16
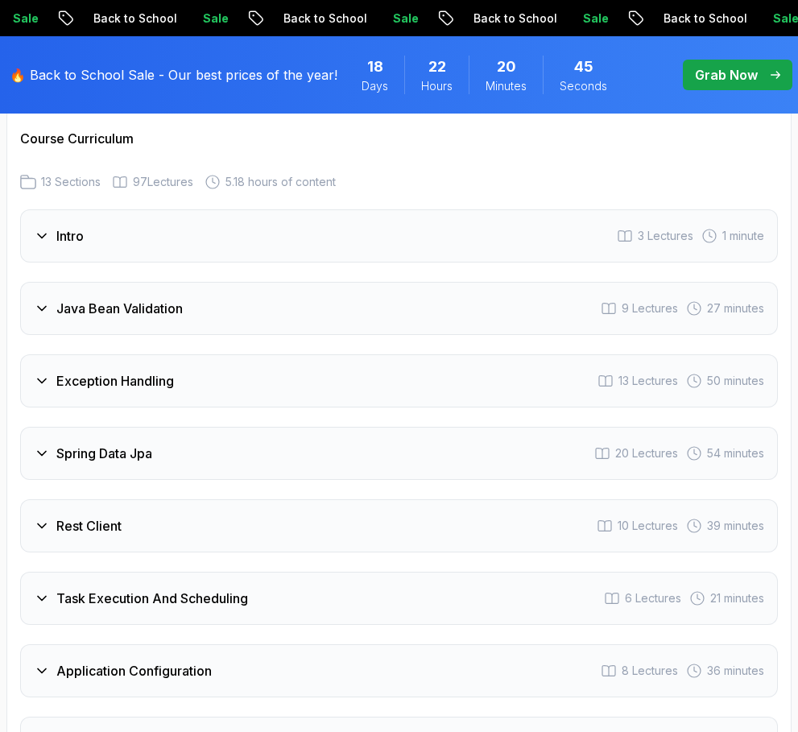
click at [45, 452] on icon at bounding box center [42, 454] width 8 height 4
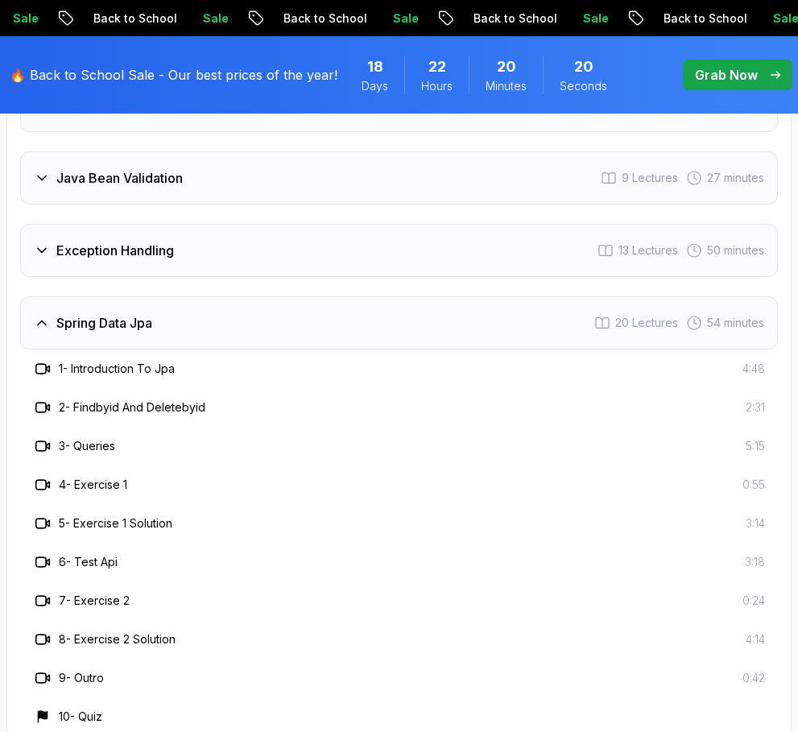
scroll to position [2979, 0]
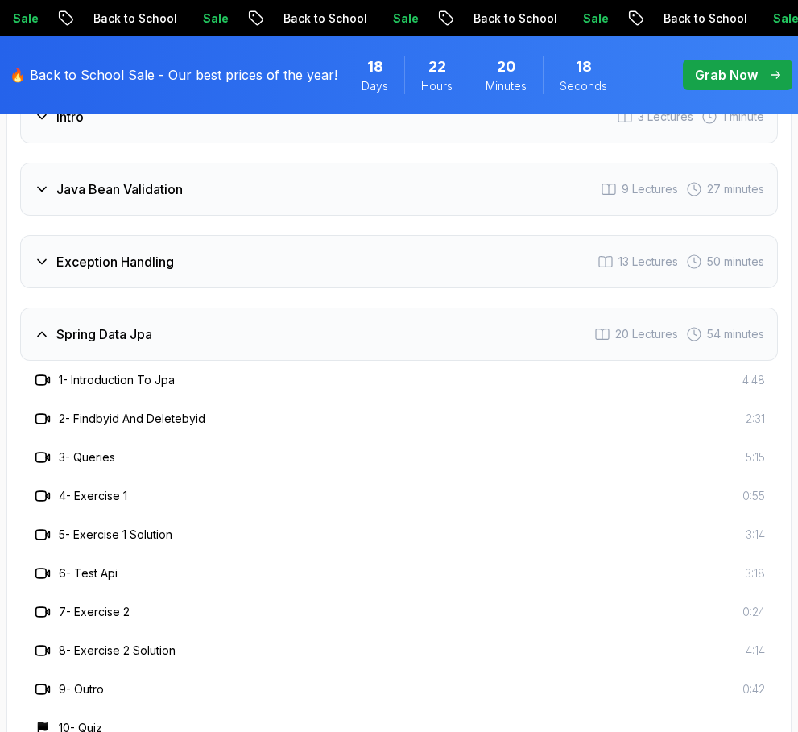
click at [49, 326] on icon at bounding box center [42, 334] width 16 height 16
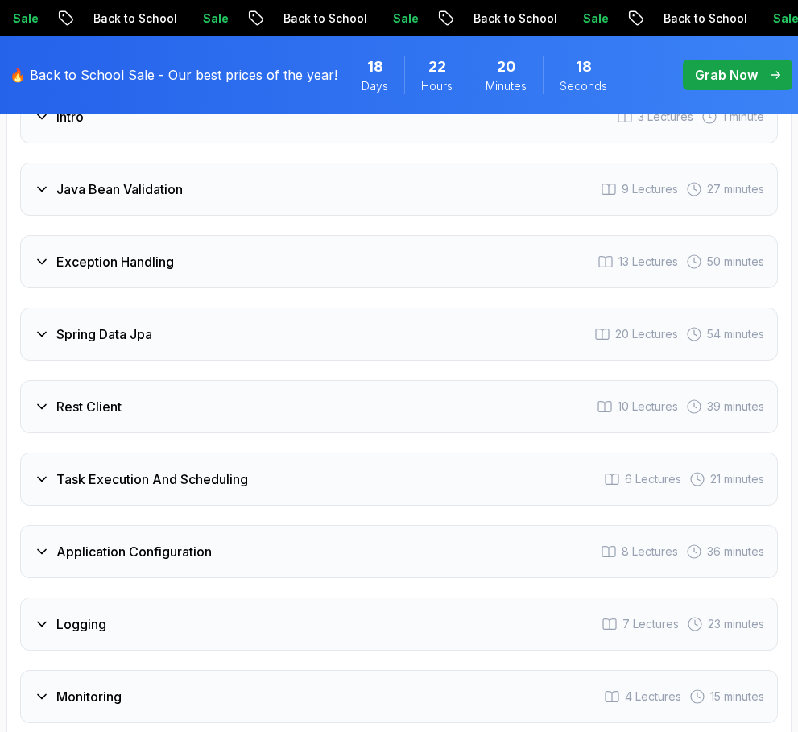
click at [56, 252] on h3 "Exception Handling" at bounding box center [115, 261] width 118 height 19
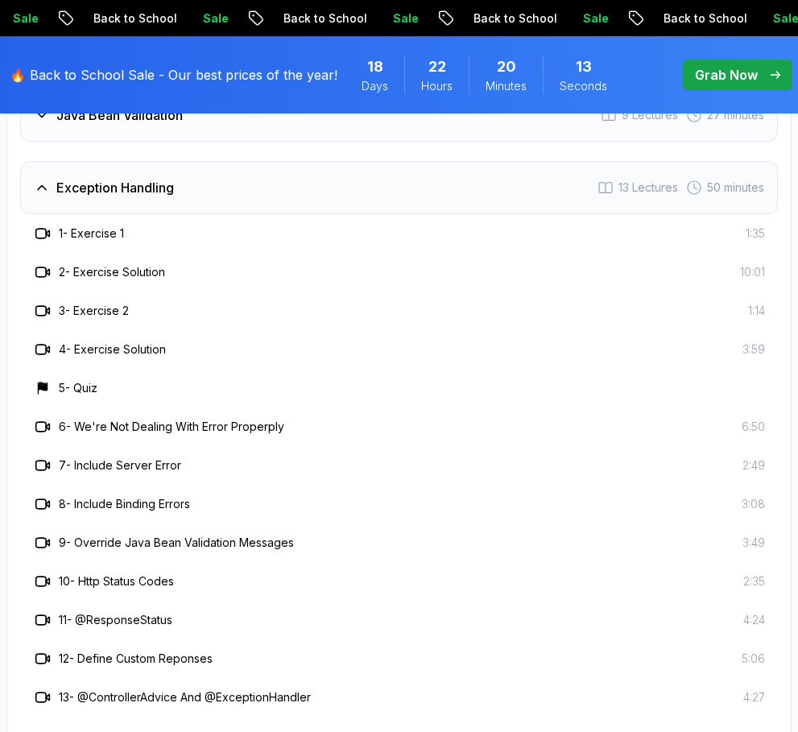
scroll to position [3043, 0]
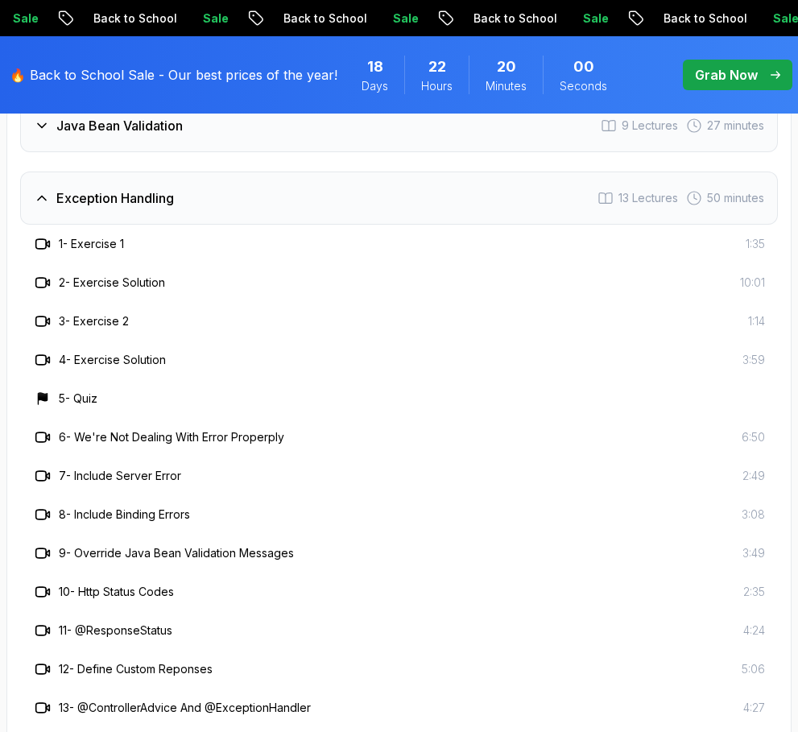
click at [52, 123] on div "Intro 3 Lectures 1 minute Java Bean Validation 9 Lectures 27 minutes Exception …" at bounding box center [399, 739] width 758 height 1425
drag, startPoint x: 47, startPoint y: 122, endPoint x: 187, endPoint y: 151, distance: 142.9
click at [187, 151] on div "Intro 3 Lectures 1 minute Java Bean Validation 9 Lectures 27 minutes Exception …" at bounding box center [399, 739] width 758 height 1425
copy h3 "Exception Handling"
click at [16, 243] on div "Course Curriculum 13 Sections 97 Lectures 5.18 hours of content Intro 3 Lecture…" at bounding box center [398, 698] width 785 height 1559
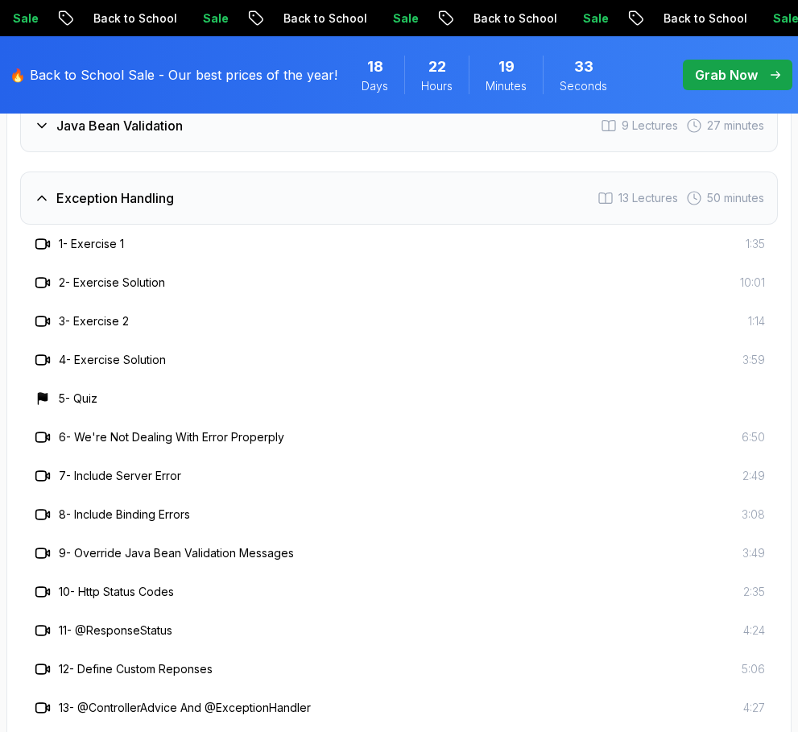
scroll to position [3063, 0]
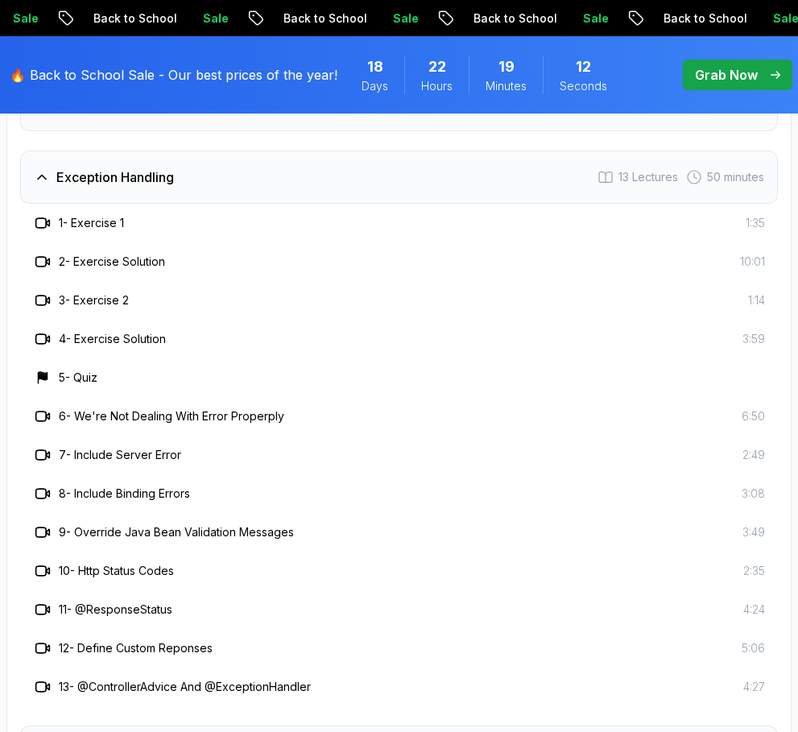
drag, startPoint x: 33, startPoint y: 673, endPoint x: 161, endPoint y: 700, distance: 130.8
click at [161, 700] on div "Intro 3 Lectures 1 minute Java Bean Validation 9 Lectures 27 minutes Exception …" at bounding box center [399, 718] width 758 height 1425
click at [39, 169] on icon at bounding box center [42, 177] width 16 height 16
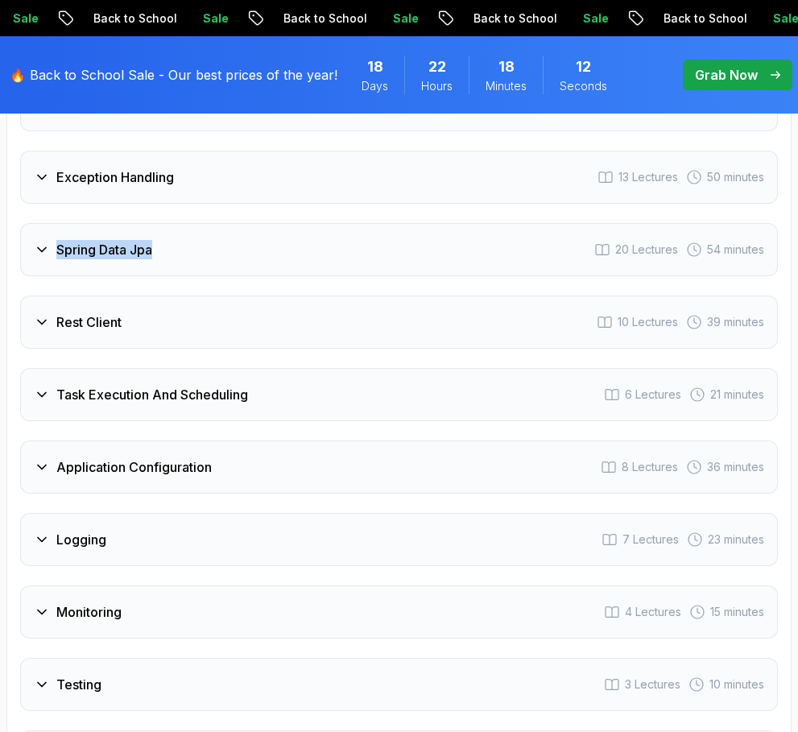
click at [46, 242] on icon at bounding box center [42, 250] width 16 height 16
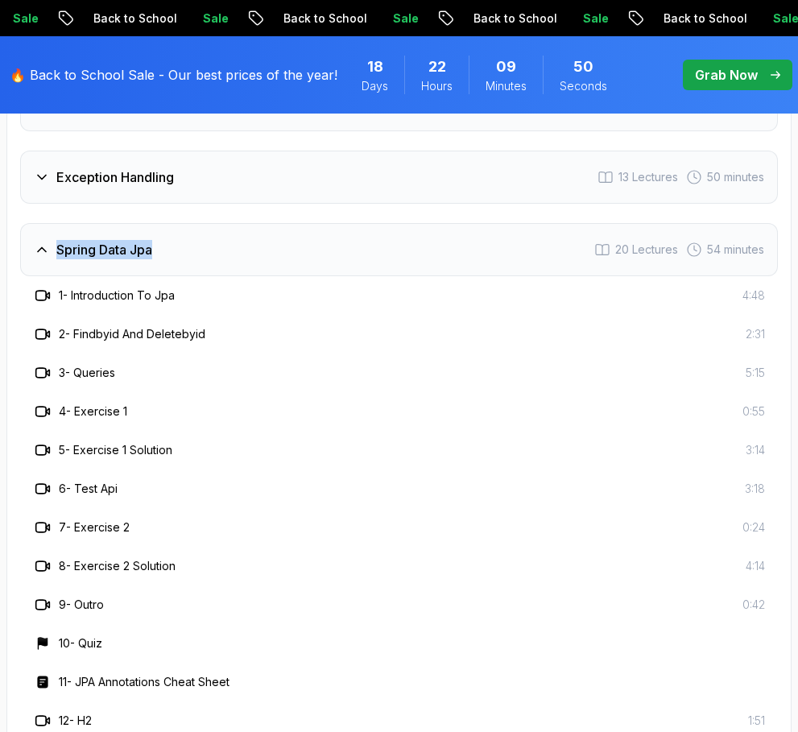
click at [98, 240] on h3 "Spring Data Jpa" at bounding box center [104, 249] width 96 height 19
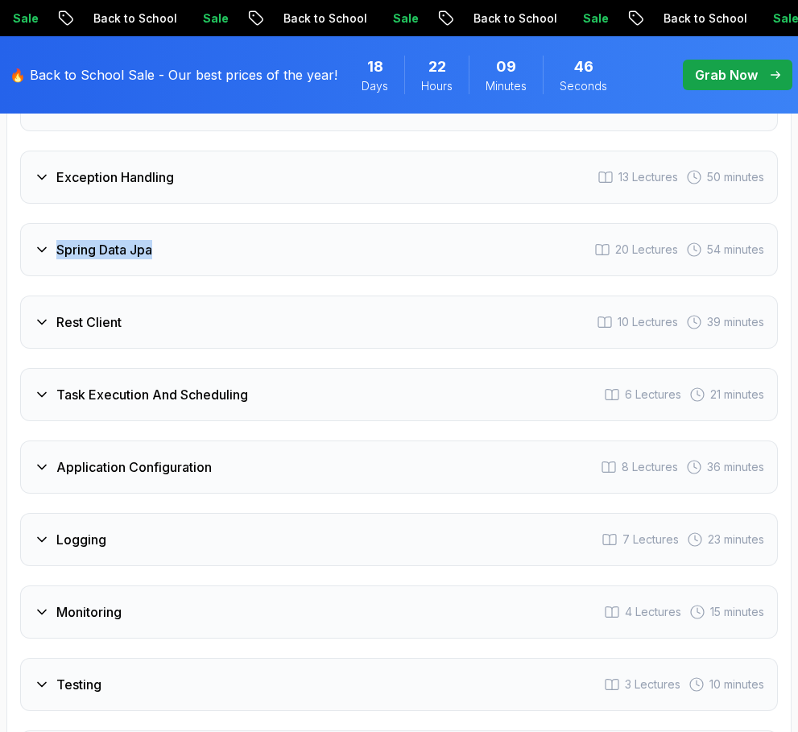
click at [47, 242] on icon at bounding box center [42, 250] width 16 height 16
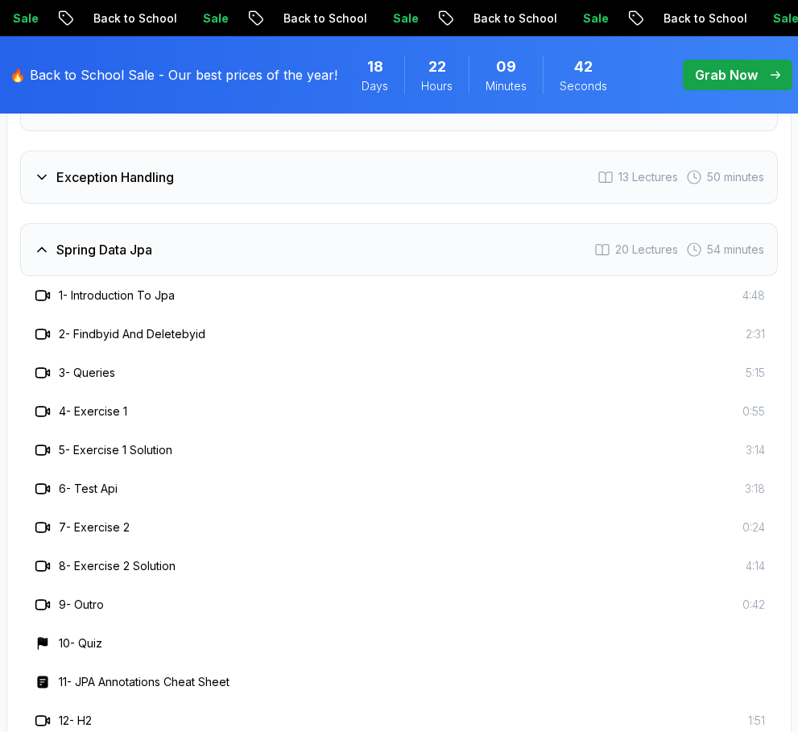
click at [158, 470] on div "6 - Test Api 3:18" at bounding box center [399, 489] width 758 height 39
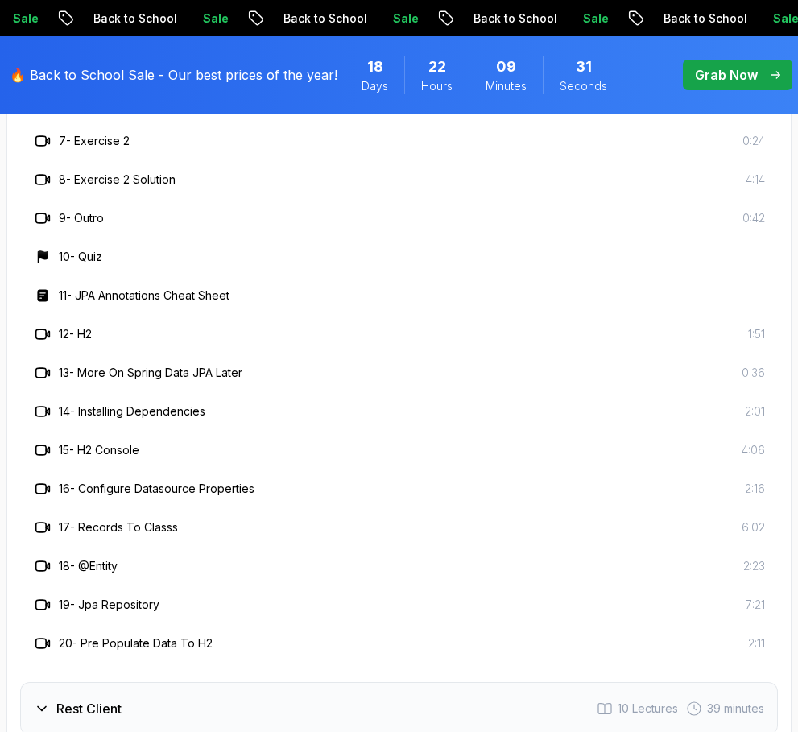
scroll to position [3418, 0]
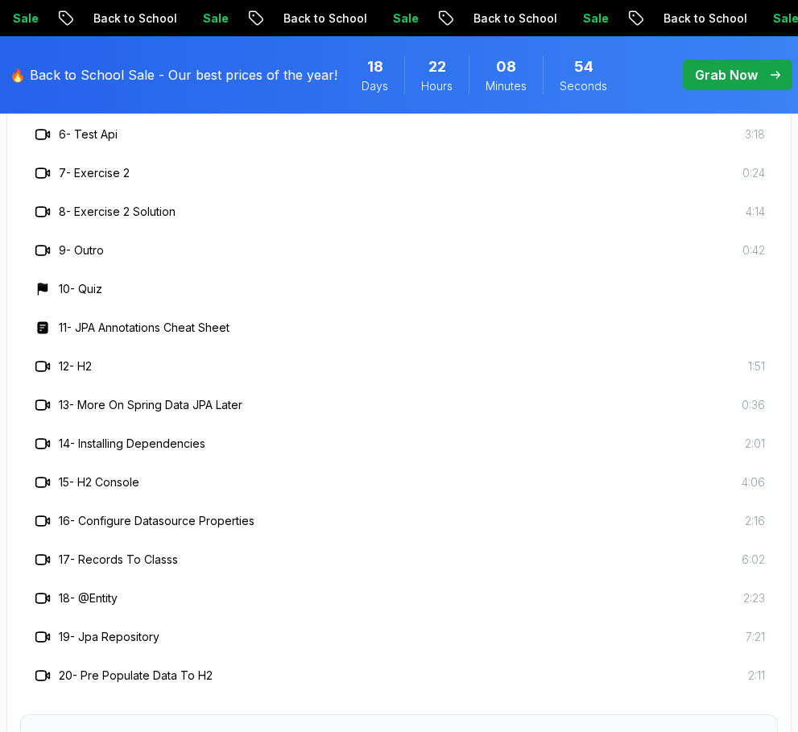
click at [17, 355] on div "Course Curriculum 13 Sections 97 Lectures 5.18 hours of content Intro 3 Lecture…" at bounding box center [398, 459] width 785 height 1830
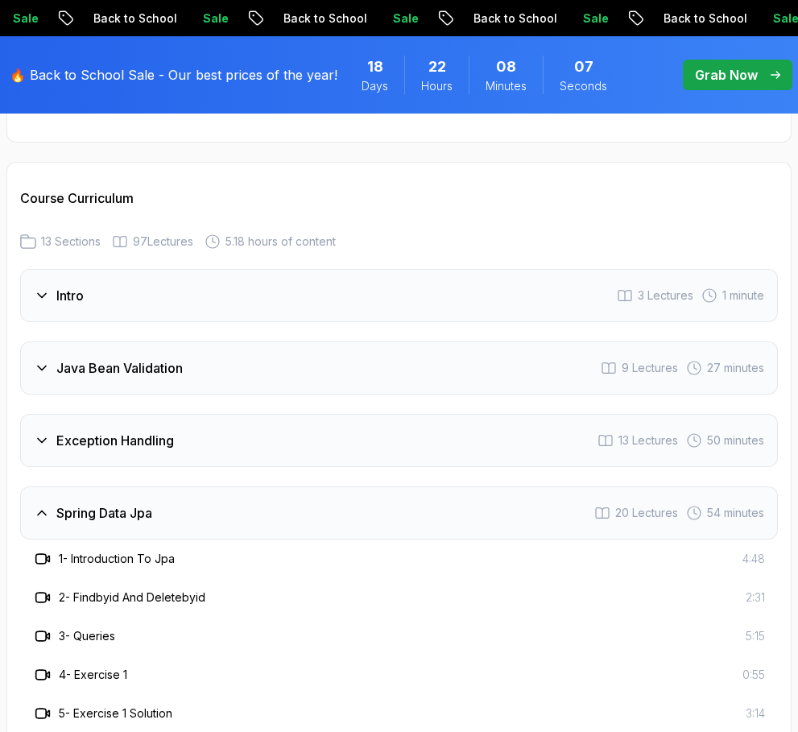
scroll to position [2822, 0]
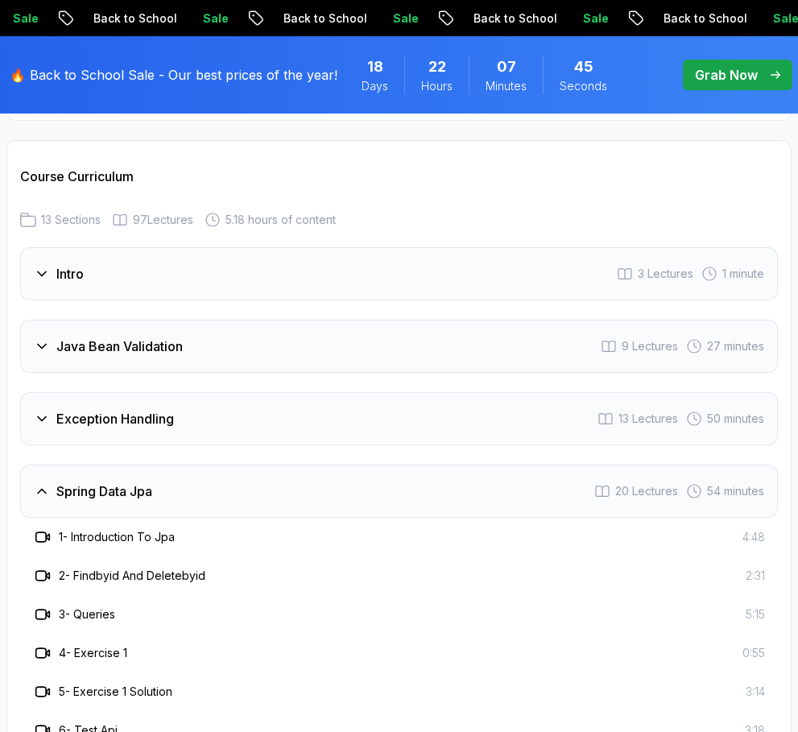
click at [244, 465] on div "Spring Data Jpa 20 Lectures 54 minutes" at bounding box center [399, 491] width 758 height 53
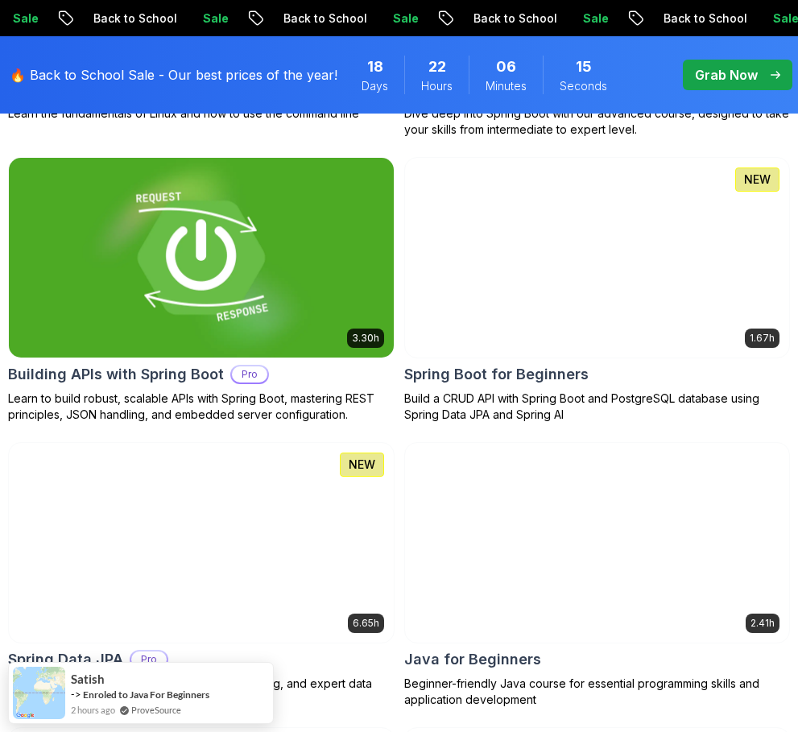
scroll to position [838, 0]
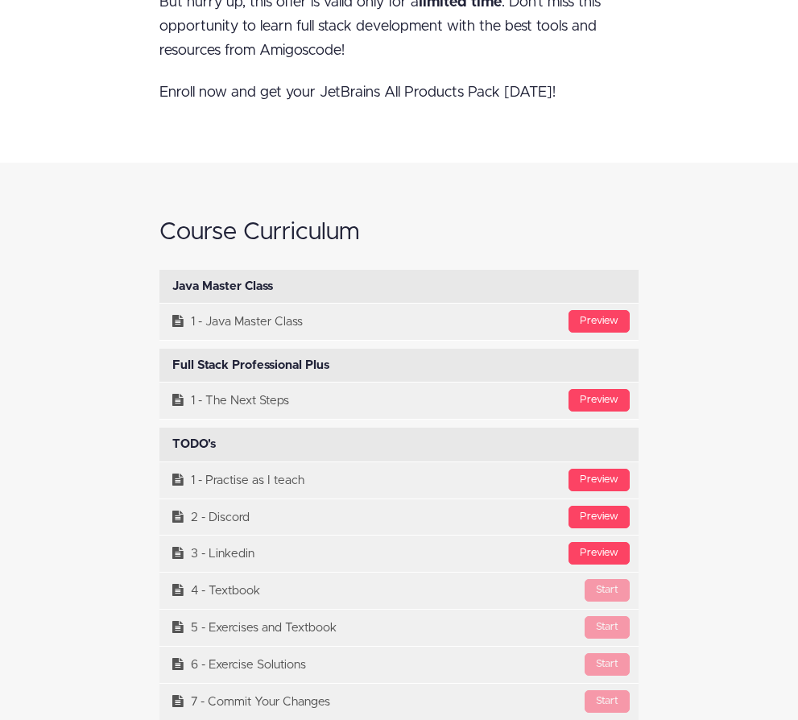
scroll to position [5927, 0]
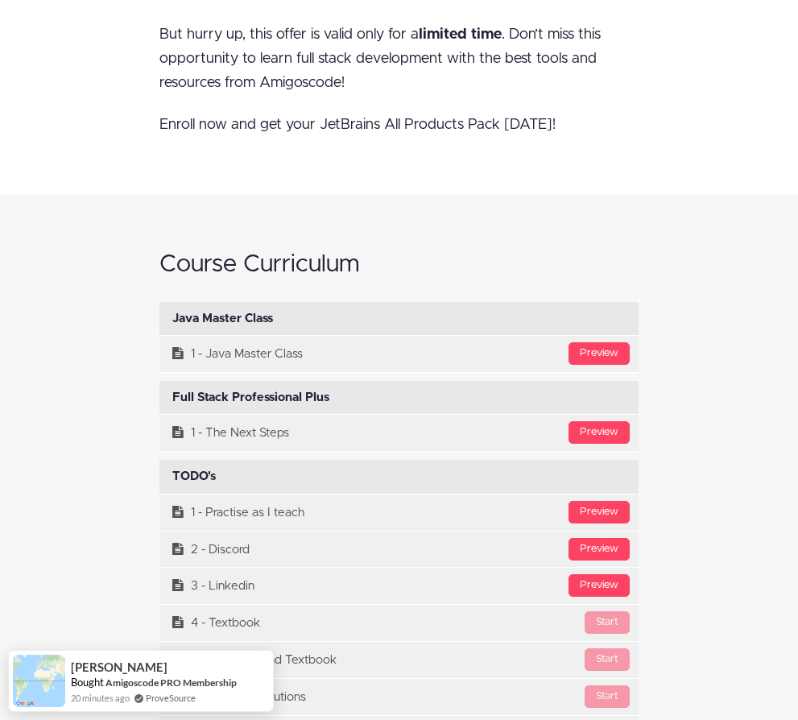
click at [122, 235] on div "Course Curriculum Java Master Class Available in days days after you enroll [GE…" at bounding box center [399, 613] width 604 height 757
click at [97, 235] on div "Course Curriculum Java Master Class Available in days days after you enroll [GE…" at bounding box center [399, 613] width 604 height 757
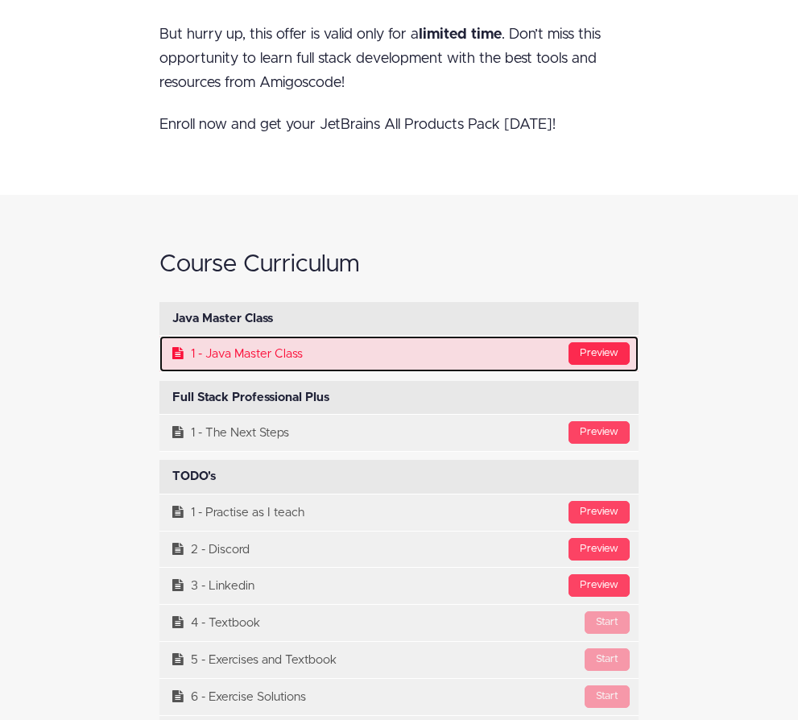
click at [599, 342] on div "Preview" at bounding box center [599, 353] width 61 height 23
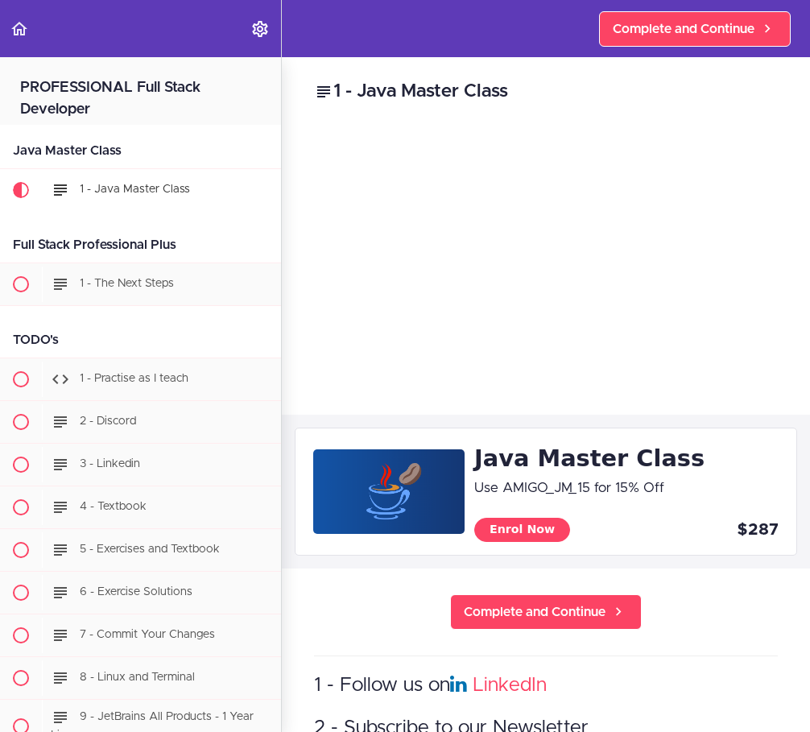
scroll to position [108, 0]
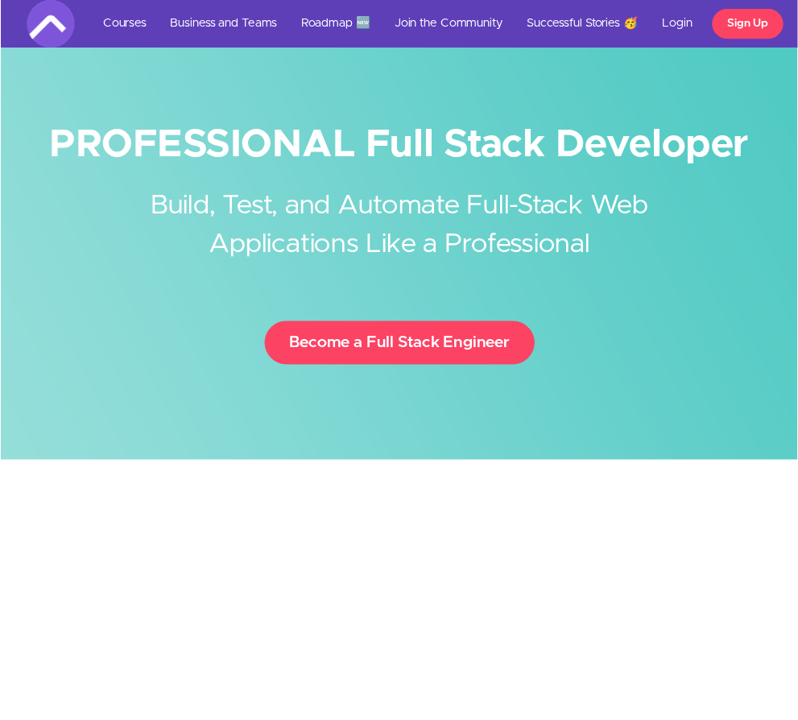
scroll to position [5927, 0]
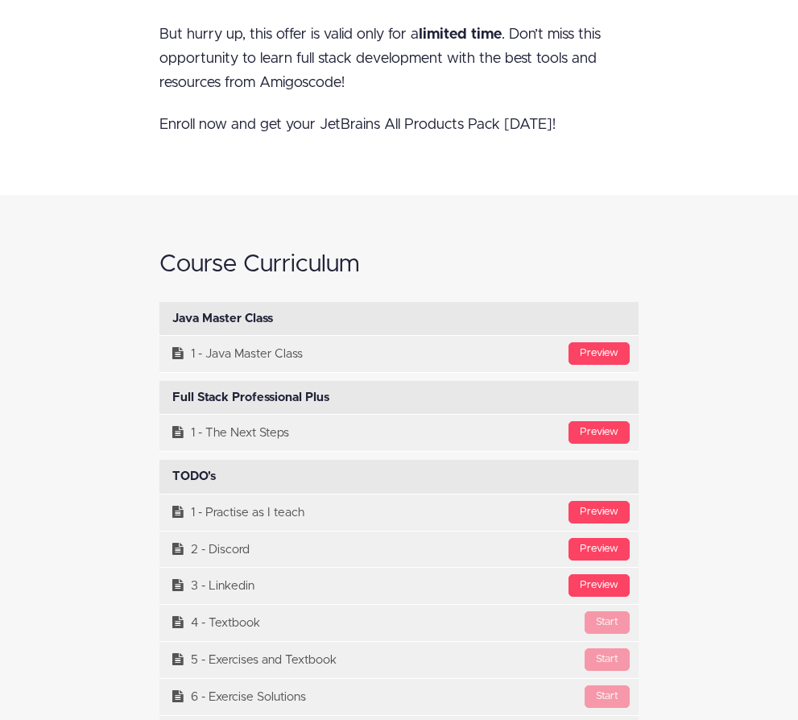
click at [123, 235] on div "Course Curriculum Java Master Class Available in days days after you enroll [GE…" at bounding box center [399, 613] width 604 height 757
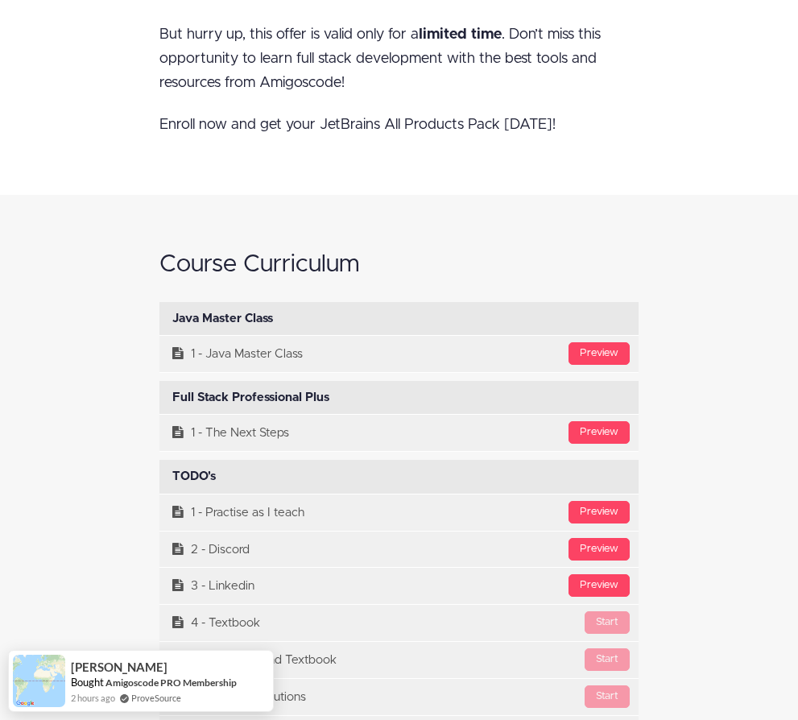
click at [97, 235] on div "Course Curriculum Java Master Class Available in days days after you enroll [GE…" at bounding box center [399, 613] width 604 height 757
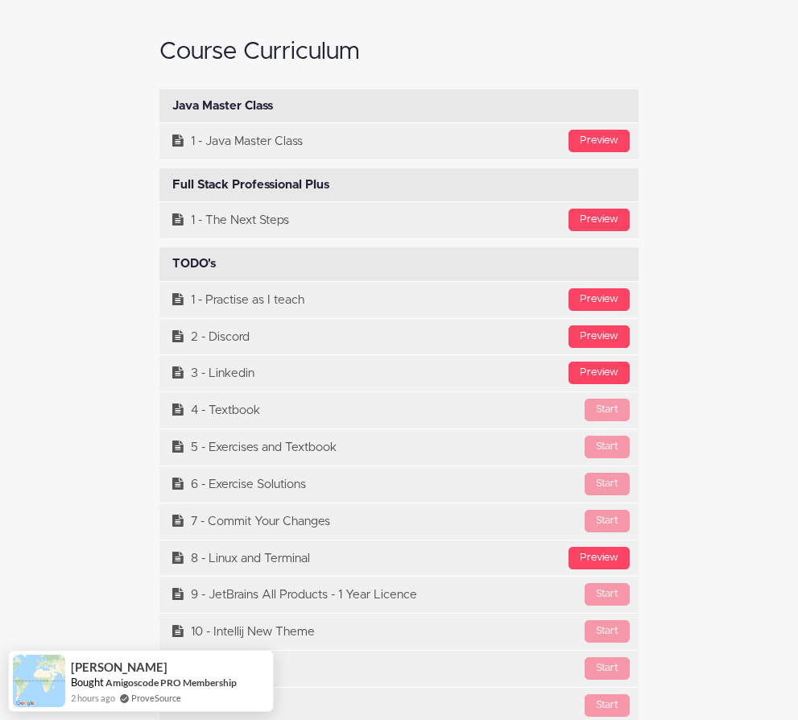
scroll to position [6153, 0]
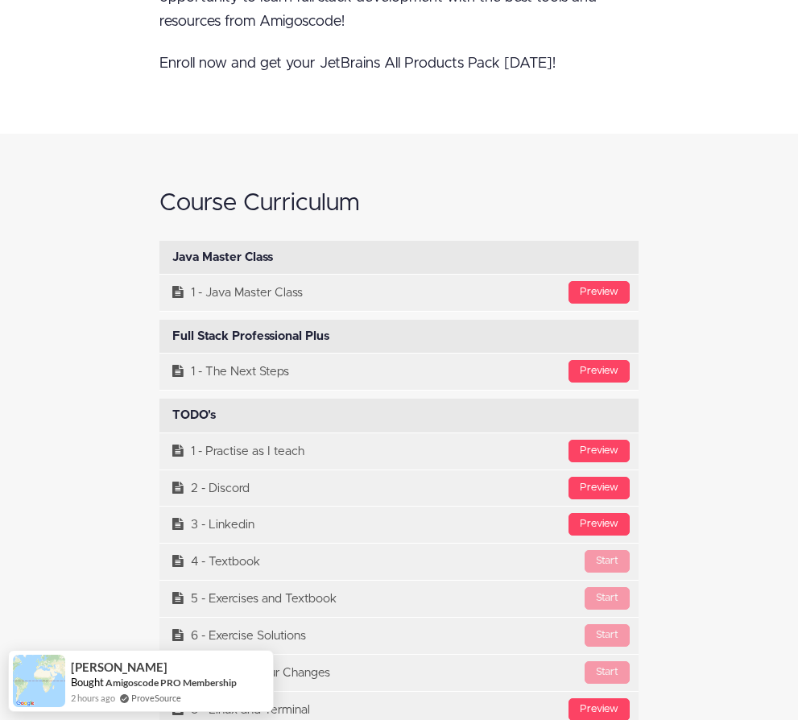
scroll to position [5992, 0]
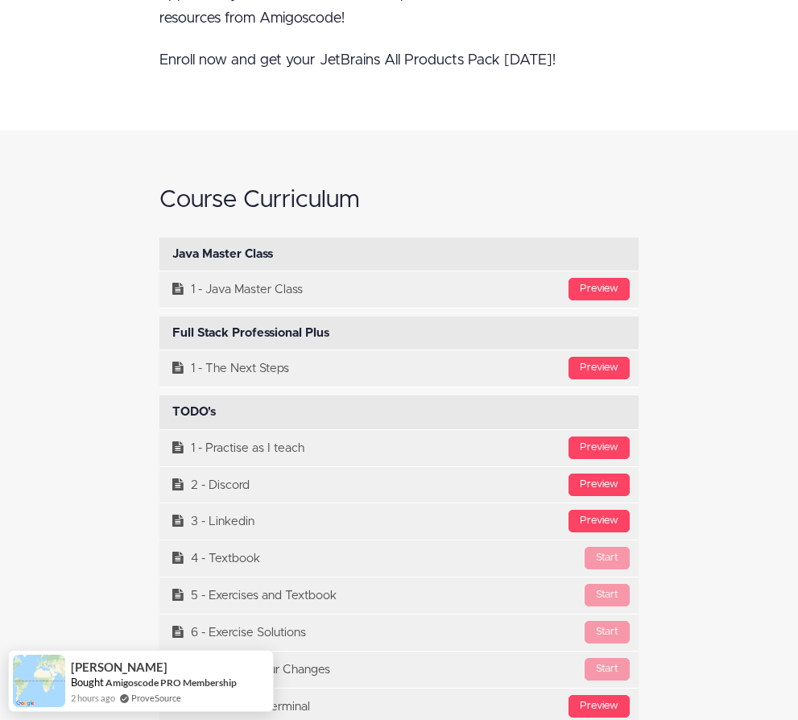
click at [209, 238] on div "Java Master Class Available in days days after you enroll" at bounding box center [398, 255] width 479 height 34
copy div "Java Master Class Available in days days after you enroll"
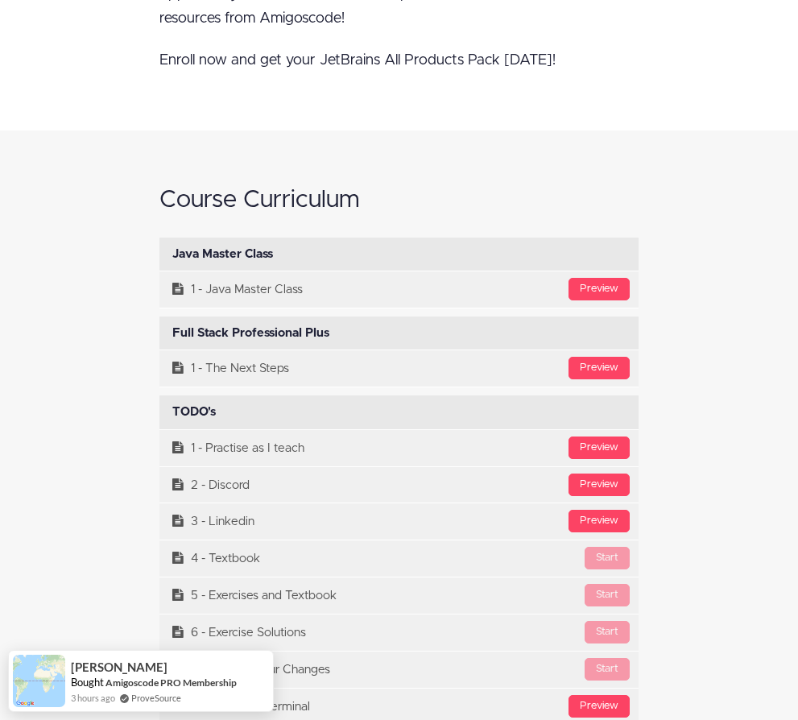
click at [192, 316] on div "Full Stack Professional Plus Available in days days after you enroll" at bounding box center [398, 333] width 479 height 34
copy div "Full Stack Professional Plus Available in days days after you enroll"
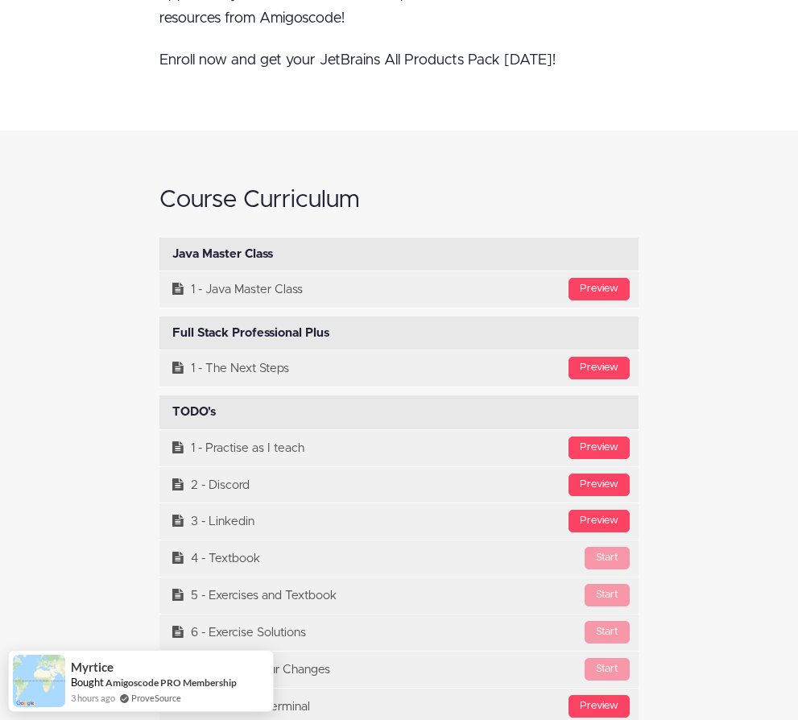
click at [176, 395] on div "TODO's Available in days days after you enroll" at bounding box center [398, 412] width 479 height 34
copy div "TODO's"
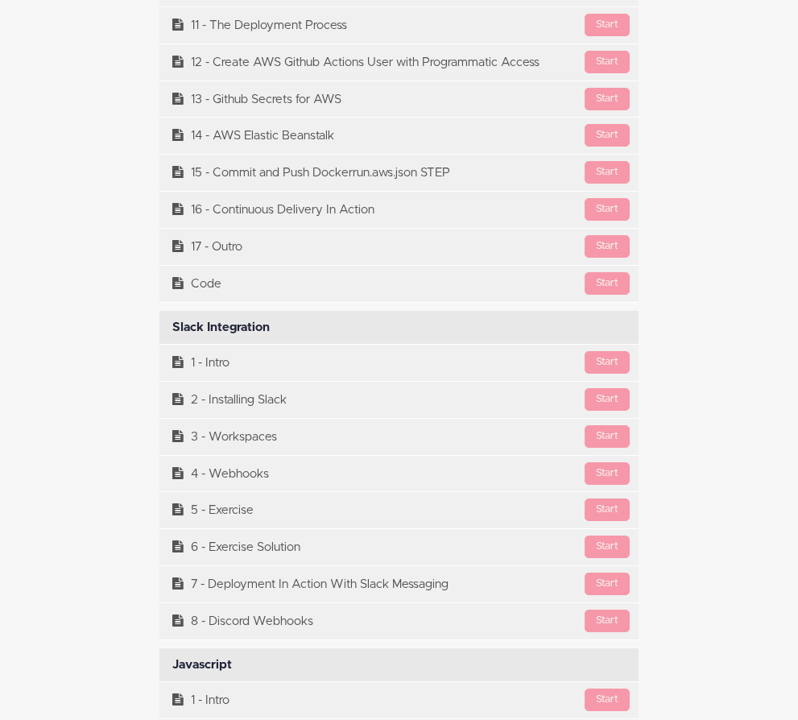
scroll to position [18394, 0]
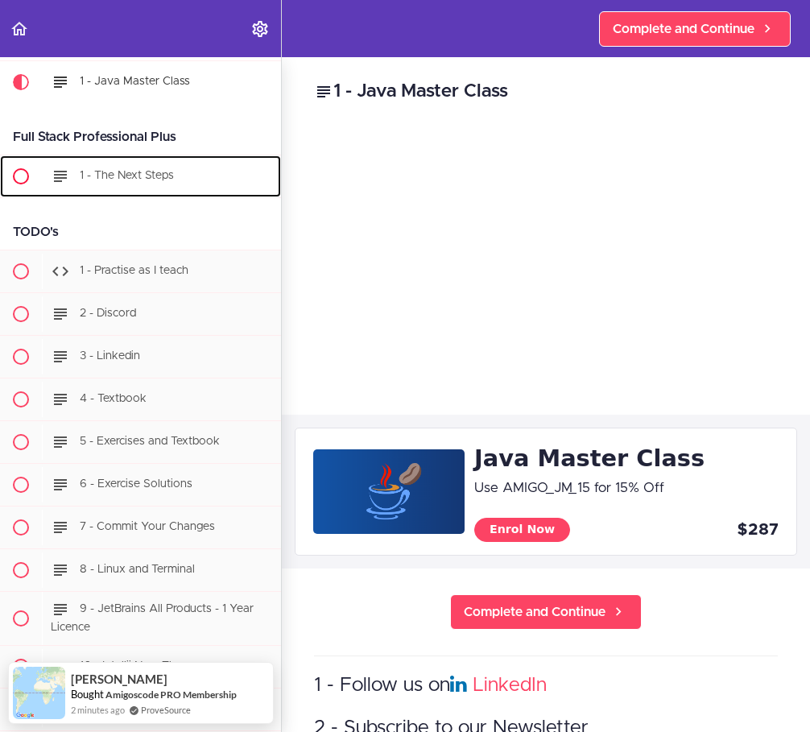
click at [139, 177] on span "1 - The Next Steps" at bounding box center [127, 175] width 94 height 11
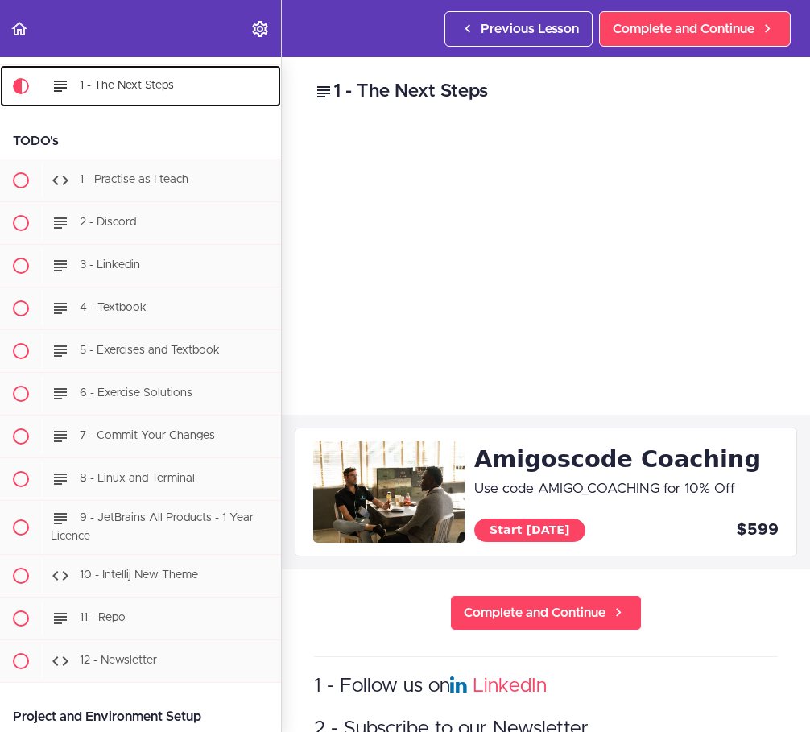
scroll to position [203, 0]
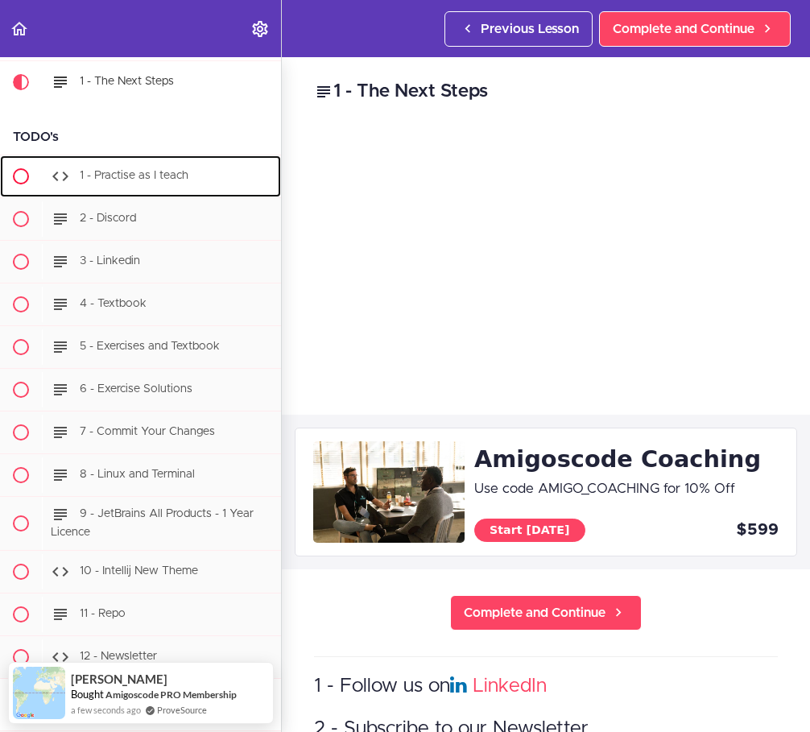
click at [108, 171] on span "1 - Practise as I teach" at bounding box center [134, 175] width 109 height 11
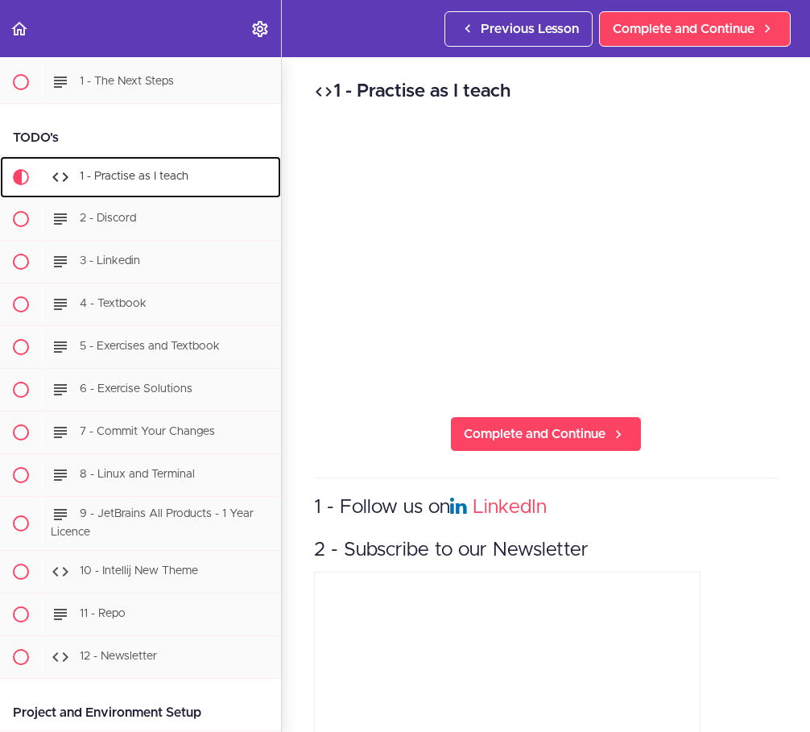
scroll to position [298, 0]
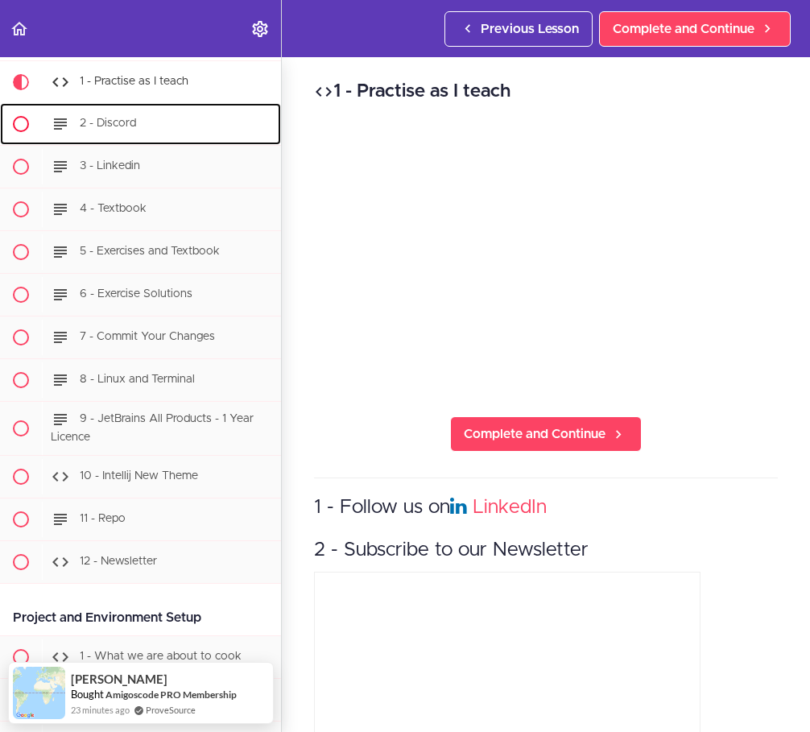
click at [115, 128] on span "2 - Discord" at bounding box center [108, 123] width 56 height 11
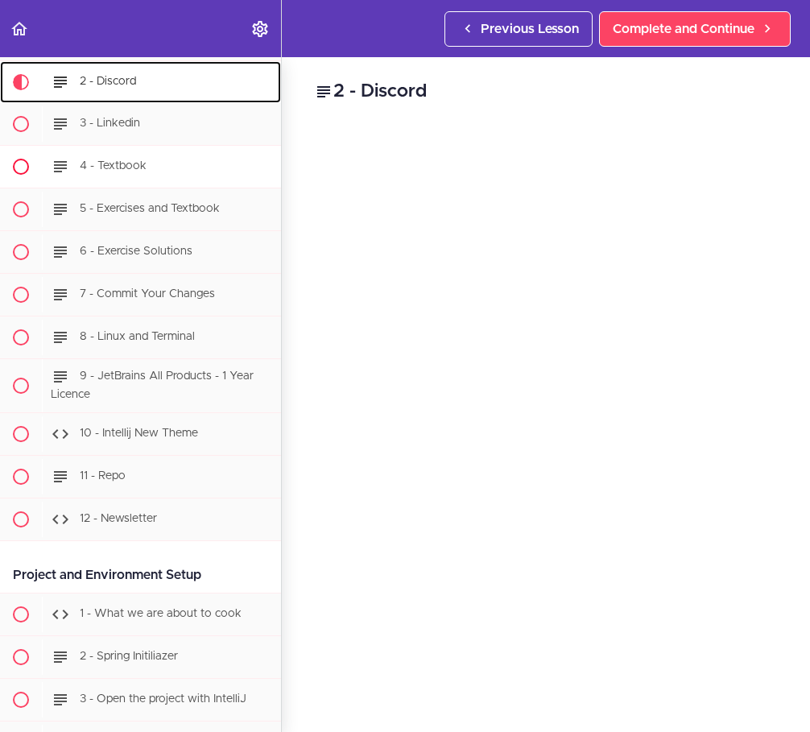
scroll to position [341, 0]
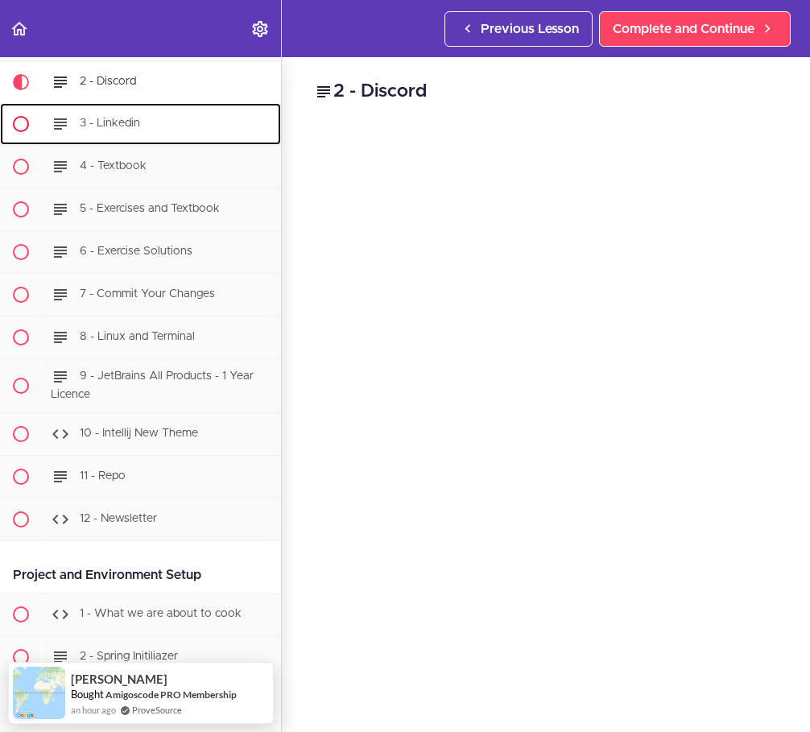
click at [140, 132] on div "3 - Linkedin" at bounding box center [161, 123] width 239 height 35
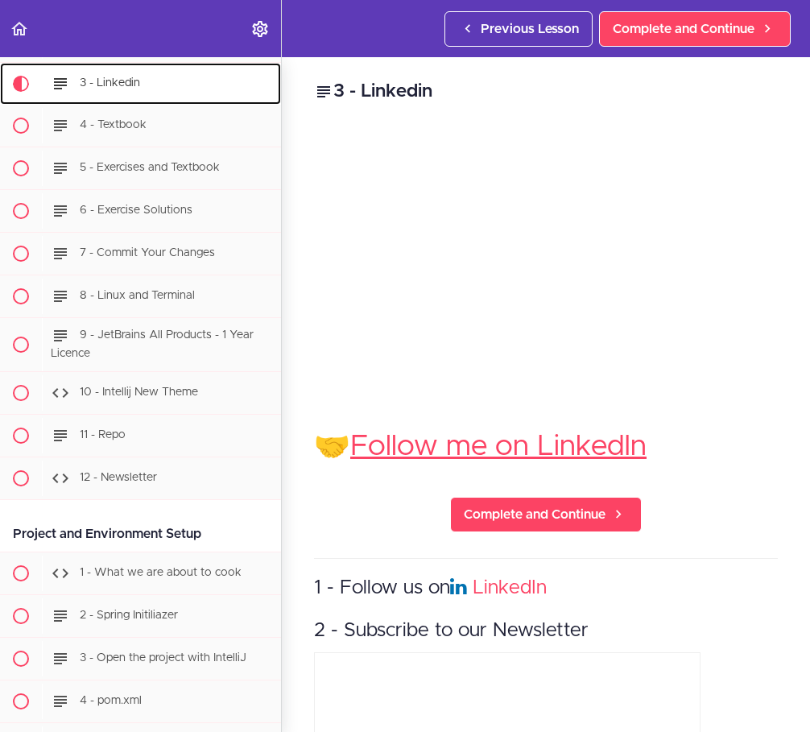
scroll to position [383, 0]
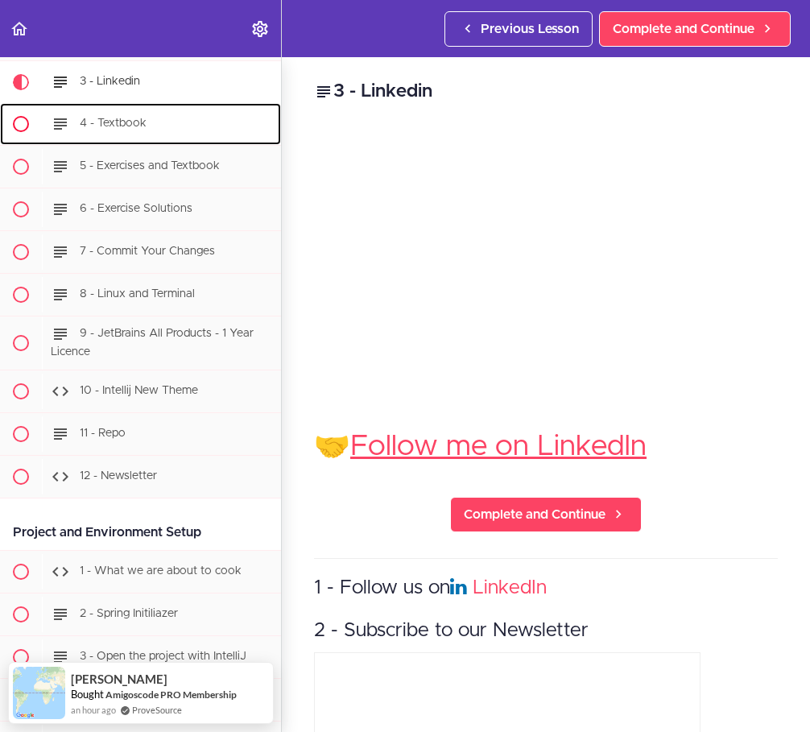
click at [126, 125] on span "4 - Textbook" at bounding box center [113, 123] width 67 height 11
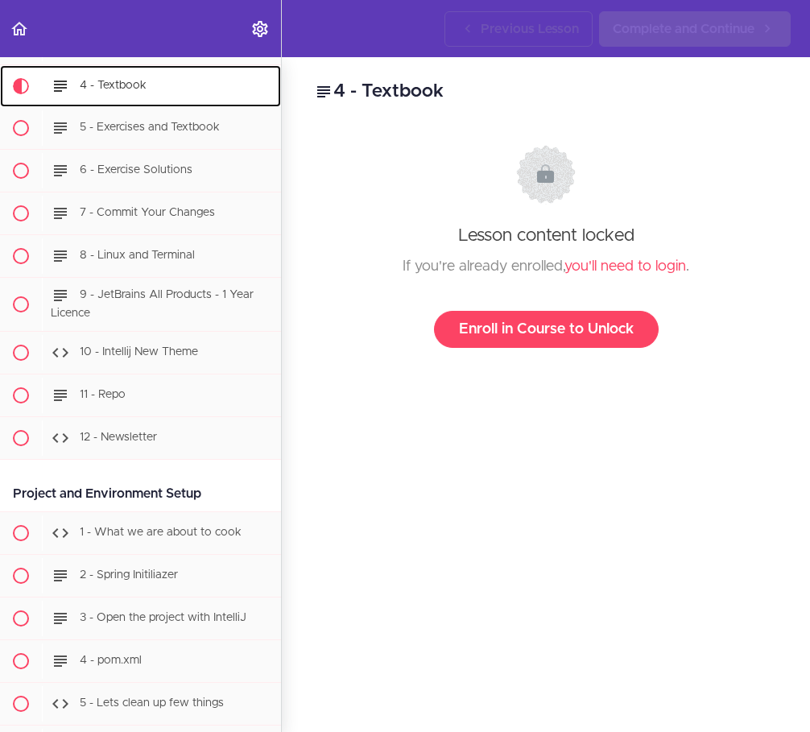
scroll to position [426, 0]
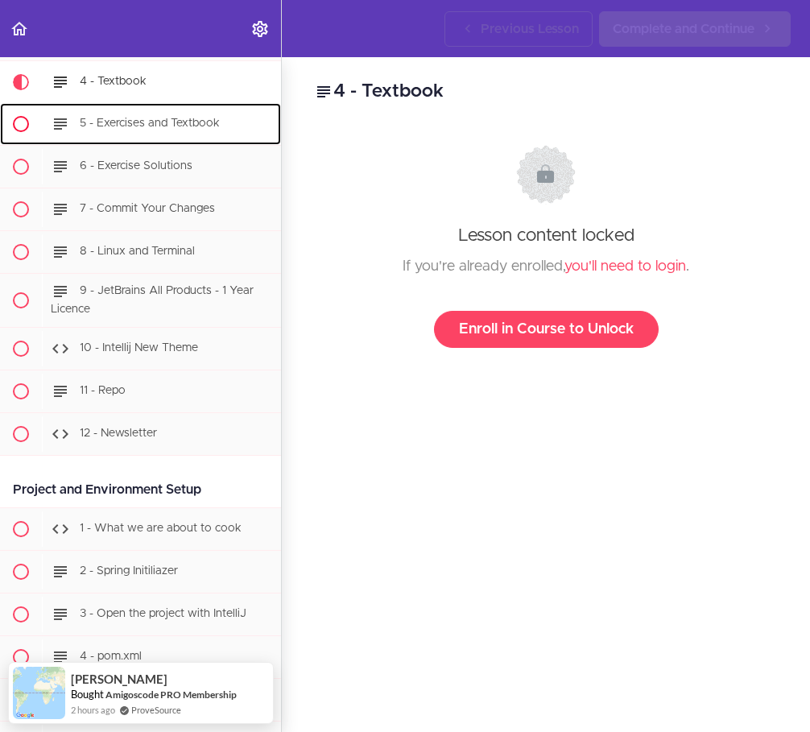
click at [163, 124] on span "5 - Exercises and Textbook" at bounding box center [150, 123] width 140 height 11
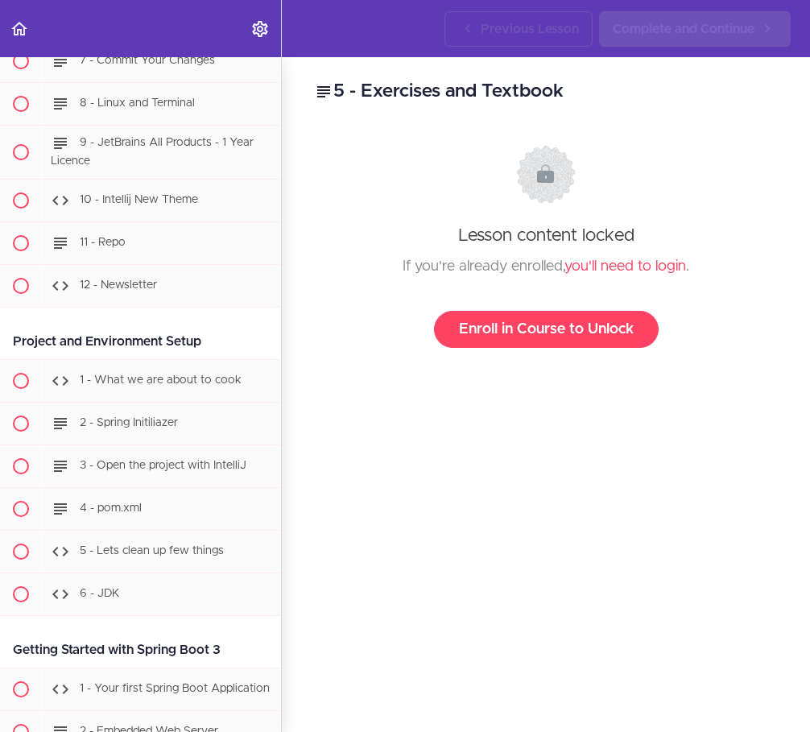
scroll to position [627, 0]
